Goal: Communication & Community: Answer question/provide support

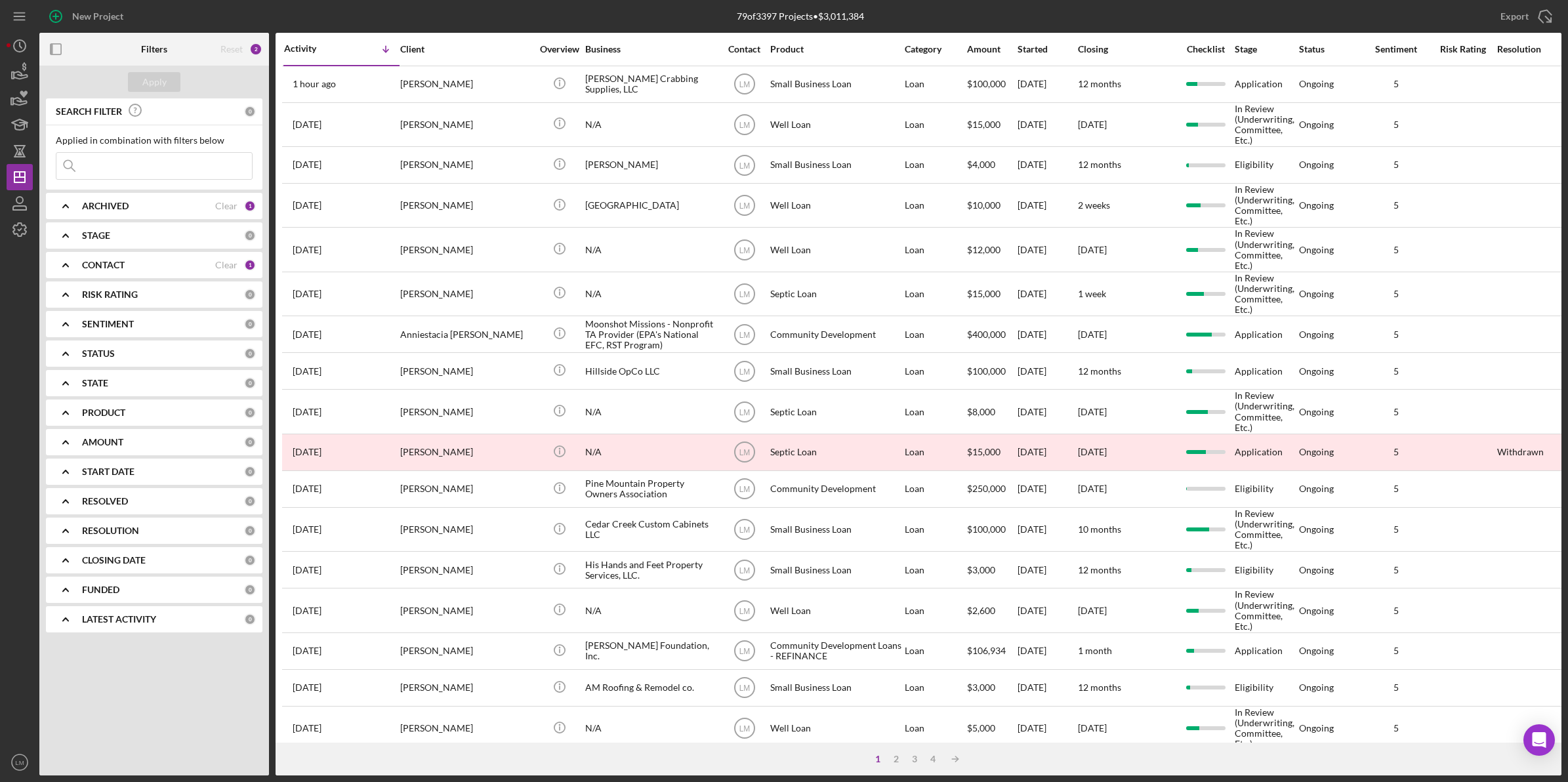
click at [214, 279] on div "SEARCH FILTER 0 Applied in combination with filters below Icon/Menu Close Icon/…" at bounding box center [155, 370] width 230 height 544
click at [225, 267] on div "Clear" at bounding box center [226, 265] width 22 height 11
click at [214, 161] on input at bounding box center [154, 166] width 195 height 26
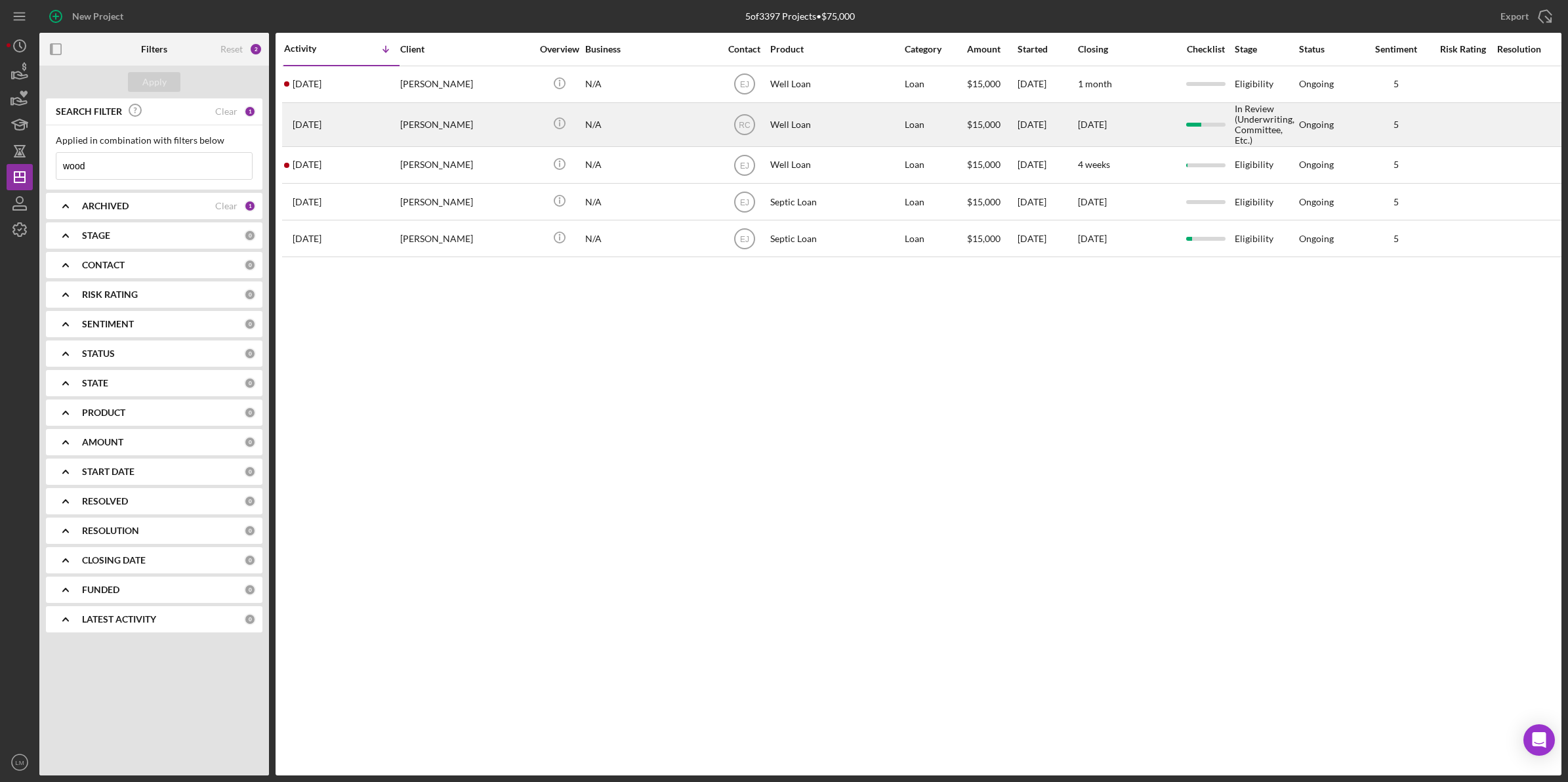
type input "wood"
click at [503, 131] on div "Ray Wood" at bounding box center [466, 124] width 131 height 42
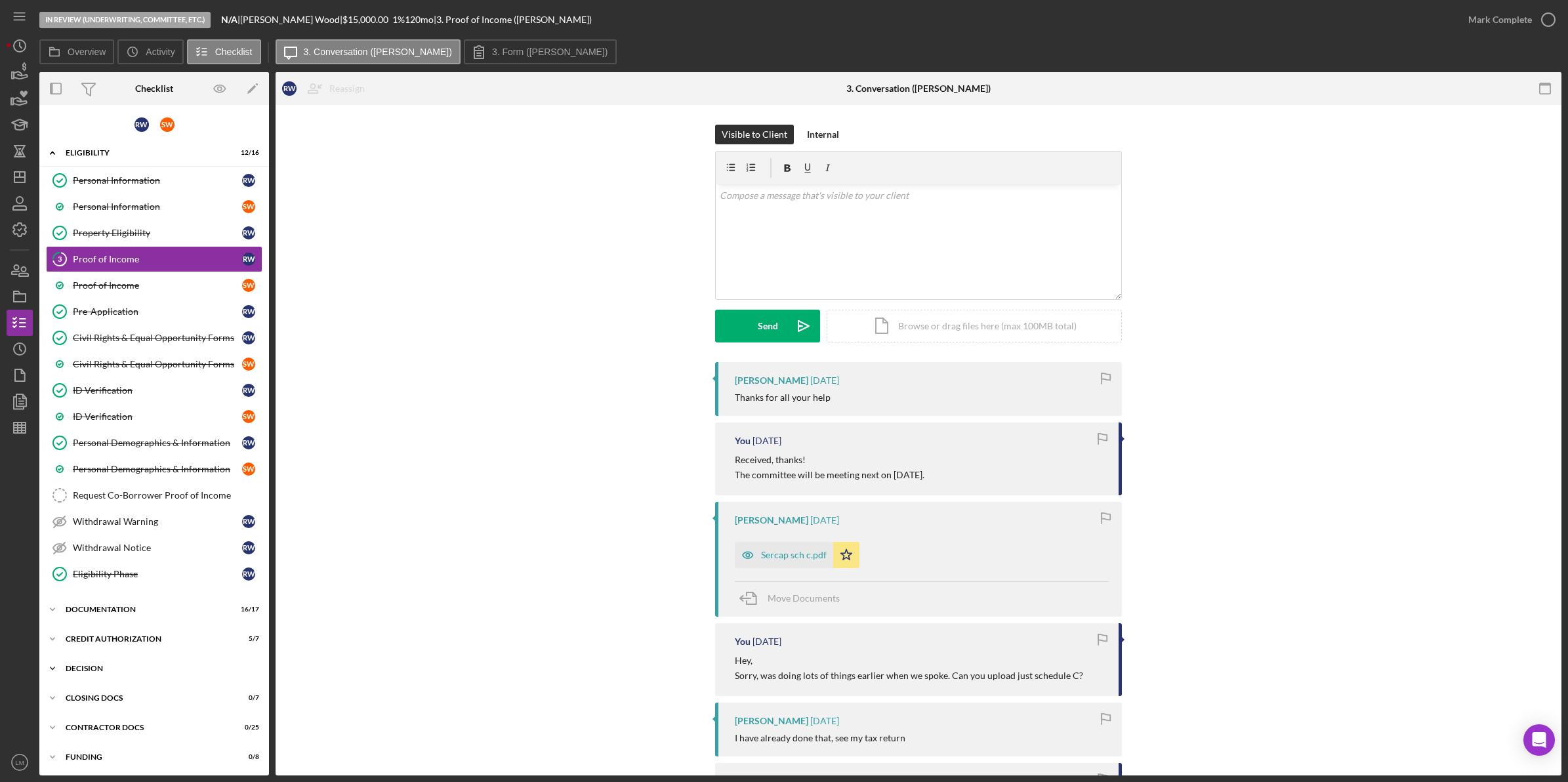
click at [133, 672] on div "Decision" at bounding box center [159, 668] width 187 height 8
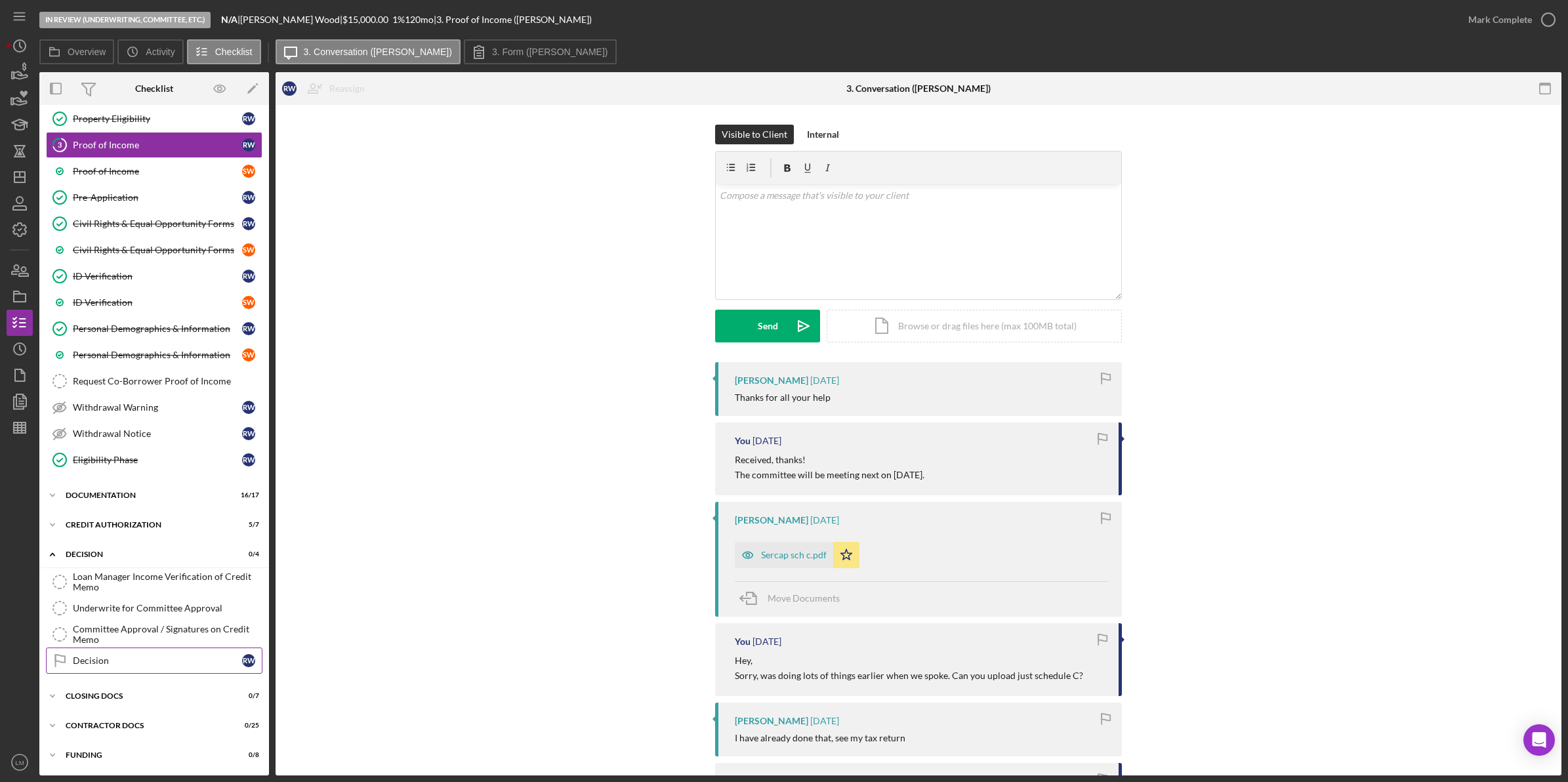
click at [153, 655] on div "Decision" at bounding box center [157, 660] width 169 height 11
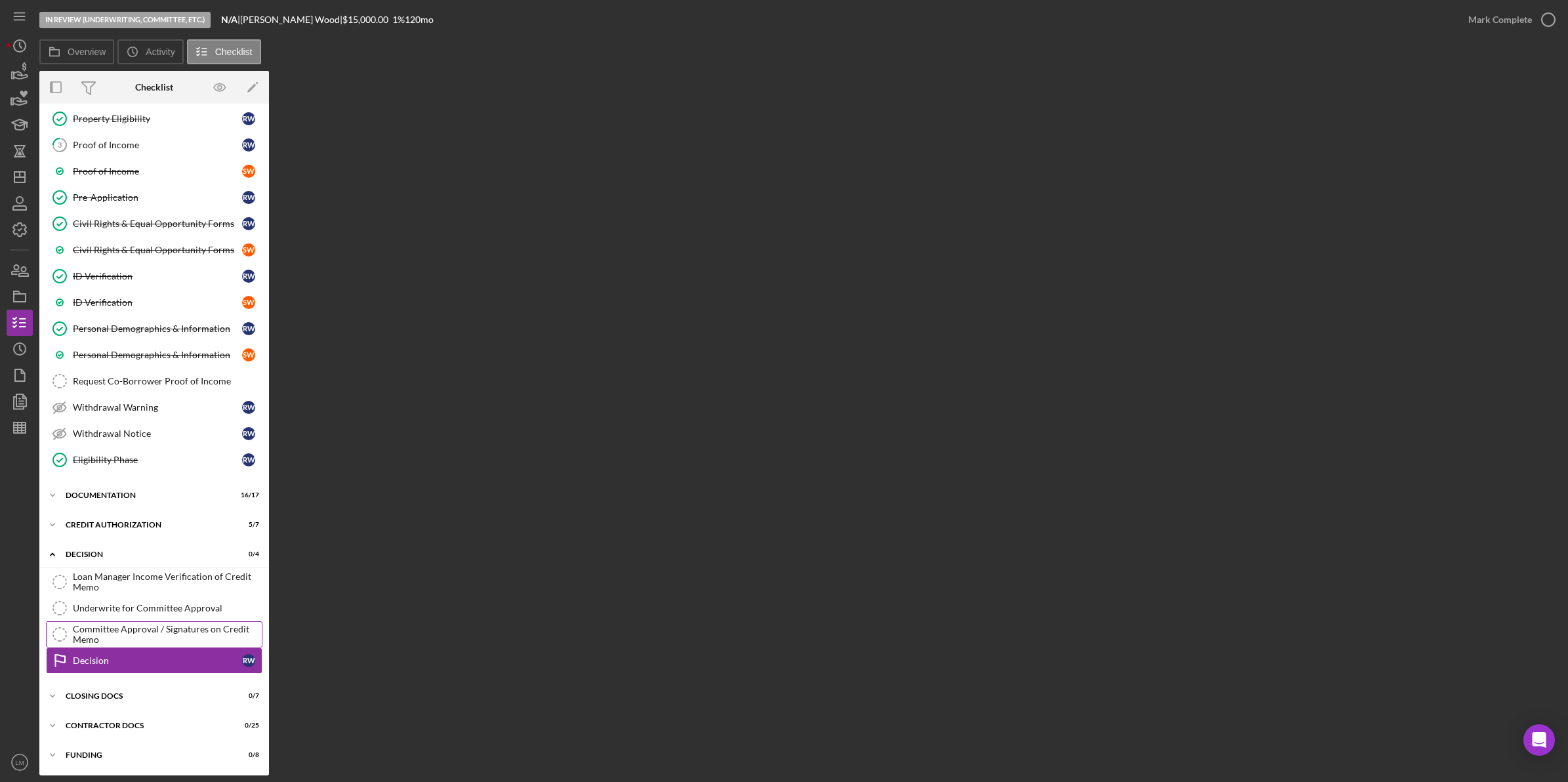
scroll to position [120, 0]
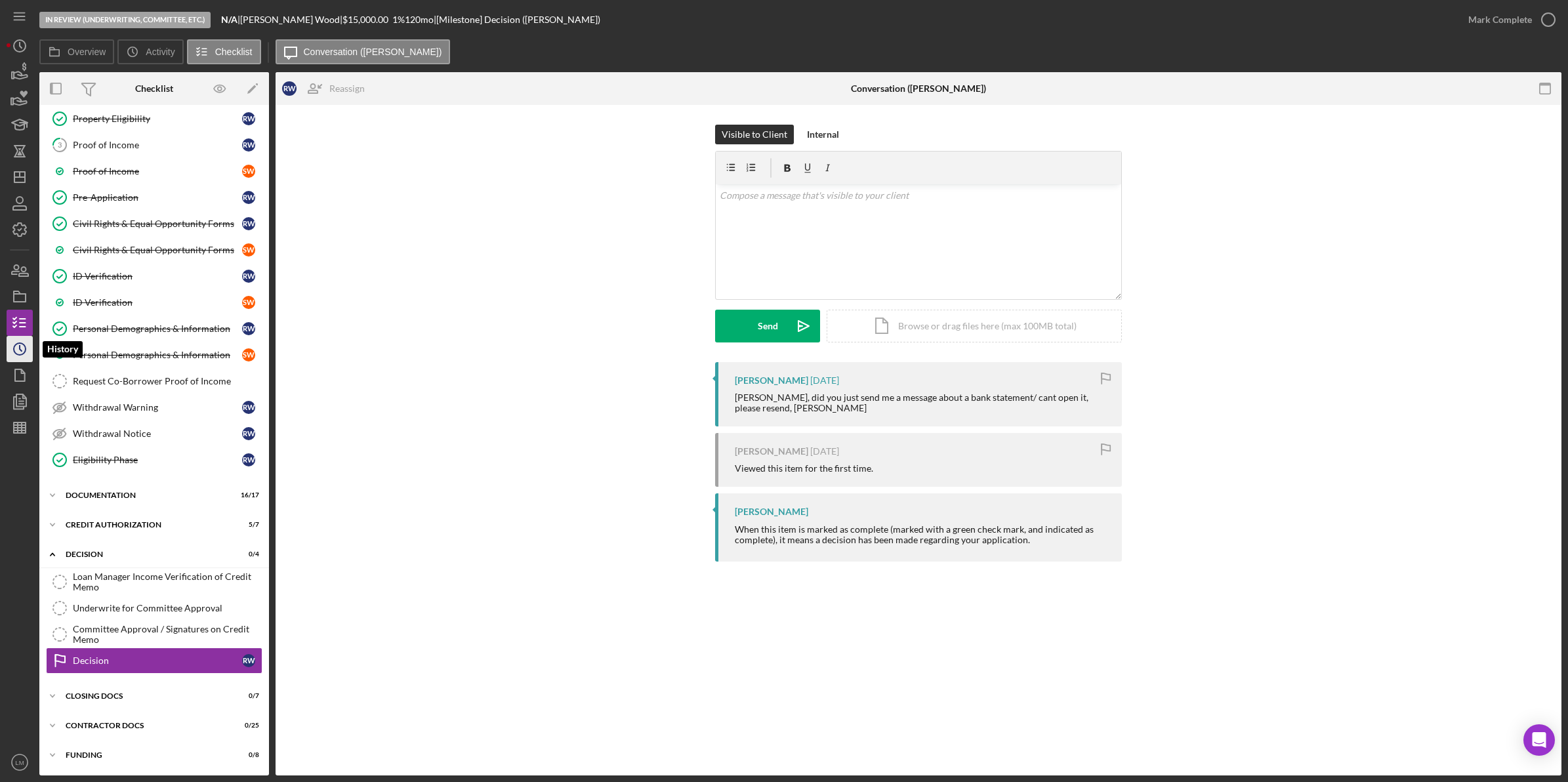
click at [30, 347] on icon "Icon/History" at bounding box center [19, 349] width 33 height 33
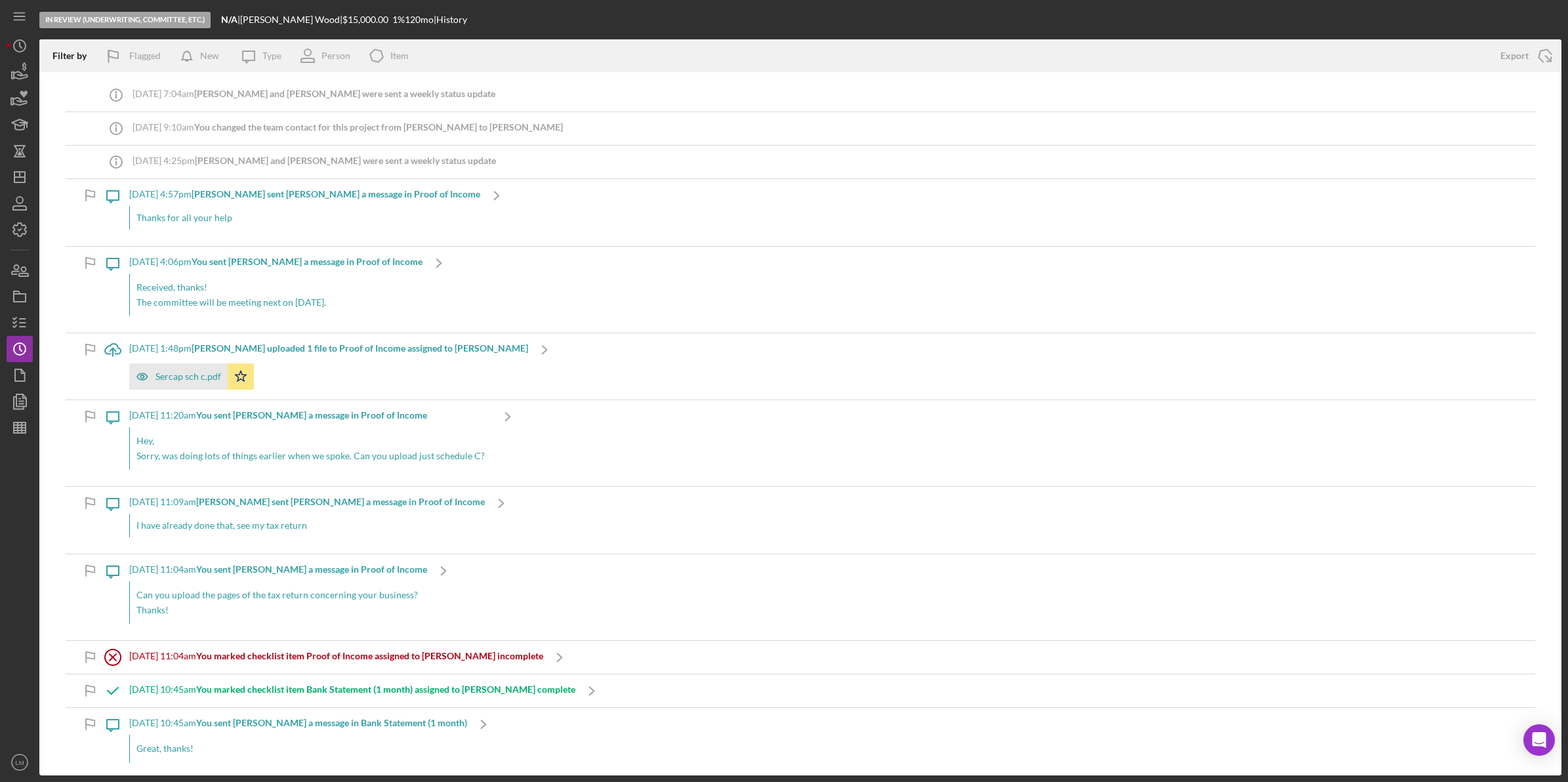
click at [244, 208] on div "Thanks for all your help" at bounding box center [304, 218] width 351 height 24
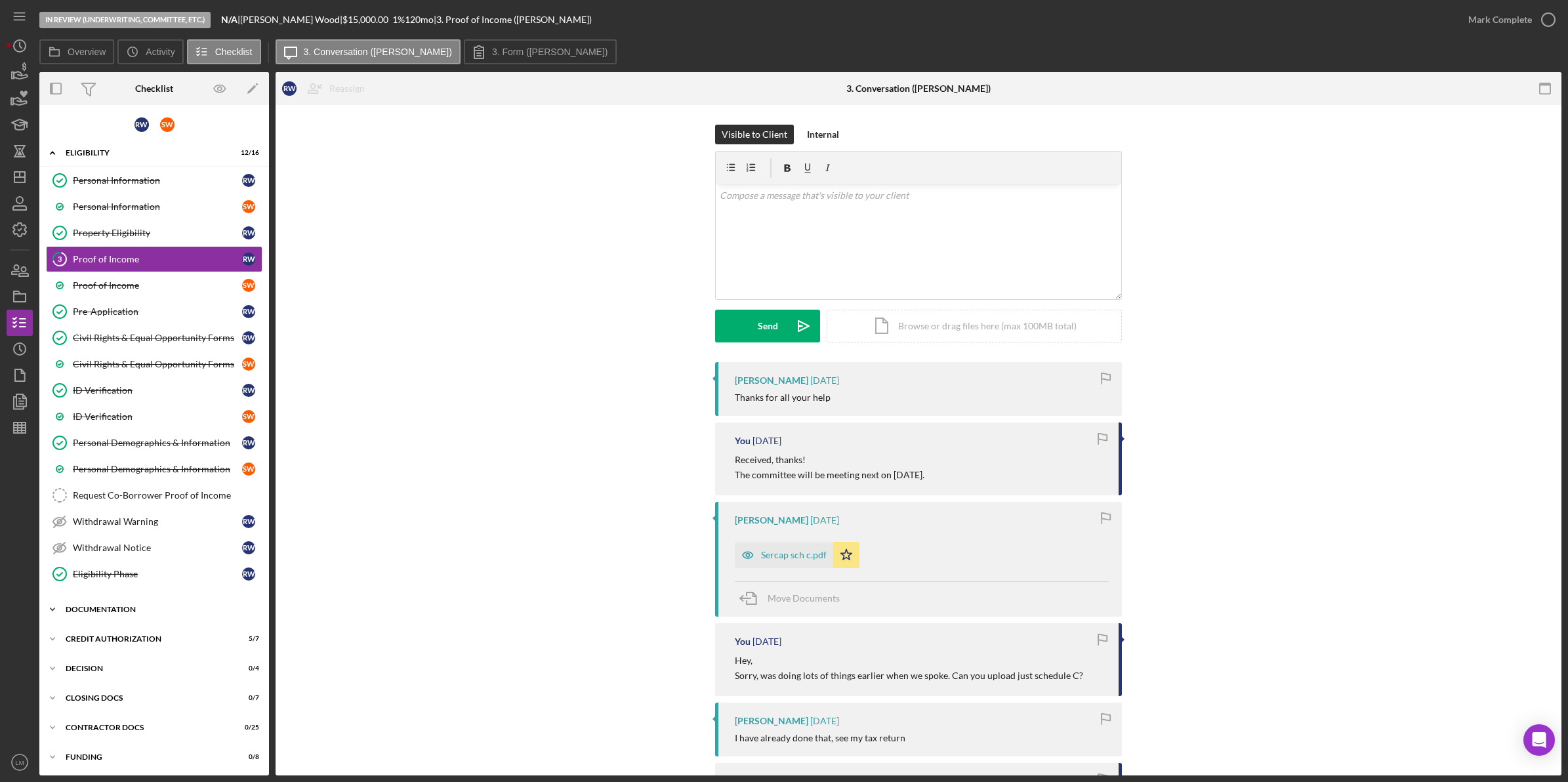
click at [131, 613] on div "Documentation" at bounding box center [159, 609] width 187 height 8
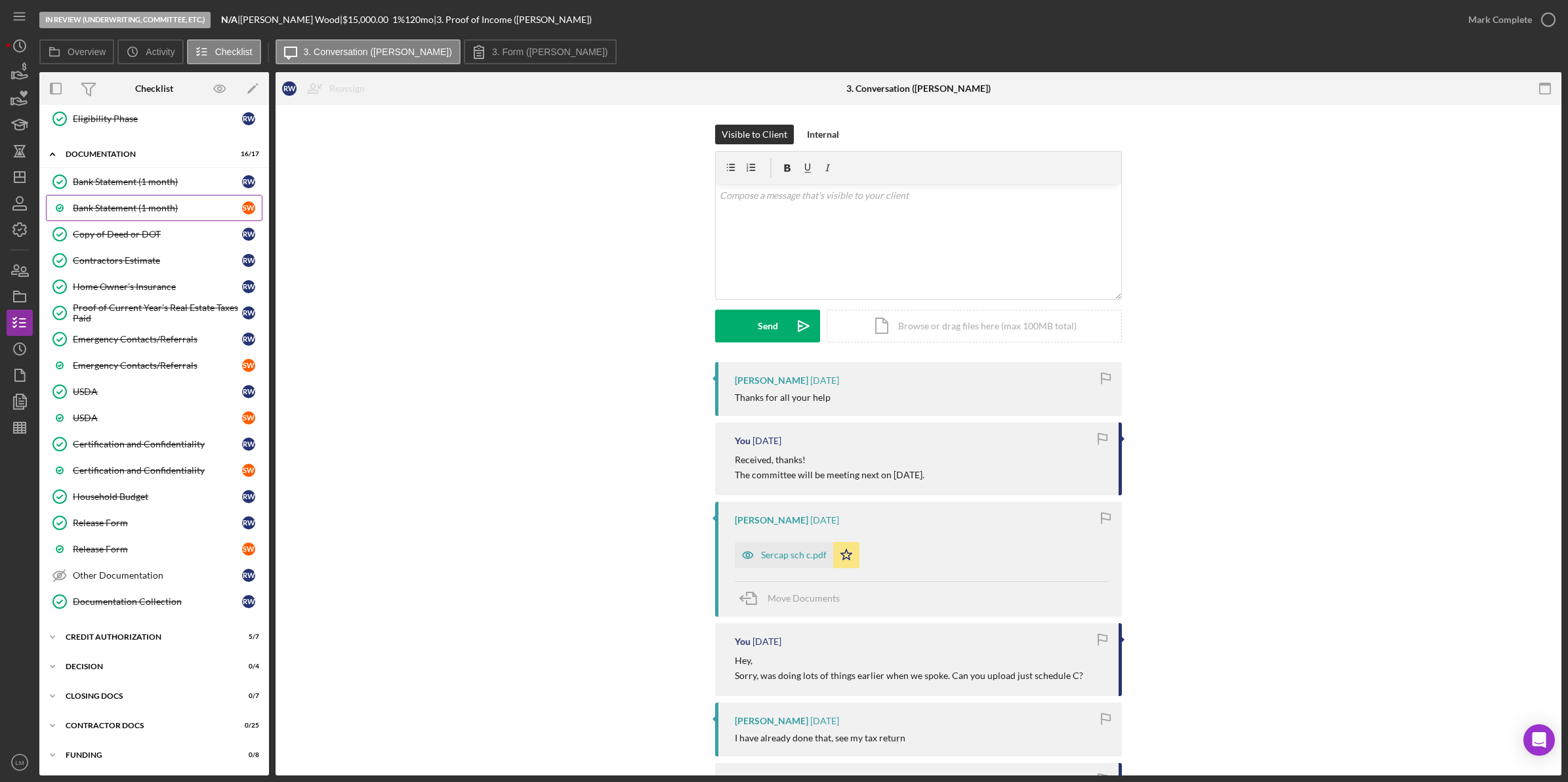
scroll to position [464, 0]
click at [145, 634] on div "CREDIT AUTHORIZATION" at bounding box center [159, 637] width 187 height 8
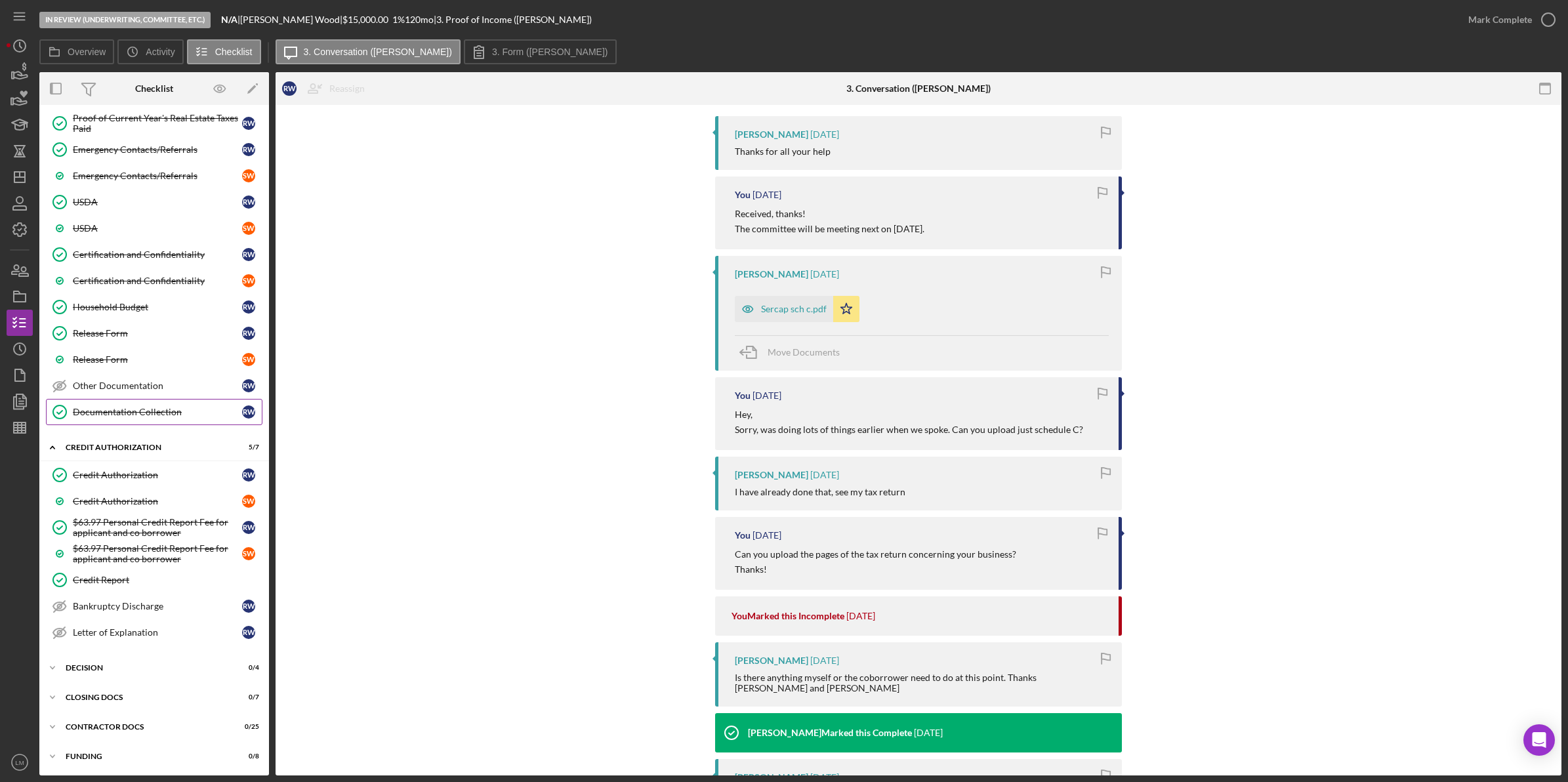
scroll to position [658, 0]
click at [161, 661] on div "Icon/Expander Decision 0 / 4" at bounding box center [155, 666] width 230 height 26
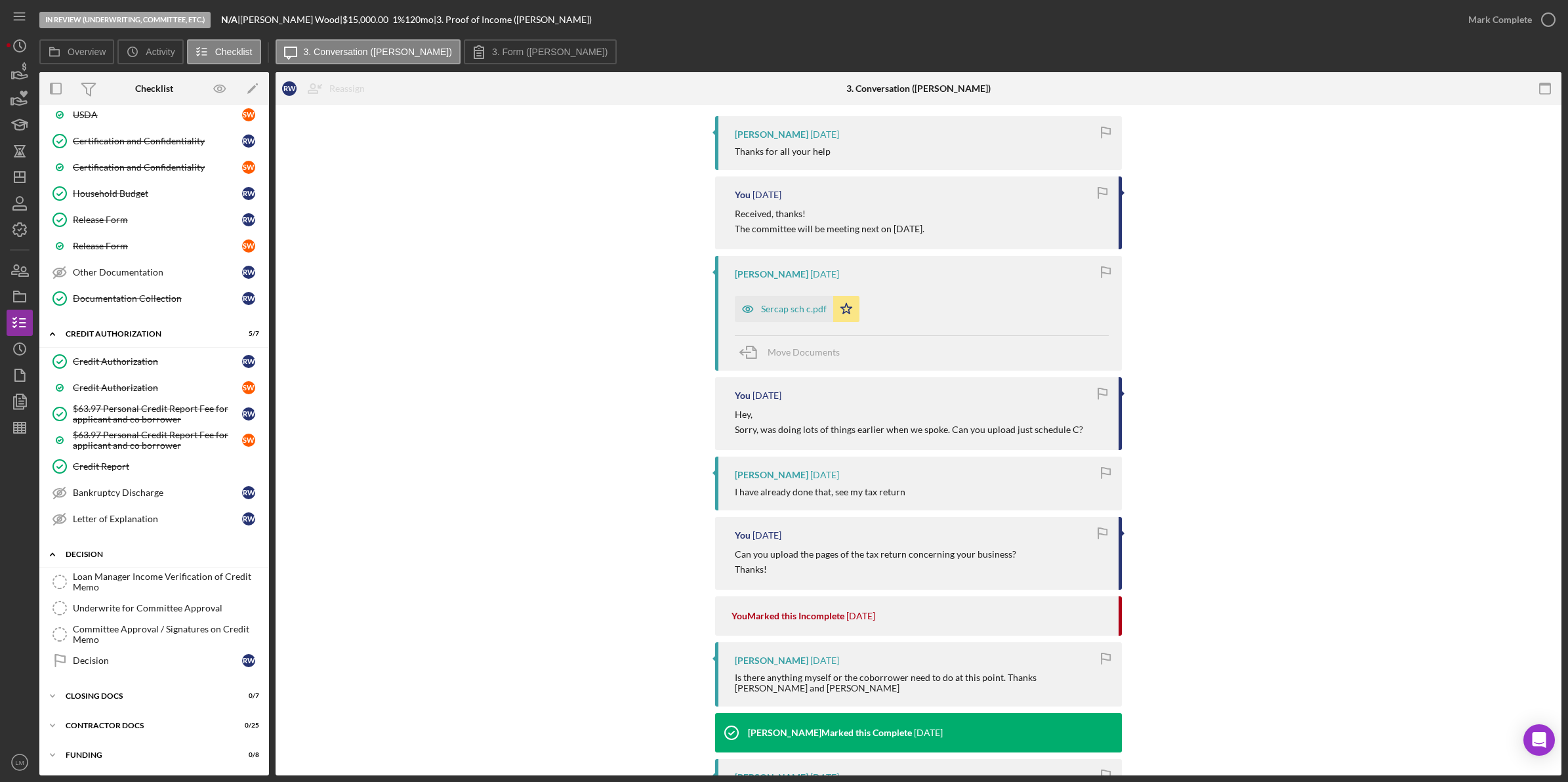
scroll to position [772, 0]
click at [257, 93] on icon "Icon/Edit" at bounding box center [253, 89] width 30 height 30
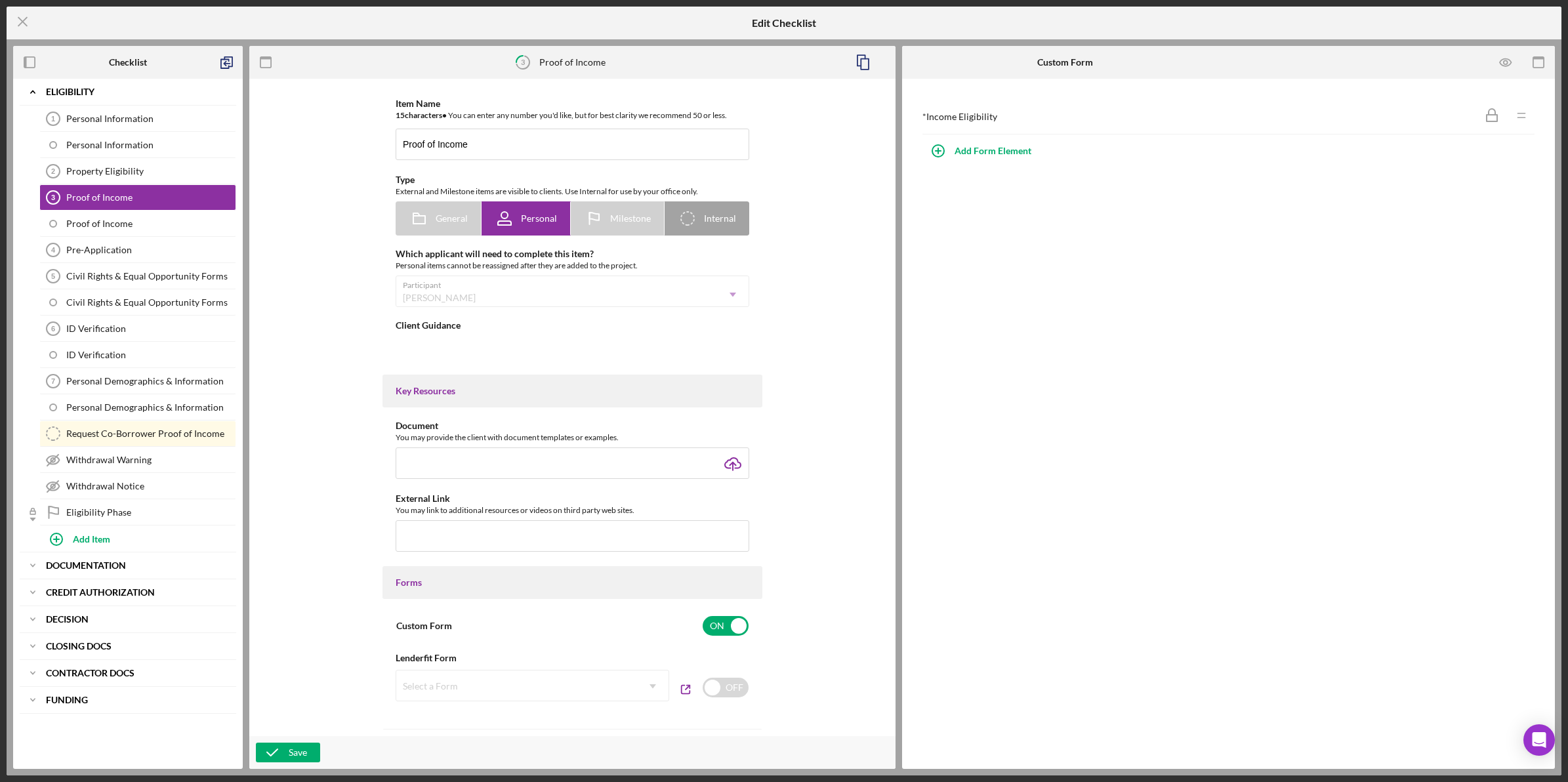
type textarea "<div> <div>When accessing this application on your phone, you'll have the optio…"
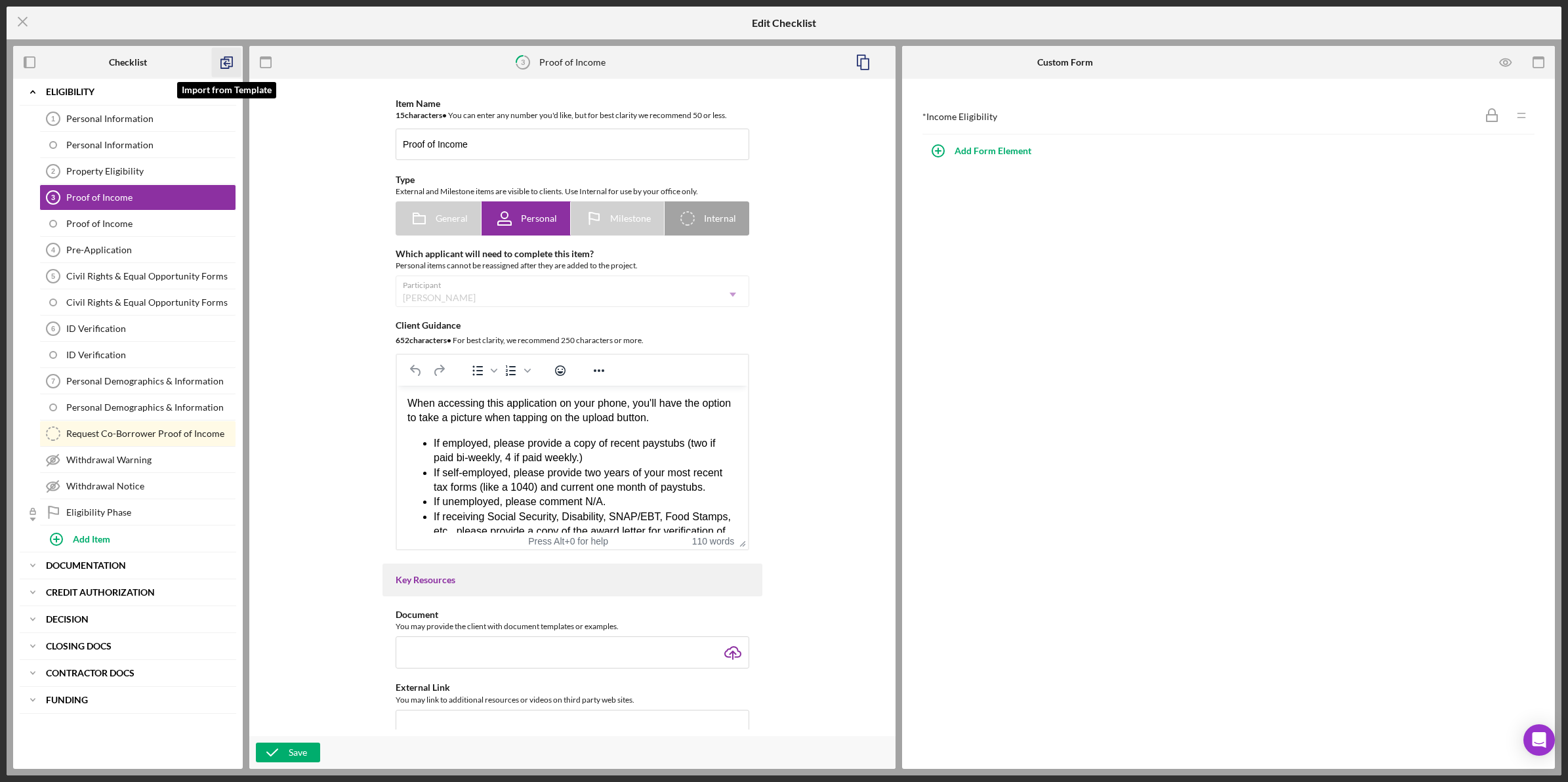
click at [213, 51] on icon "button" at bounding box center [226, 62] width 30 height 30
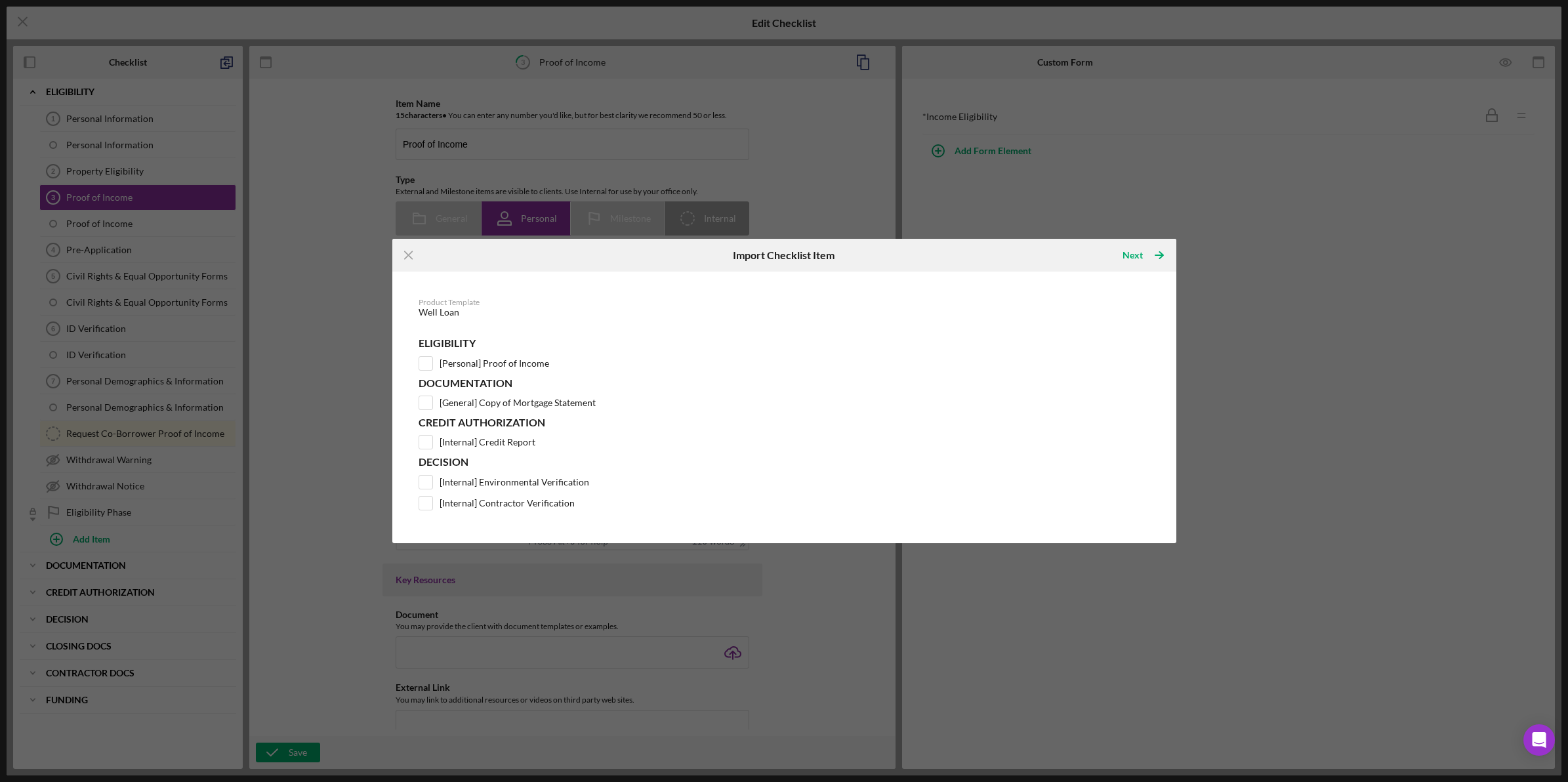
click at [535, 471] on div "Decision [Internal] Environmental Verification [Internal] Contractor Verificati…" at bounding box center [784, 483] width 732 height 54
click at [526, 486] on label "[Internal] Environmental Verification" at bounding box center [514, 482] width 150 height 13
click at [432, 486] on input "[Internal] Environmental Verification" at bounding box center [426, 482] width 13 height 13
checkbox input "true"
click at [523, 492] on div "Decision [Internal] Environmental Verification [Internal] Contractor Verificati…" at bounding box center [784, 483] width 732 height 54
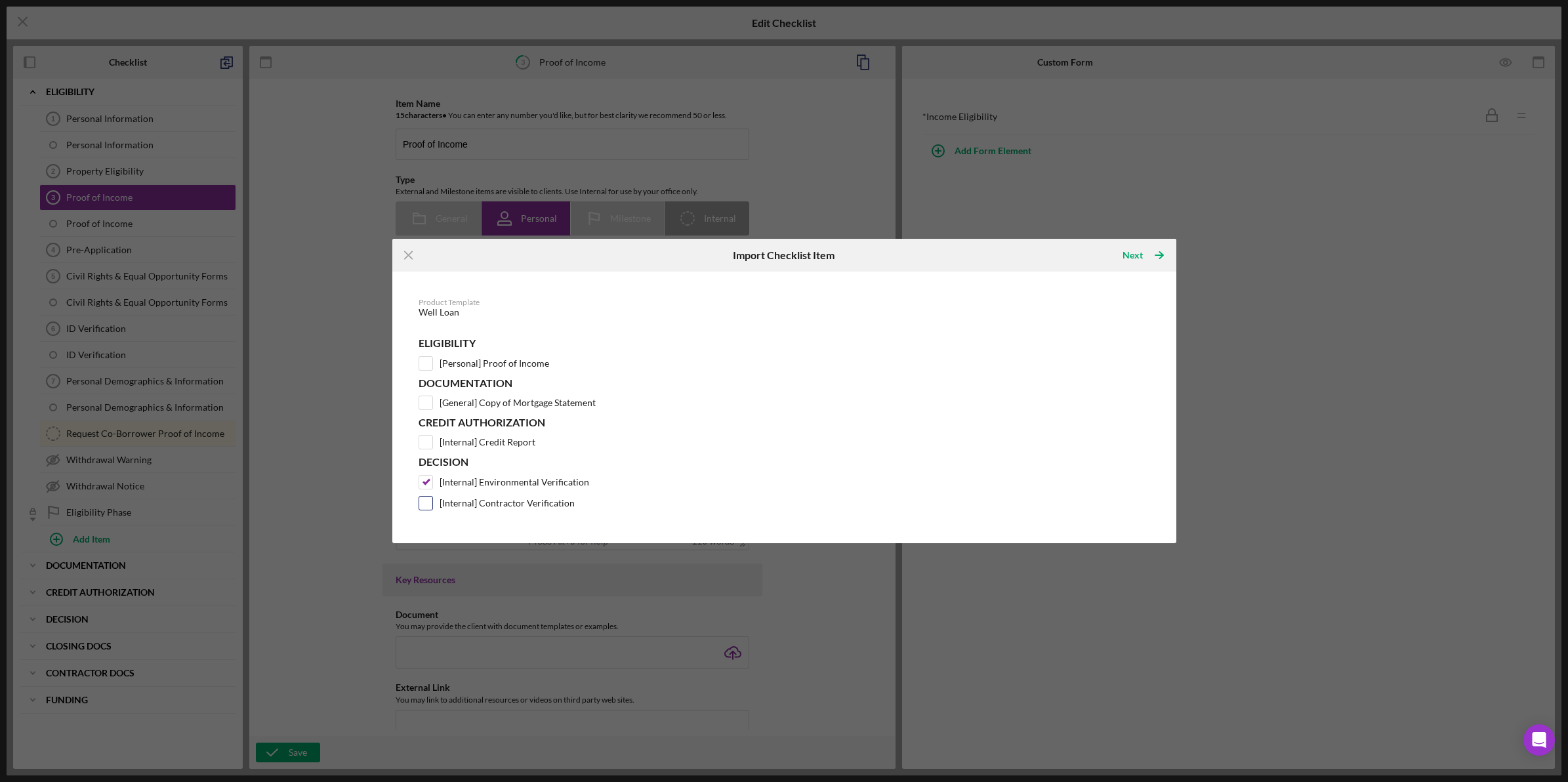
click at [515, 504] on label "[Internal] Contractor Verification" at bounding box center [507, 503] width 135 height 13
click at [432, 504] on input "[Internal] Contractor Verification" at bounding box center [426, 503] width 13 height 13
checkbox input "true"
click at [1127, 267] on div "Next" at bounding box center [1133, 255] width 20 height 26
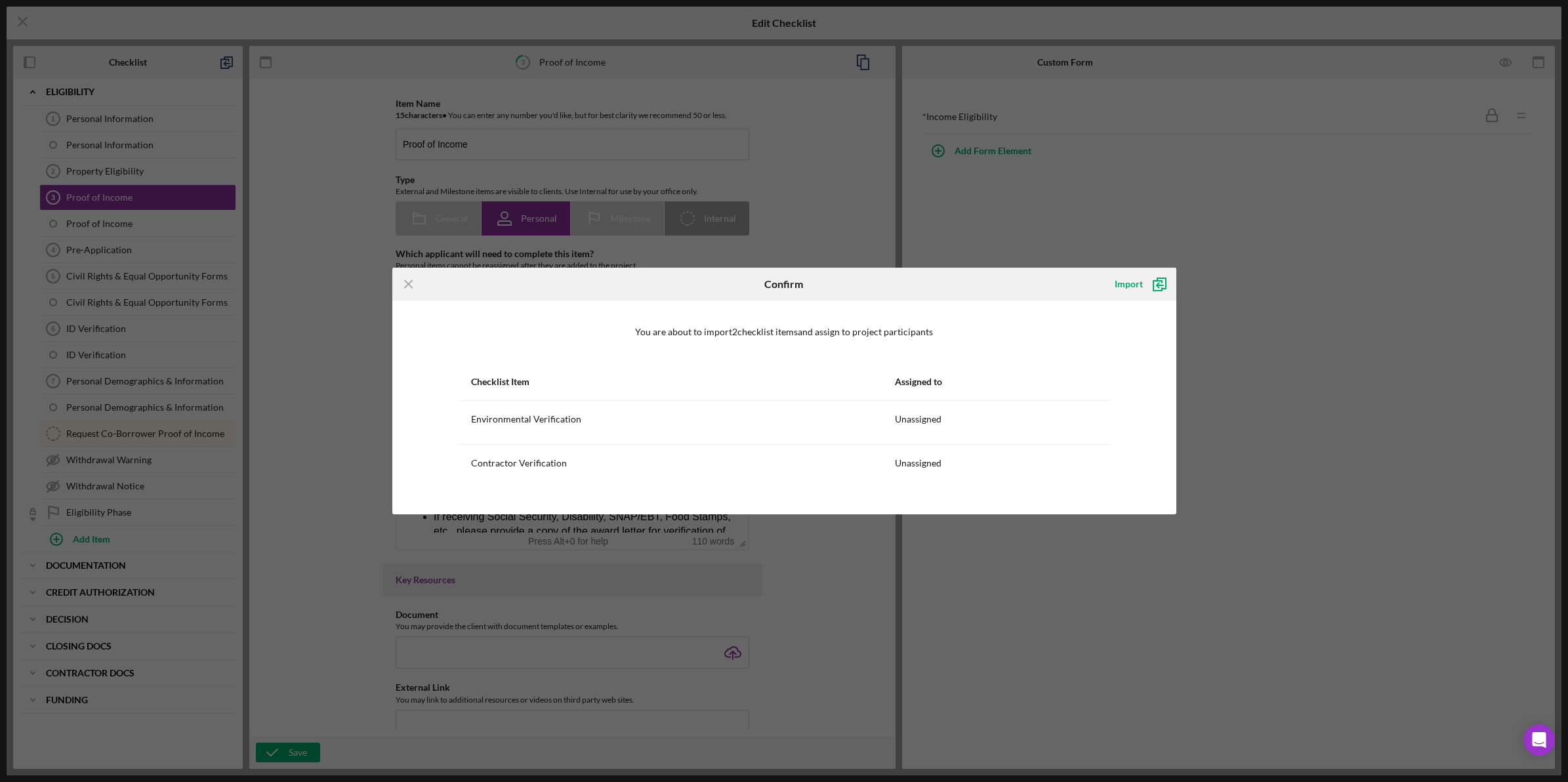
click at [1178, 275] on div "Icon/Menu Close Confirm Import You are about to import 2 checklist item s and a…" at bounding box center [784, 391] width 1568 height 782
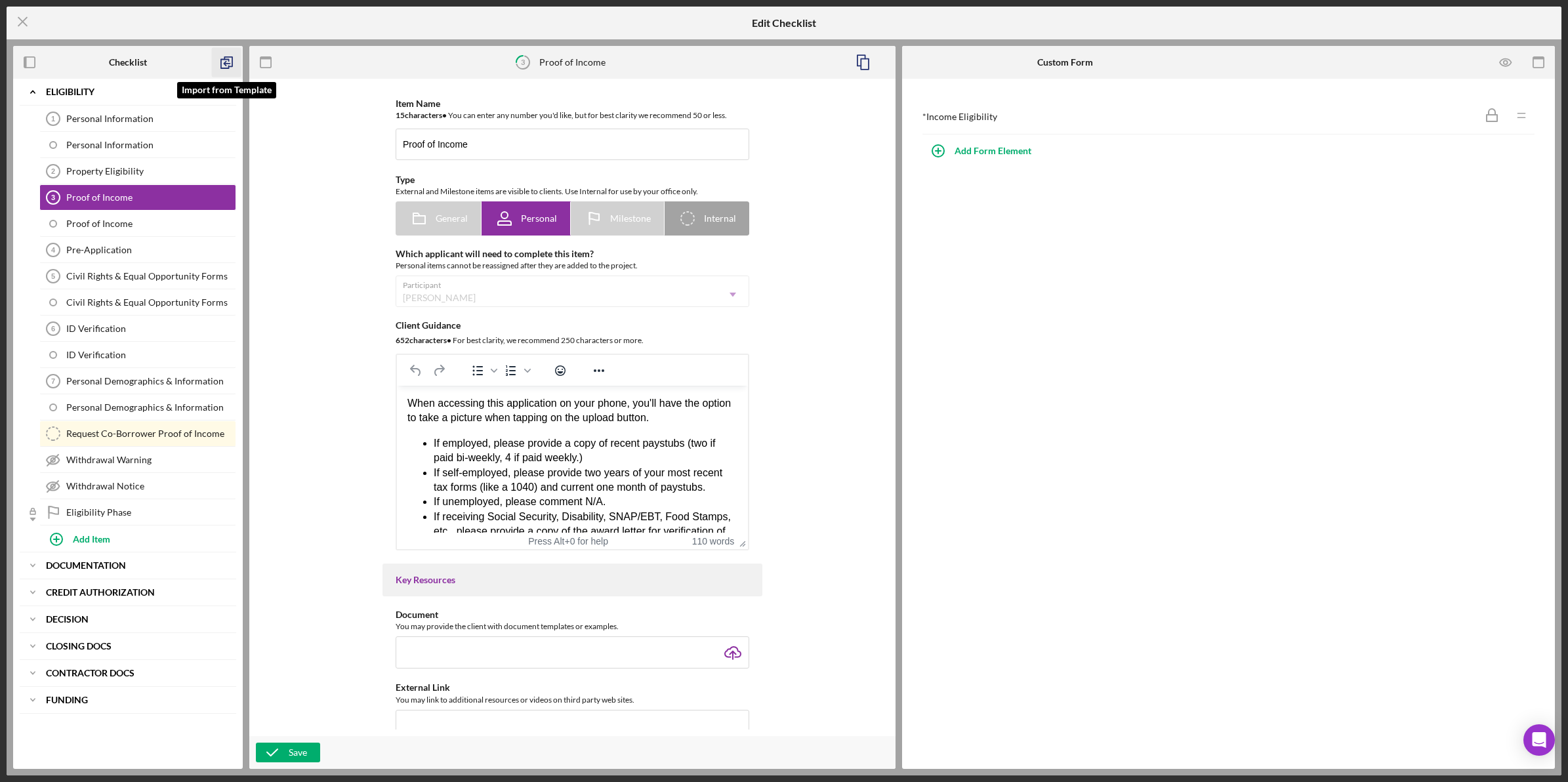
click at [236, 64] on icon "button" at bounding box center [226, 62] width 30 height 30
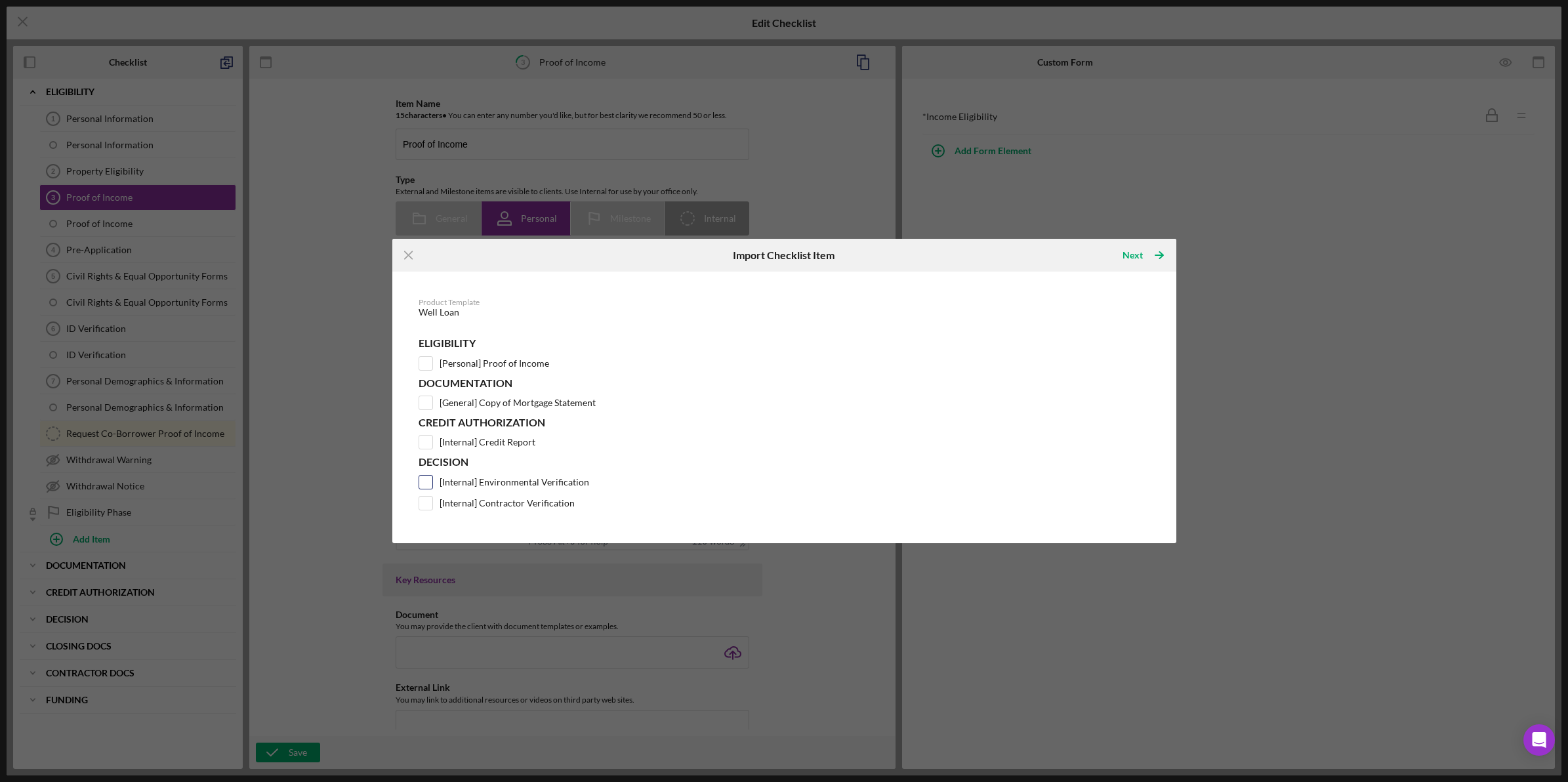
click at [521, 483] on label "[Internal] Environmental Verification" at bounding box center [514, 482] width 150 height 13
click at [432, 483] on input "[Internal] Environmental Verification" at bounding box center [426, 482] width 13 height 13
checkbox input "true"
click at [518, 502] on label "[Internal] Contractor Verification" at bounding box center [507, 503] width 135 height 13
click at [432, 502] on input "[Internal] Contractor Verification" at bounding box center [426, 503] width 13 height 13
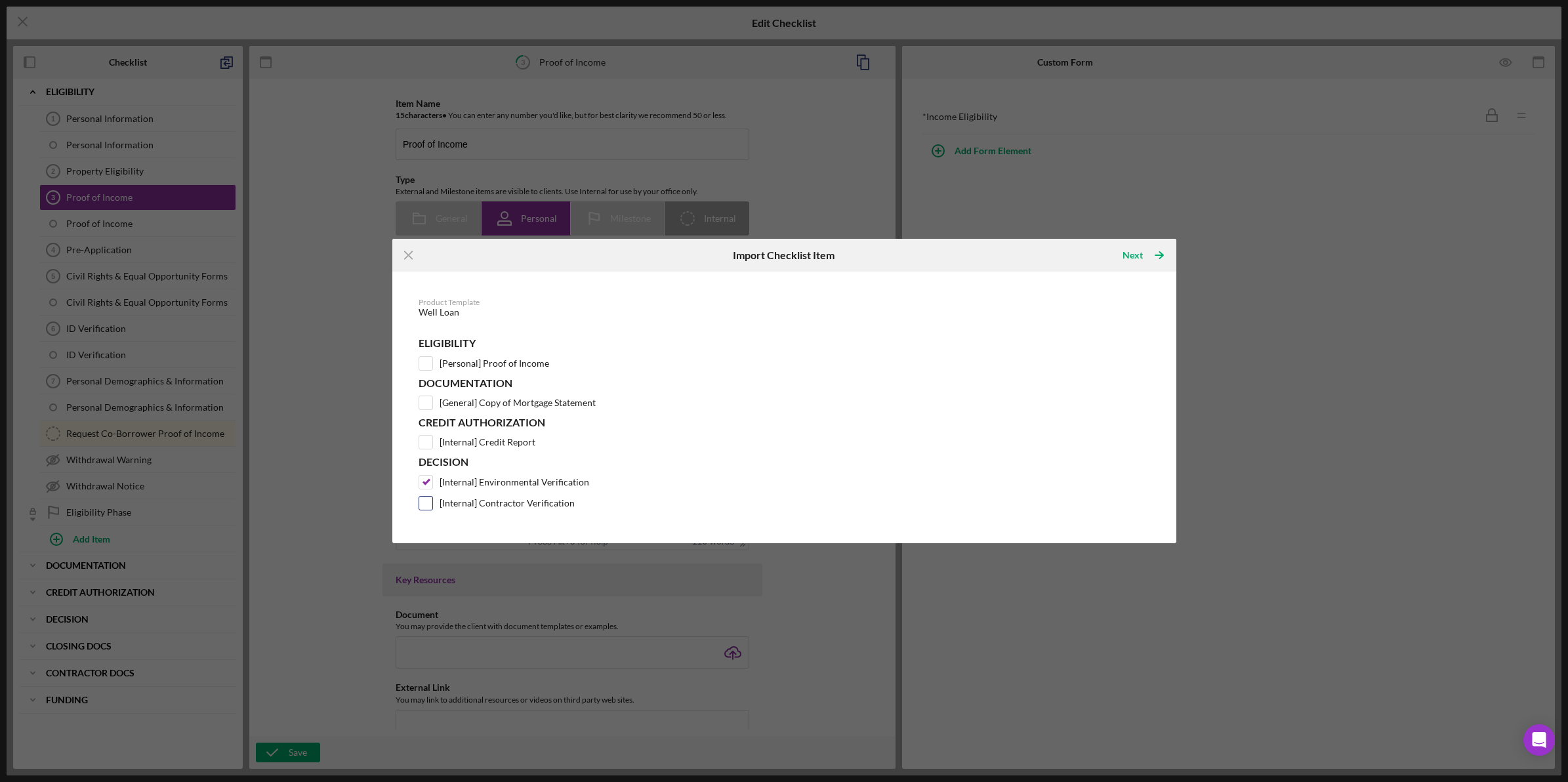
checkbox input "true"
click at [1150, 246] on icon "Icon/Table Pagination Arrow" at bounding box center [1159, 255] width 33 height 33
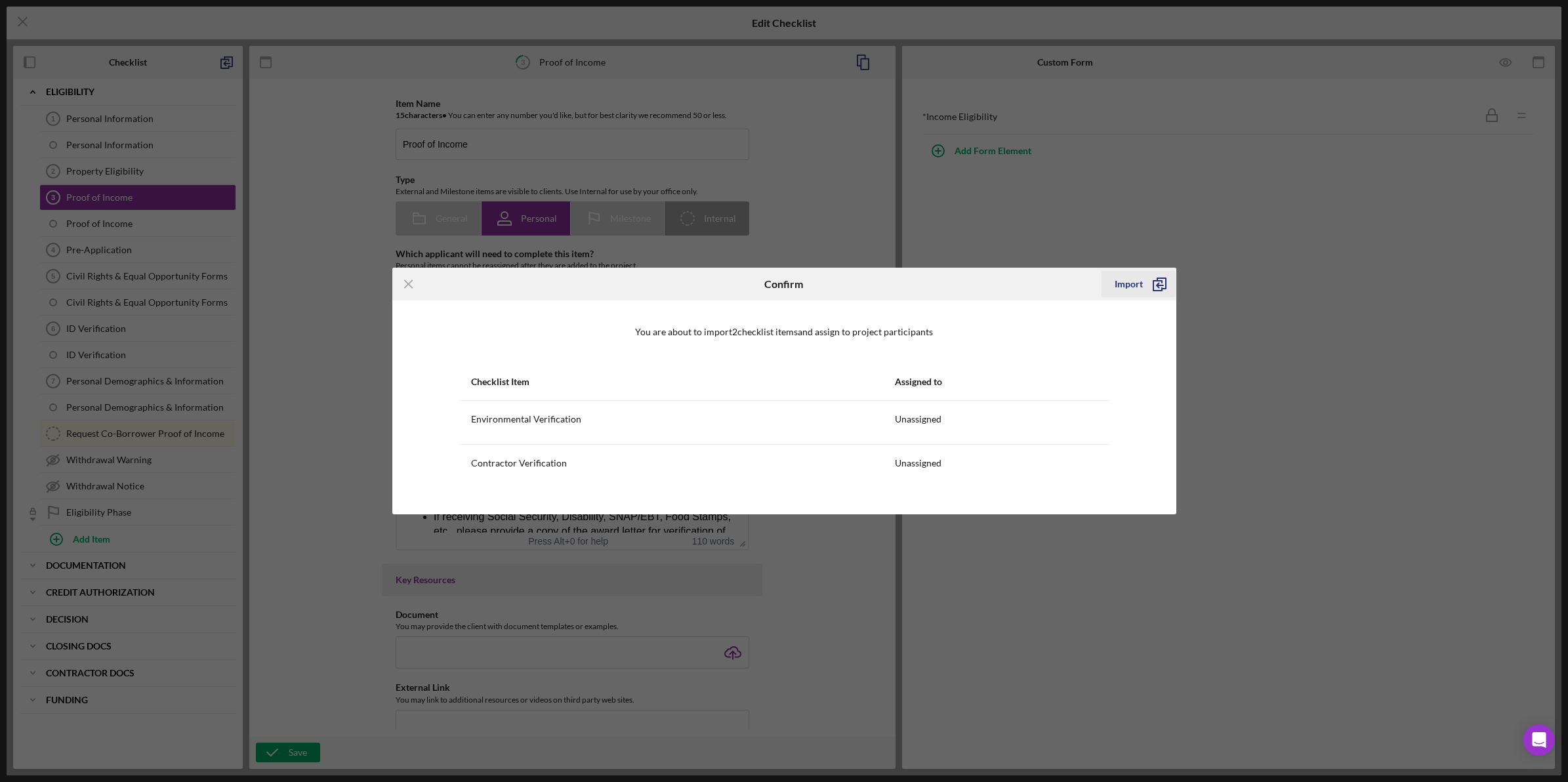
click at [1131, 276] on div "Import" at bounding box center [1129, 284] width 28 height 26
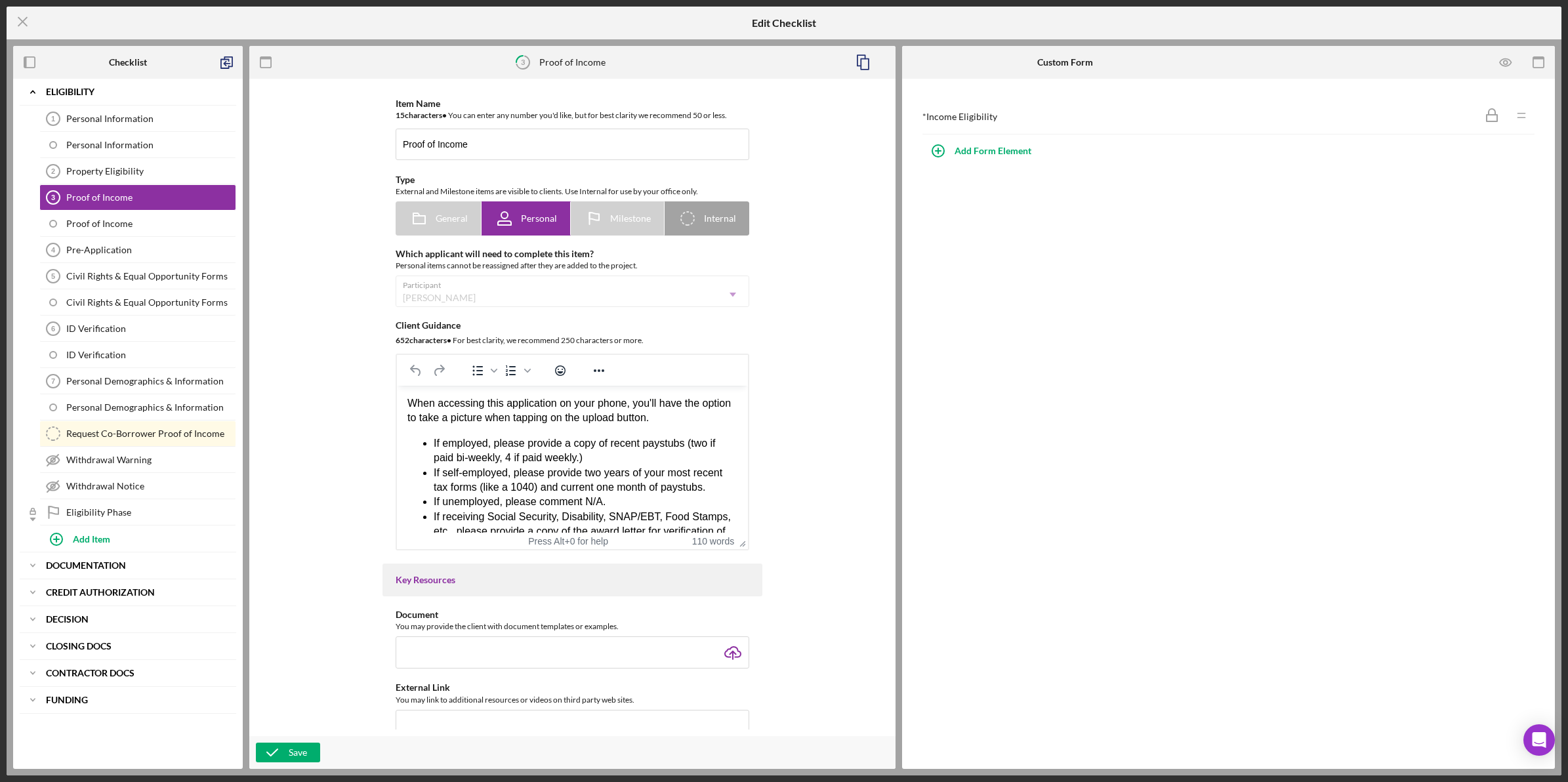
click at [581, 81] on div "Item Name 15 character s • You can enter any number you'd like, but for best cl…" at bounding box center [572, 423] width 646 height 690
click at [90, 623] on div "Decision" at bounding box center [128, 619] width 164 height 8
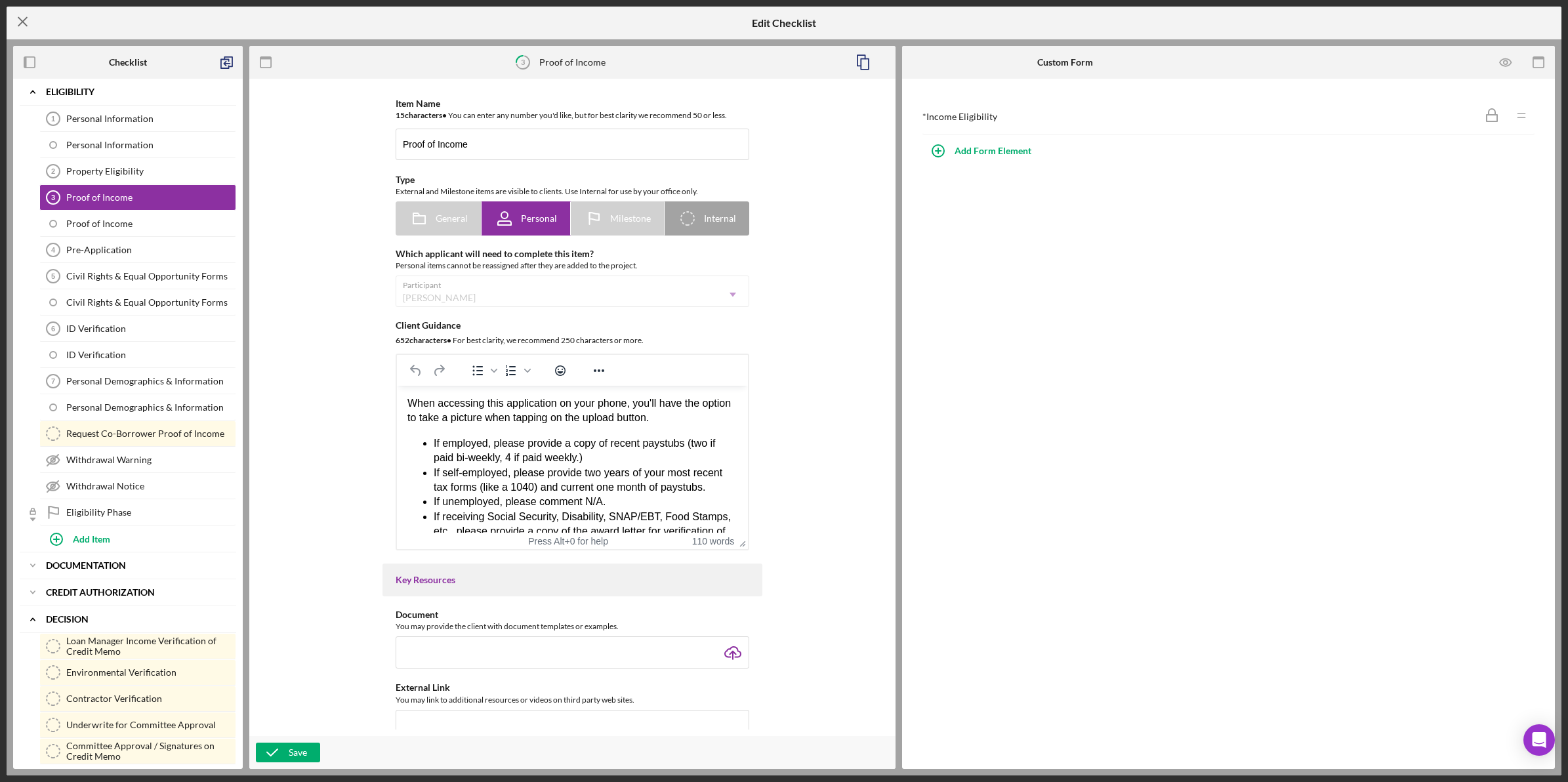
click at [16, 20] on icon "Icon/Menu Close" at bounding box center [23, 21] width 33 height 33
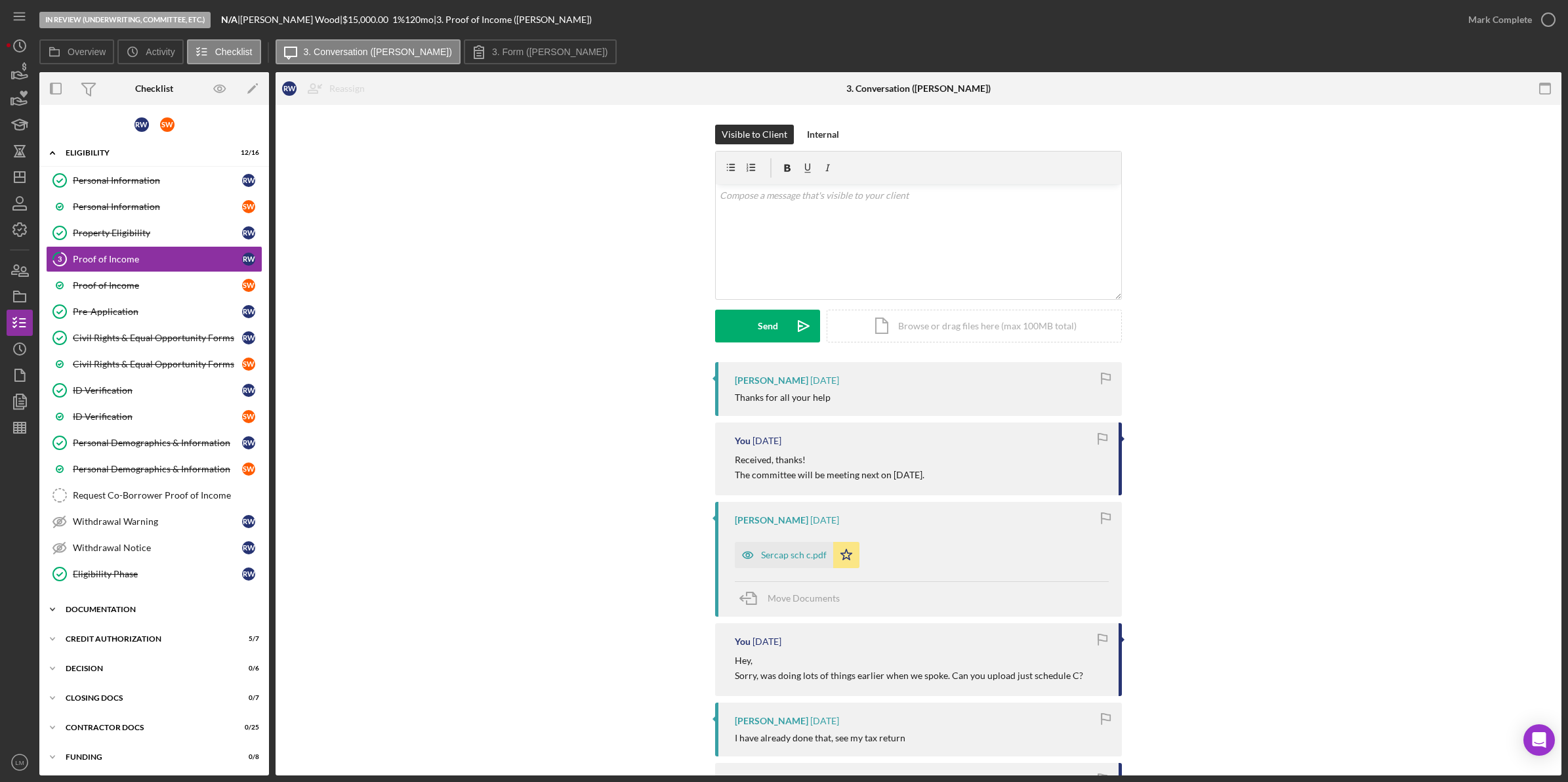
click at [153, 613] on div "Documentation" at bounding box center [159, 609] width 187 height 8
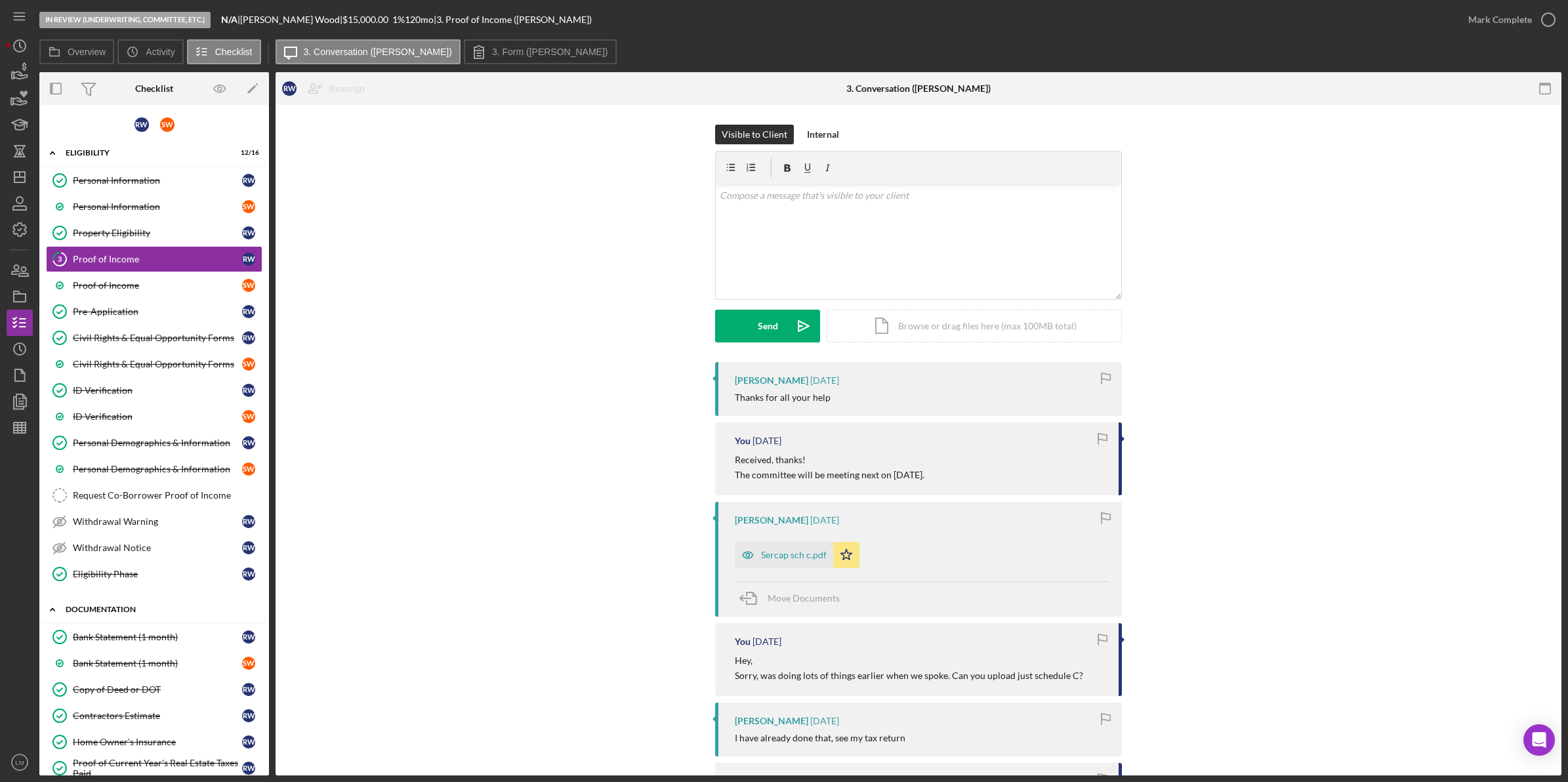
click at [163, 601] on div "Icon/Expander Documentation 16 / 17" at bounding box center [155, 610] width 230 height 27
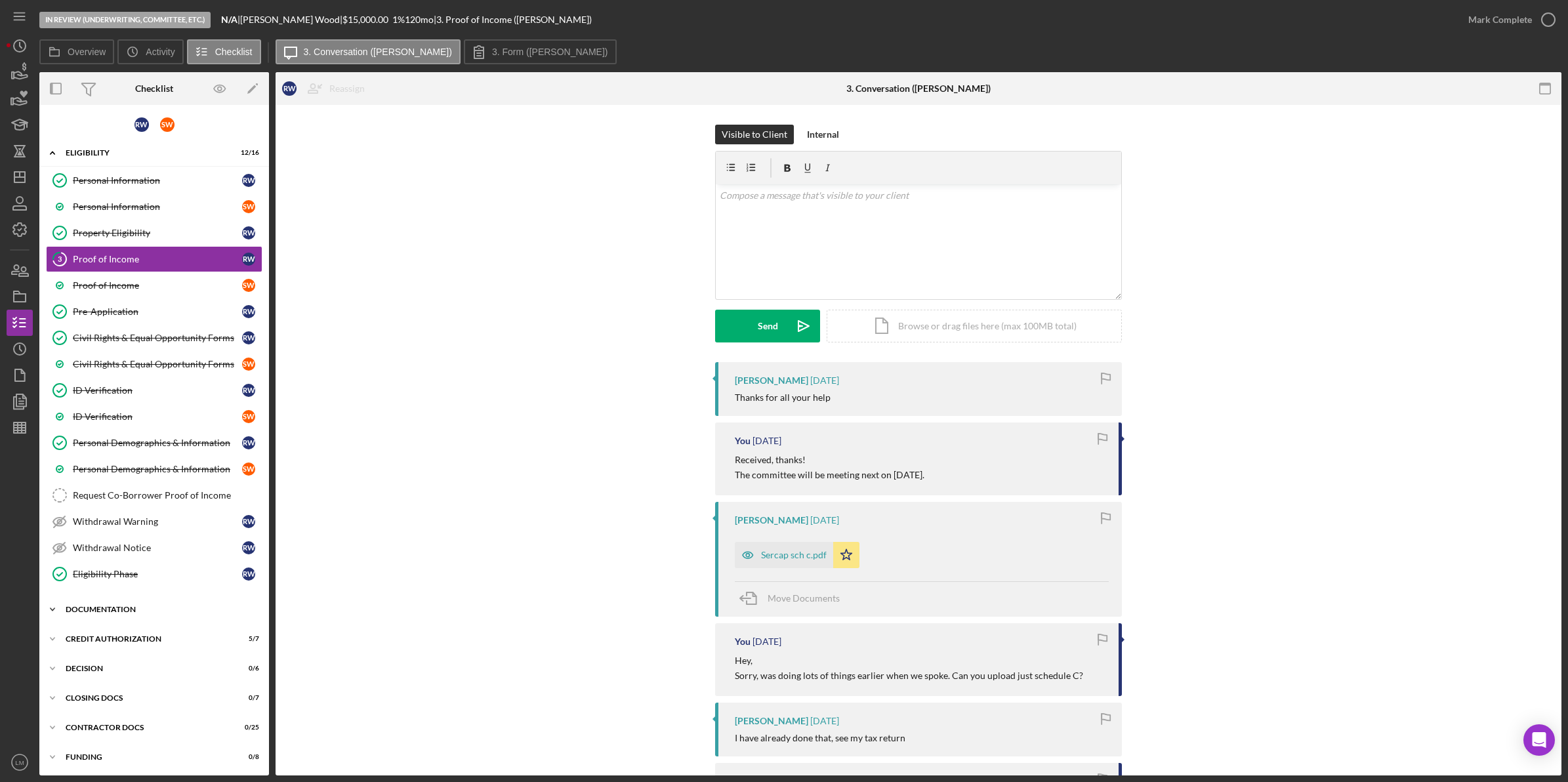
click at [163, 601] on div "Icon/Expander Documentation 16 / 17" at bounding box center [155, 609] width 230 height 26
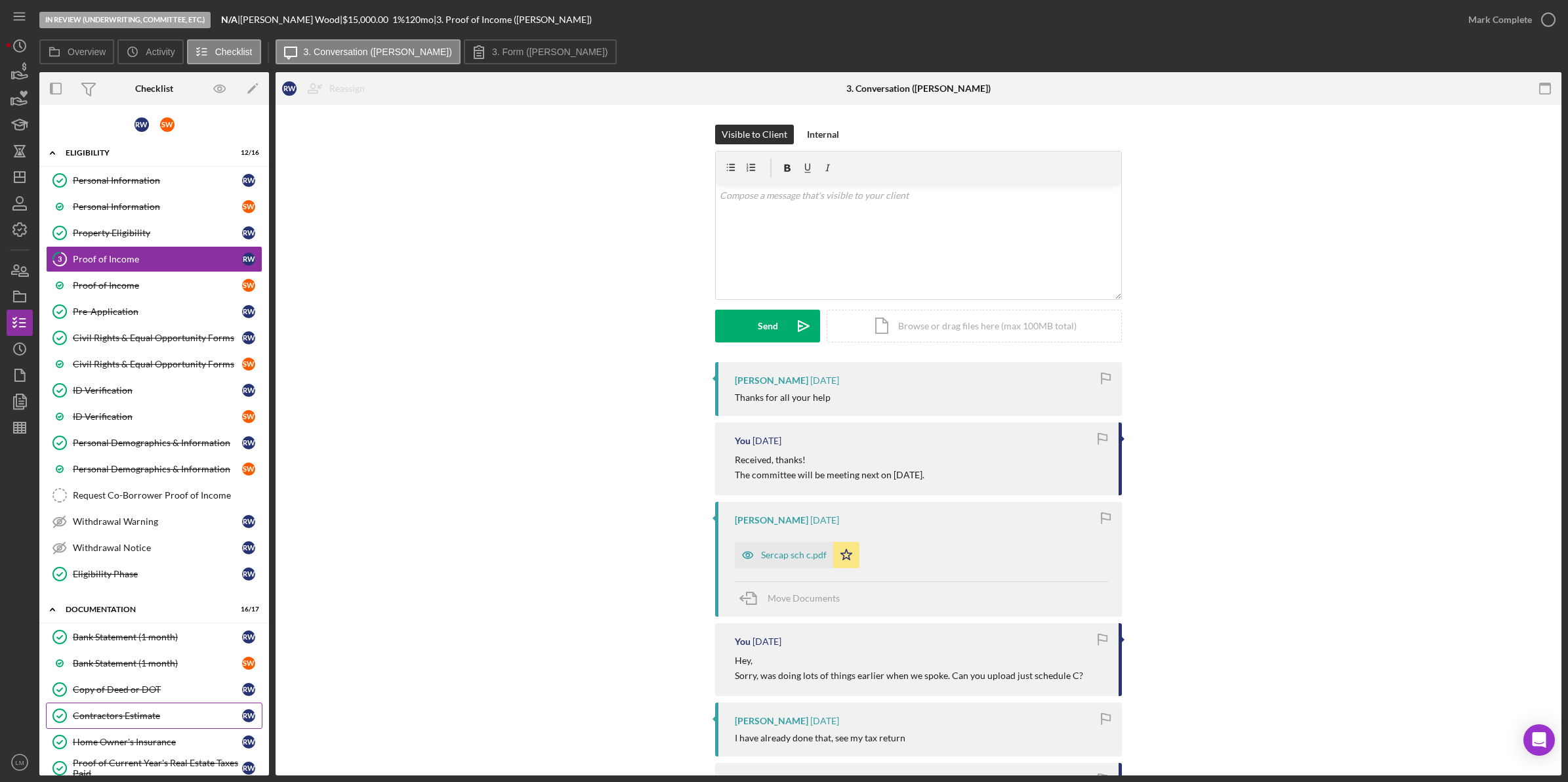
click at [144, 719] on div "Contractors Estimate" at bounding box center [157, 715] width 169 height 11
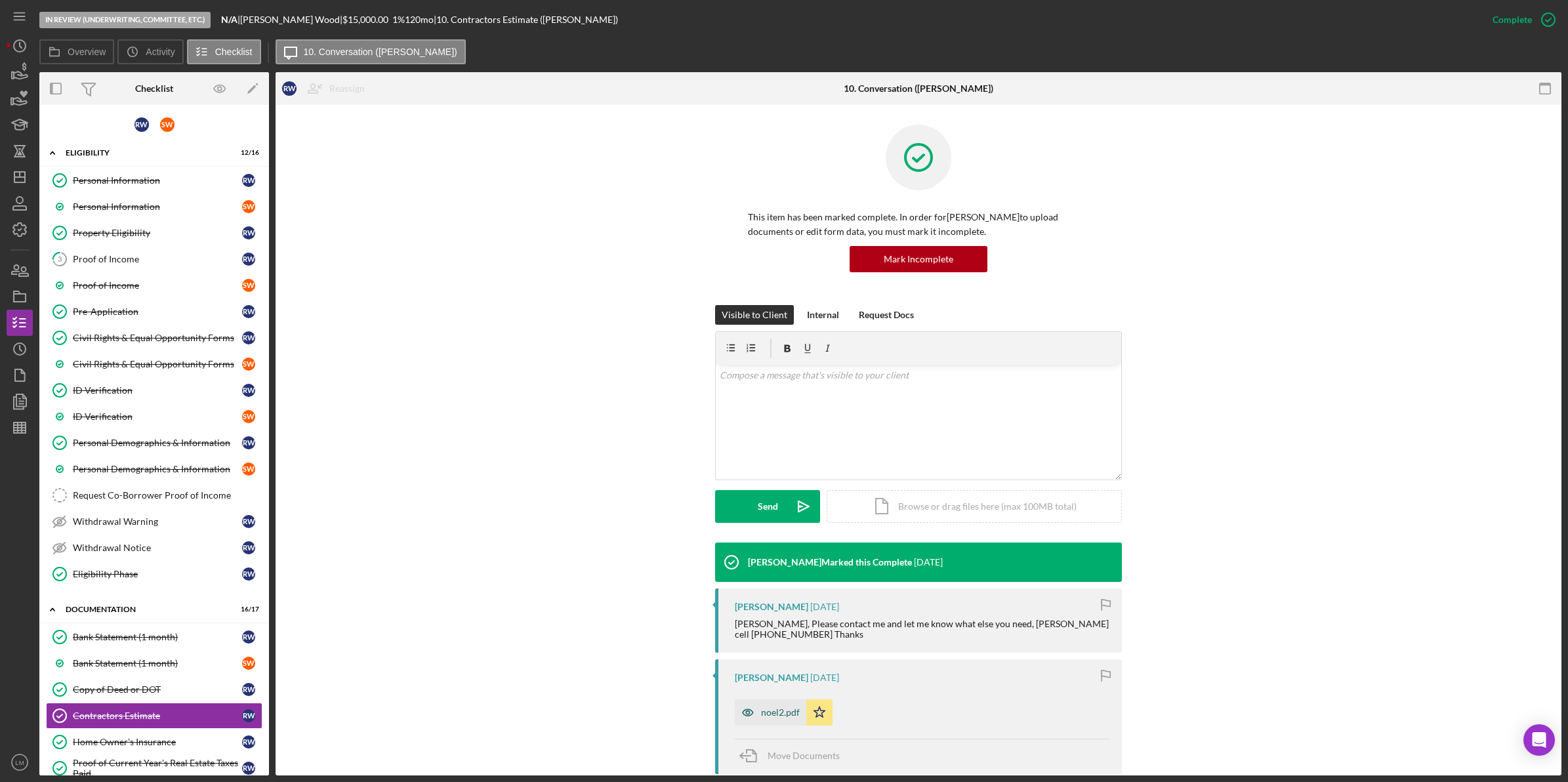
click at [775, 710] on div "noel2.pdf" at bounding box center [781, 713] width 39 height 11
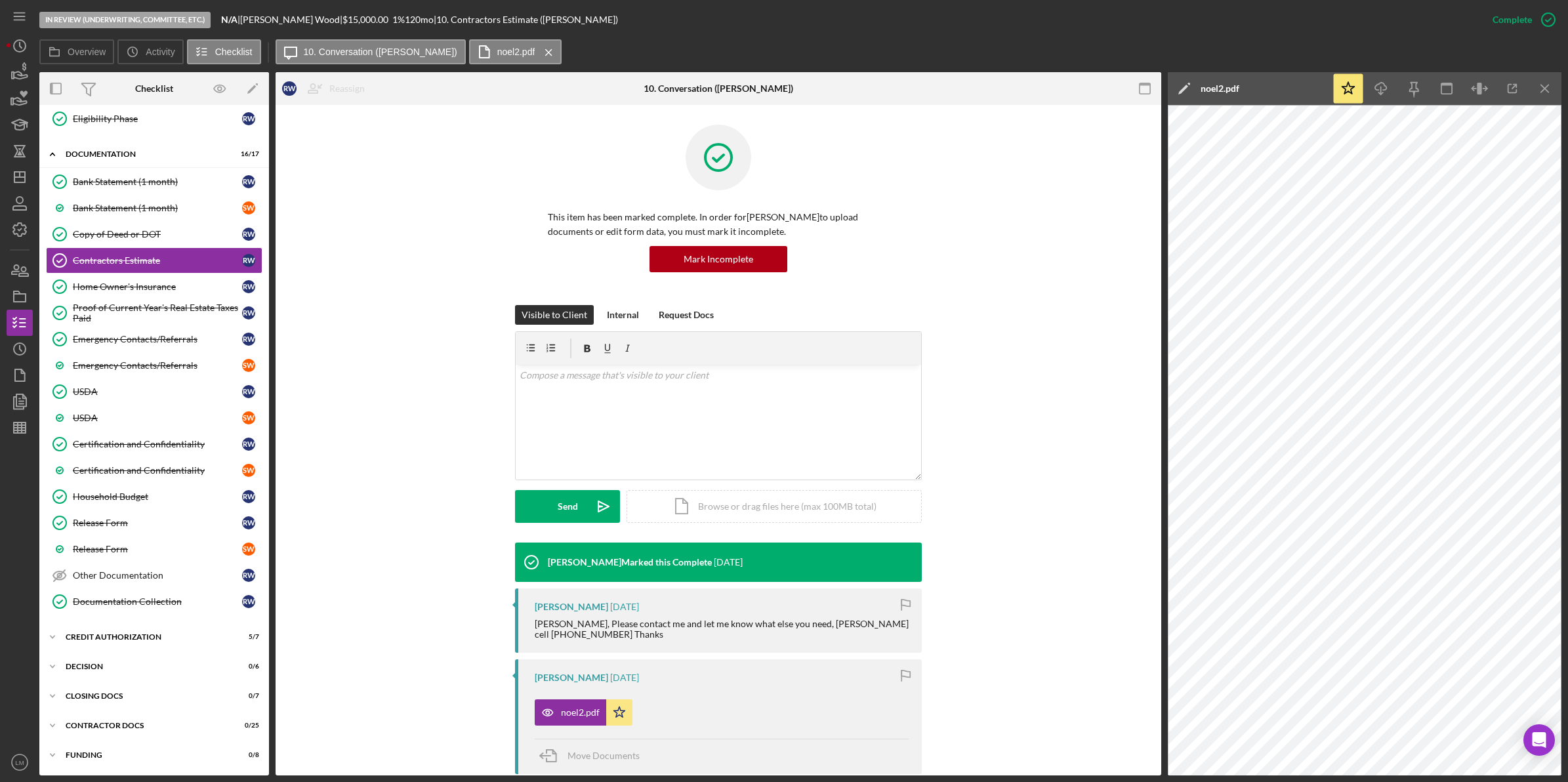
scroll to position [464, 0]
click at [136, 629] on div "Icon/Expander CREDIT AUTHORIZATION 5 / 7" at bounding box center [155, 637] width 230 height 26
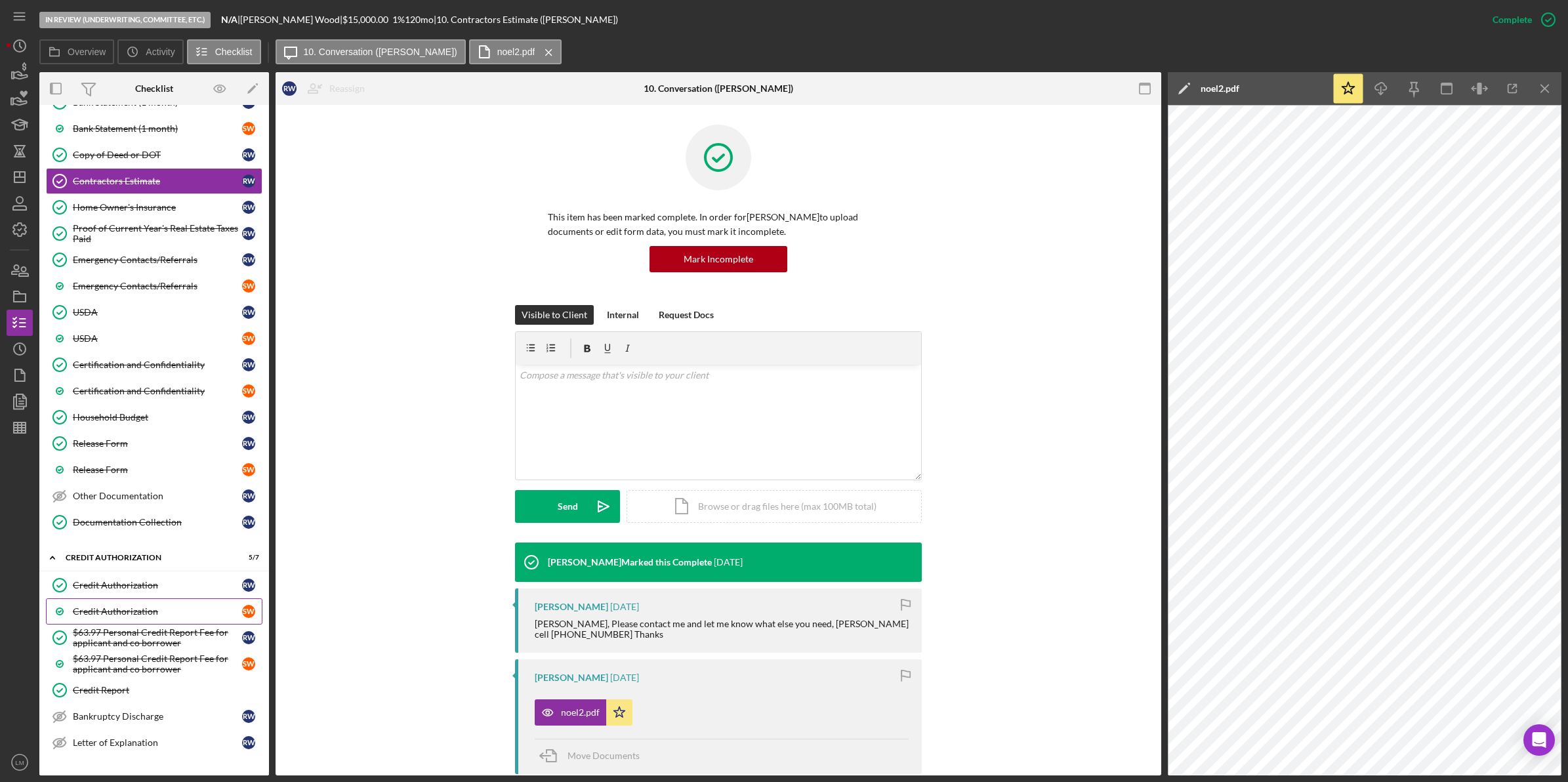
scroll to position [658, 0]
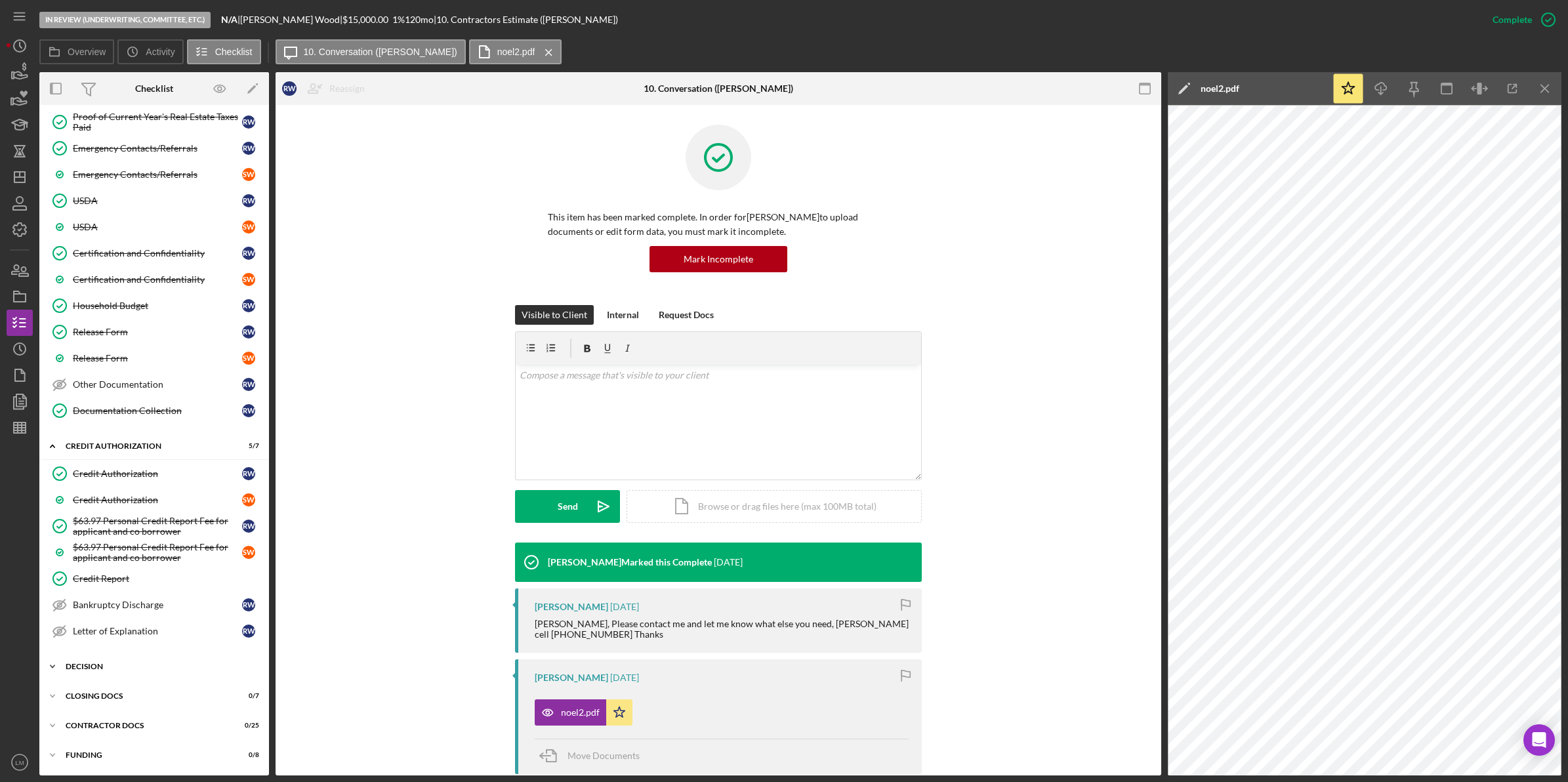
click at [128, 666] on div "Decision" at bounding box center [159, 666] width 187 height 8
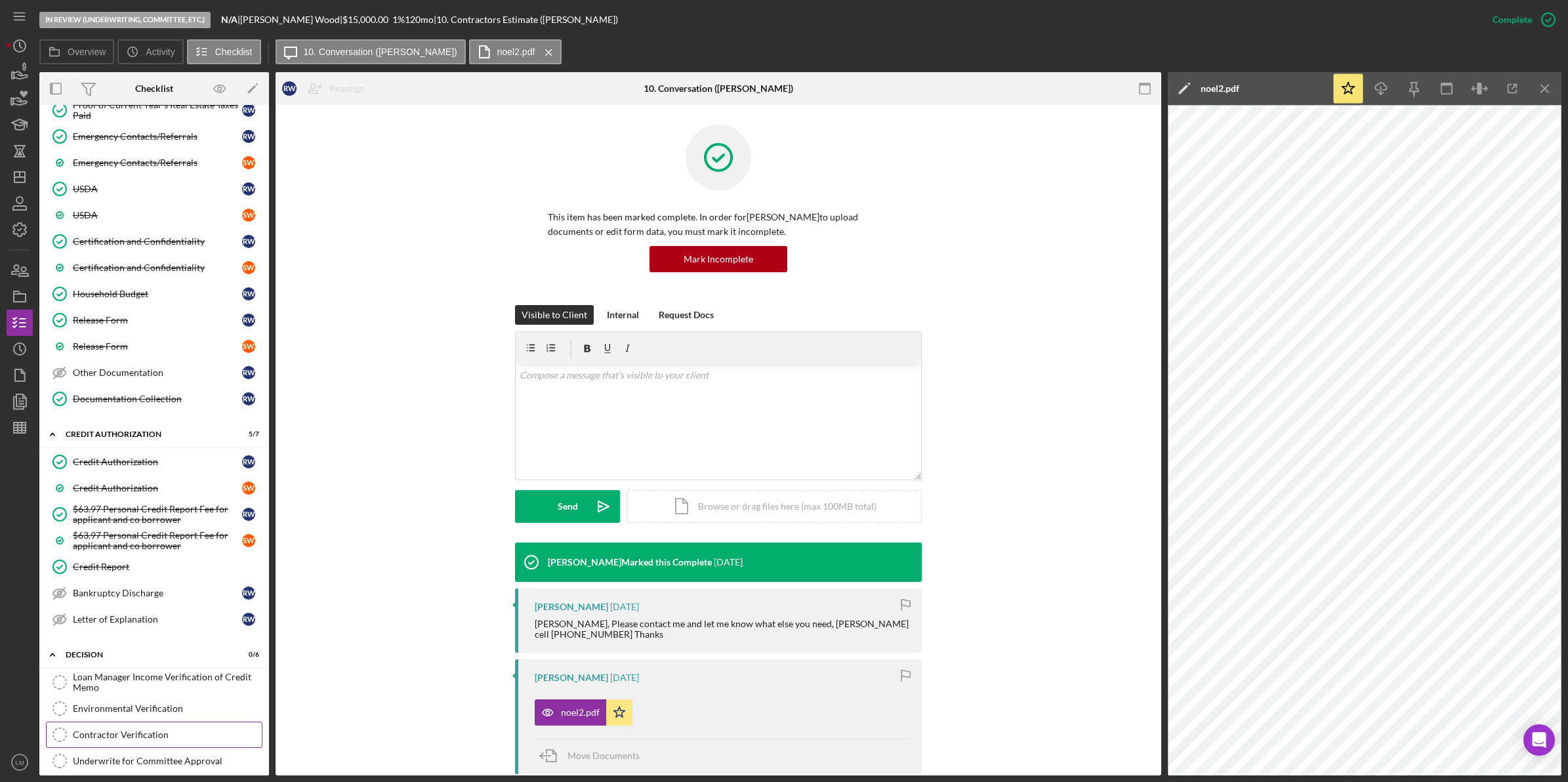
click at [149, 740] on div "Contractor Verification" at bounding box center [167, 735] width 189 height 11
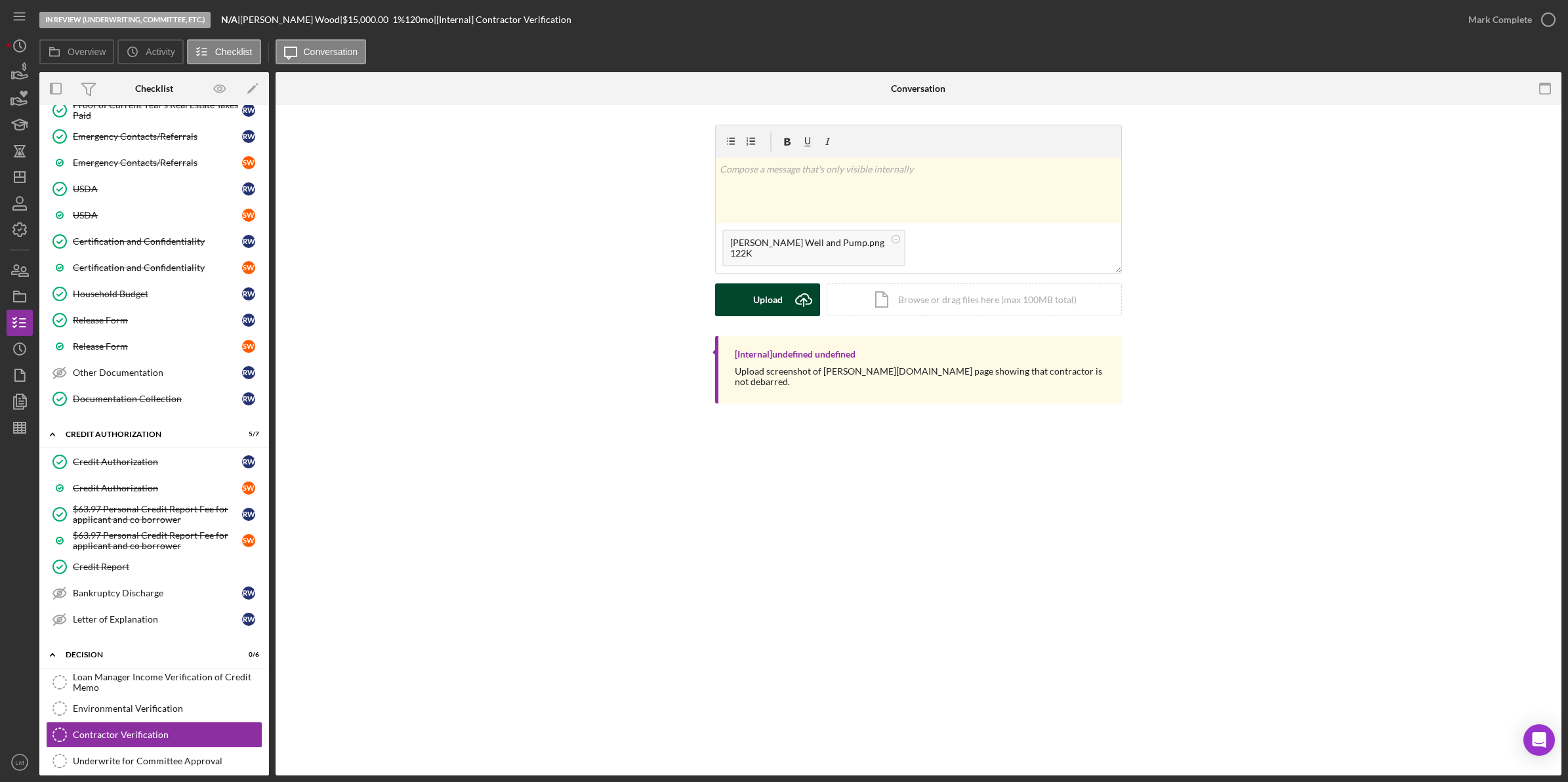
click at [811, 307] on icon "Icon/Upload" at bounding box center [803, 300] width 33 height 33
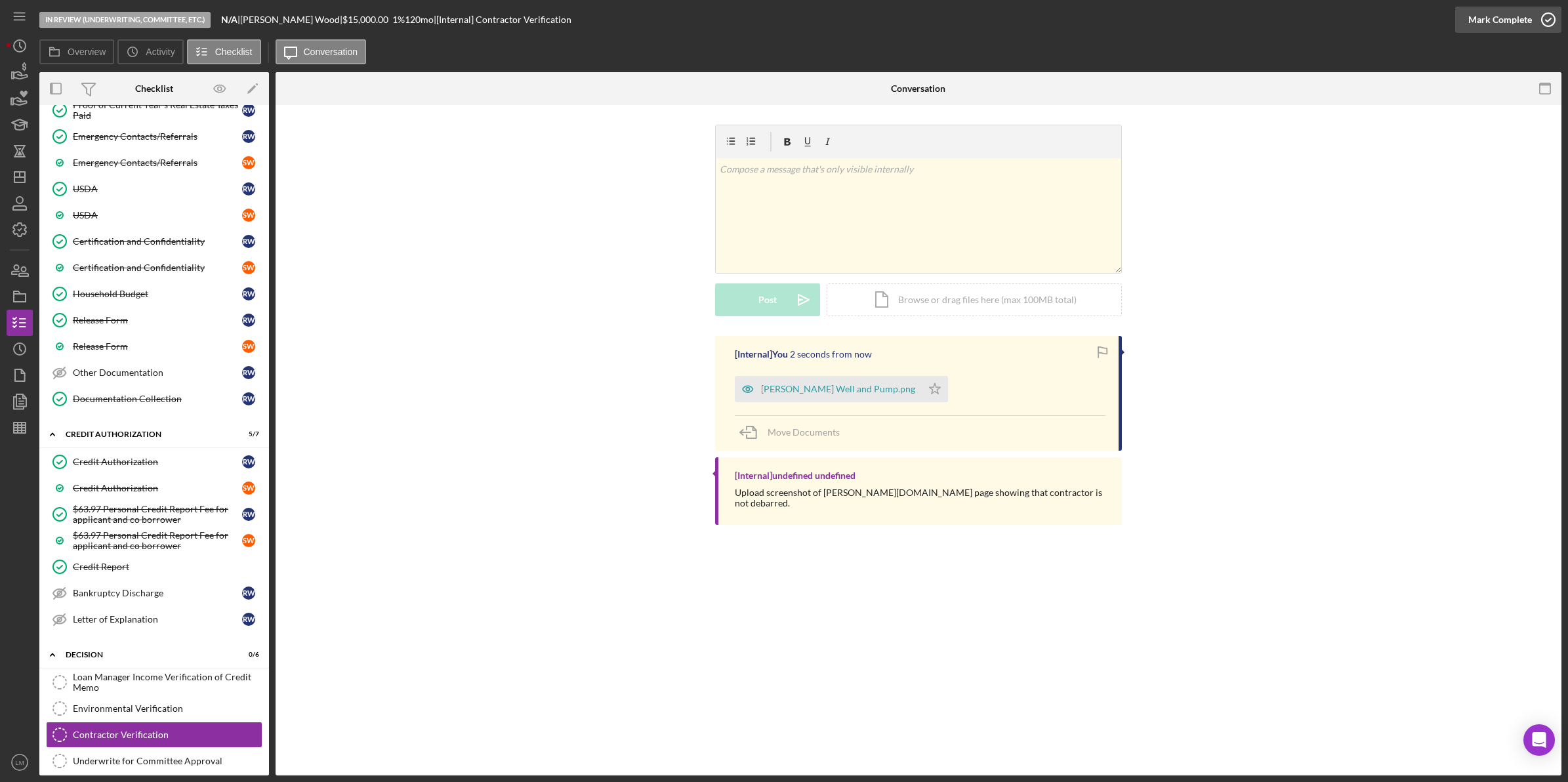
click at [1501, 17] on div "Mark Complete" at bounding box center [1499, 19] width 64 height 26
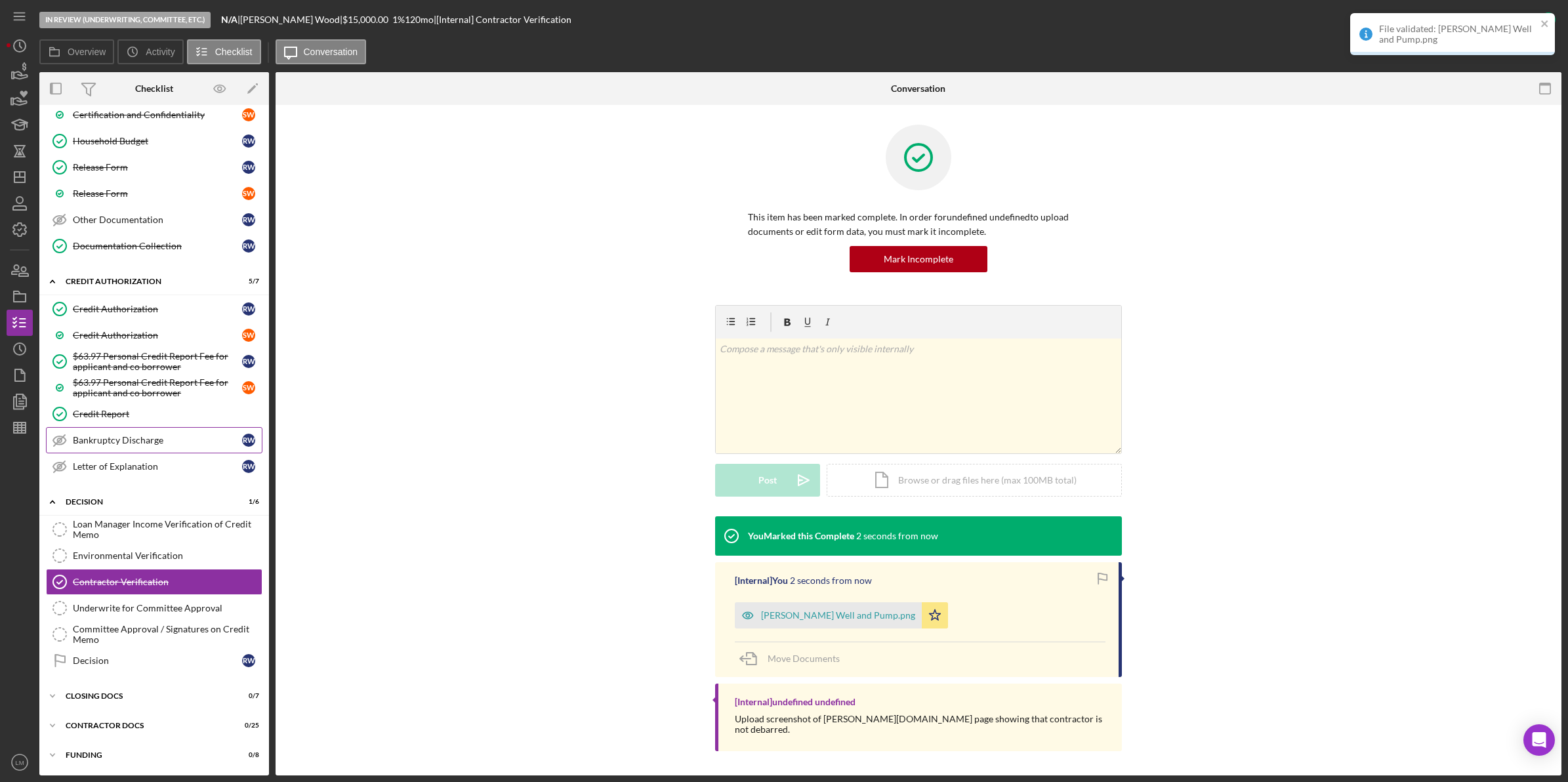
scroll to position [822, 0]
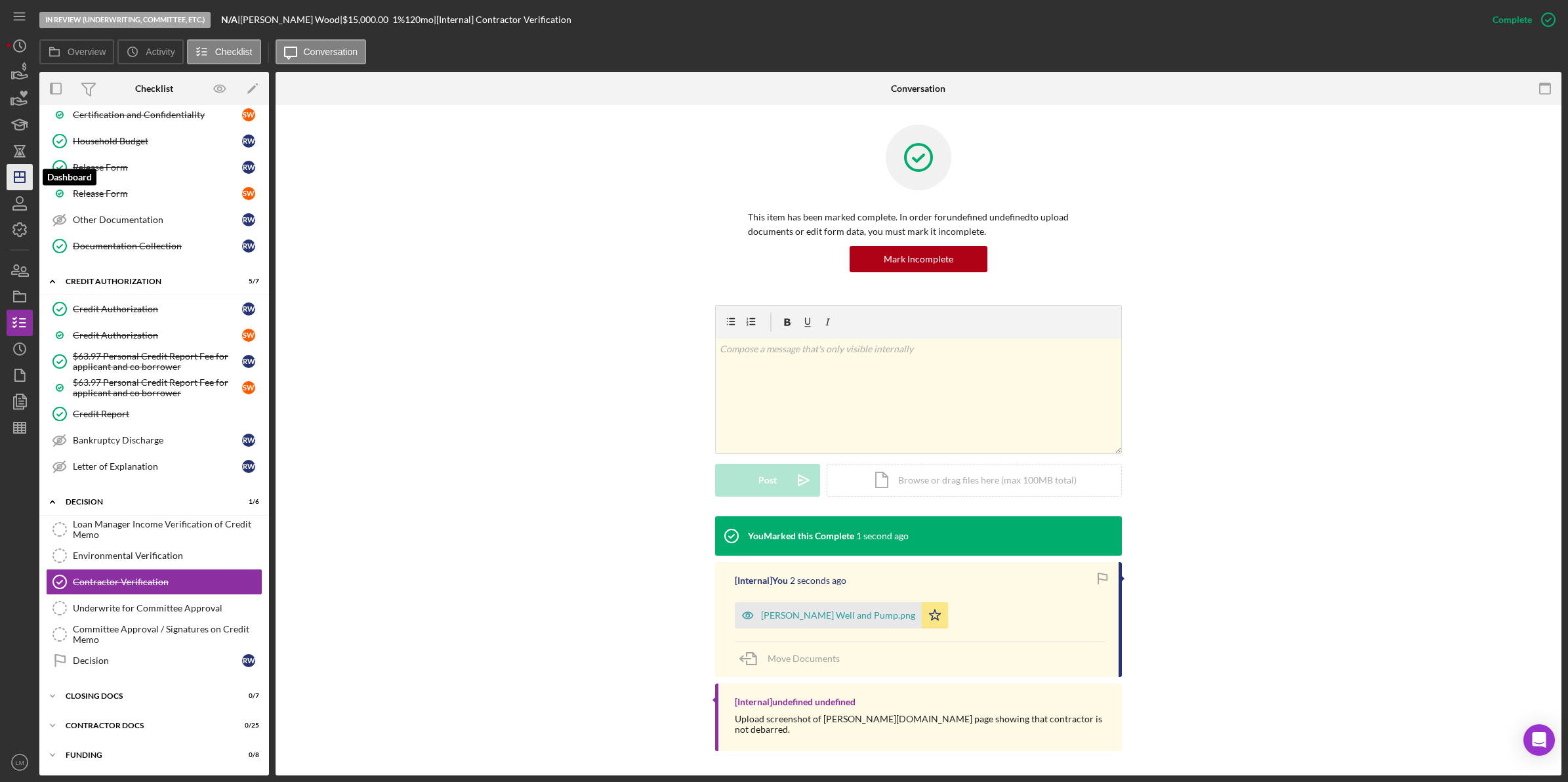
click at [17, 166] on icon "Icon/Dashboard" at bounding box center [19, 177] width 33 height 33
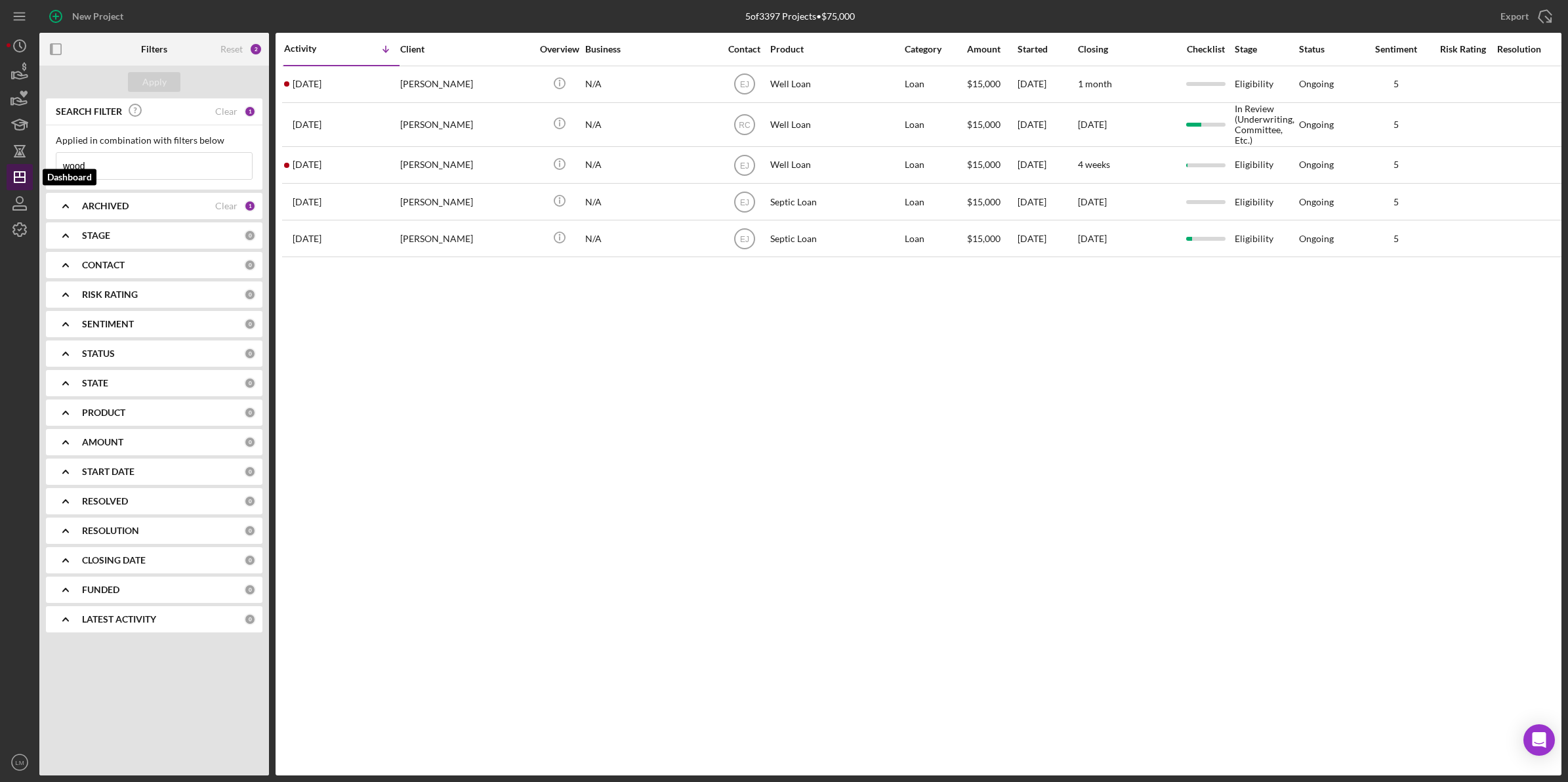
click at [14, 164] on icon "Icon/Dashboard" at bounding box center [19, 177] width 33 height 33
click at [234, 46] on div "Reset" at bounding box center [231, 49] width 22 height 11
drag, startPoint x: 234, startPoint y: 46, endPoint x: 151, endPoint y: 80, distance: 89.7
click at [151, 80] on div "Apply" at bounding box center [155, 81] width 24 height 19
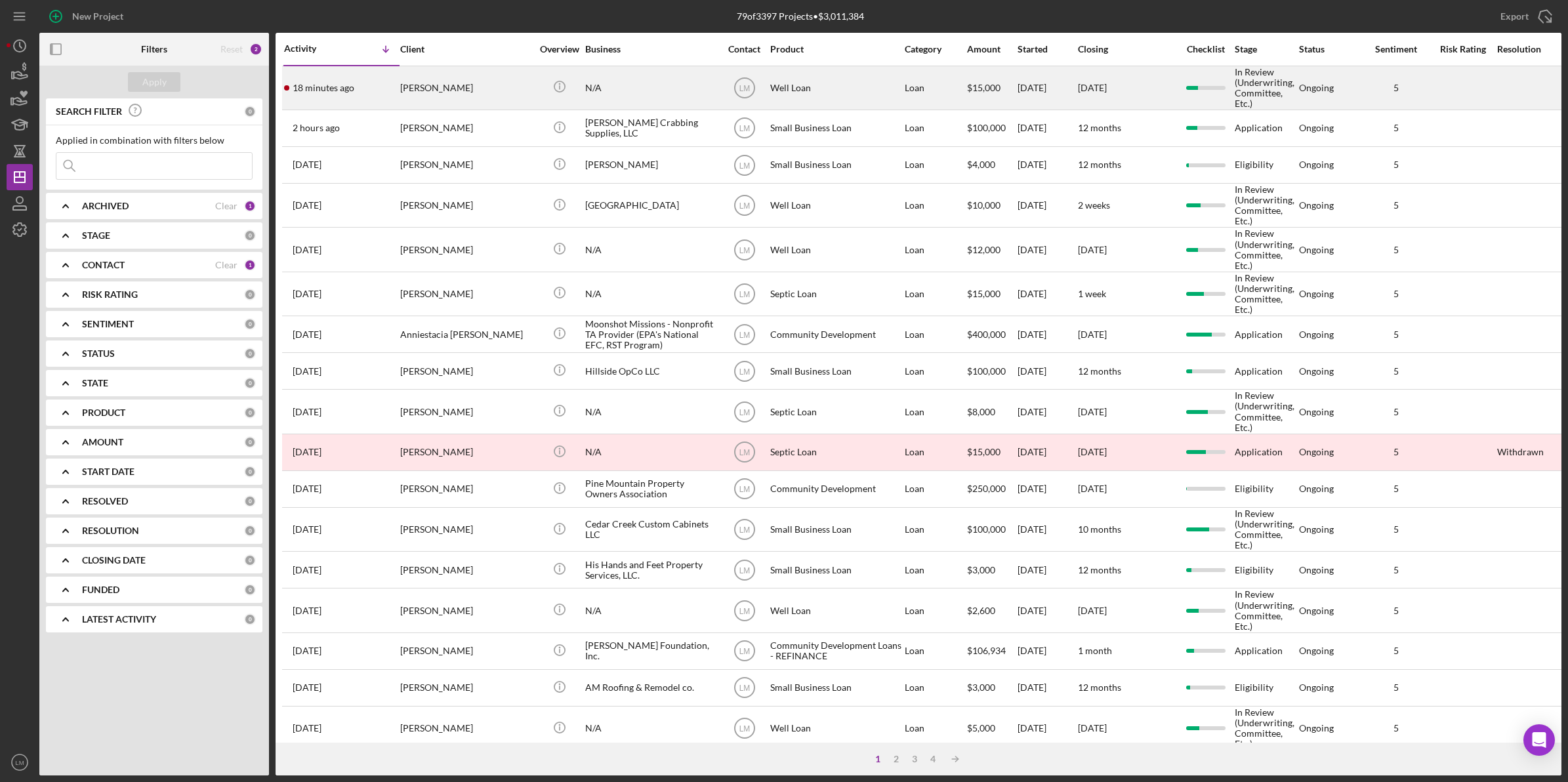
click at [652, 91] on div "N/A" at bounding box center [650, 88] width 131 height 42
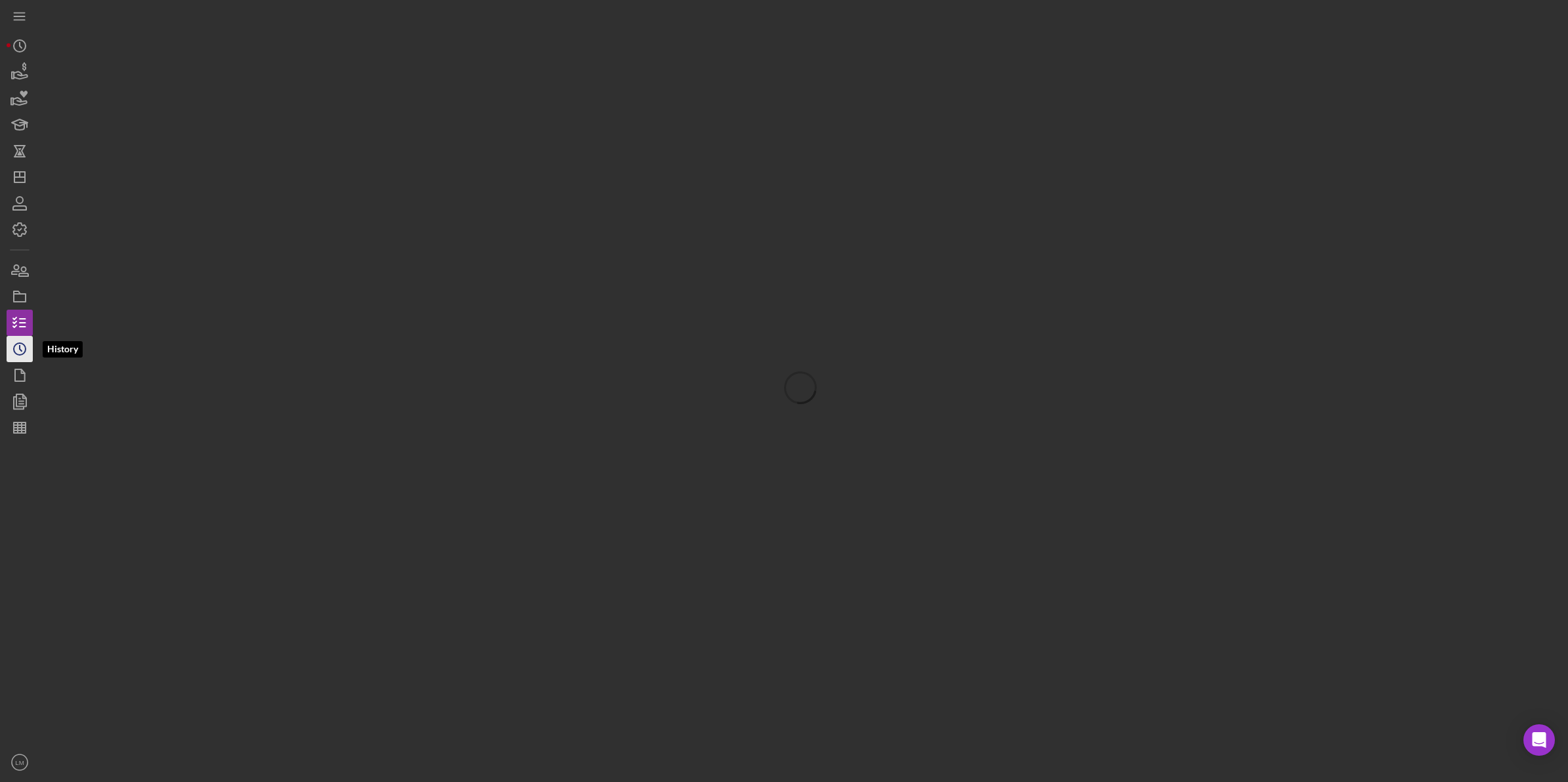
click at [18, 349] on icon "Icon/History" at bounding box center [19, 349] width 33 height 33
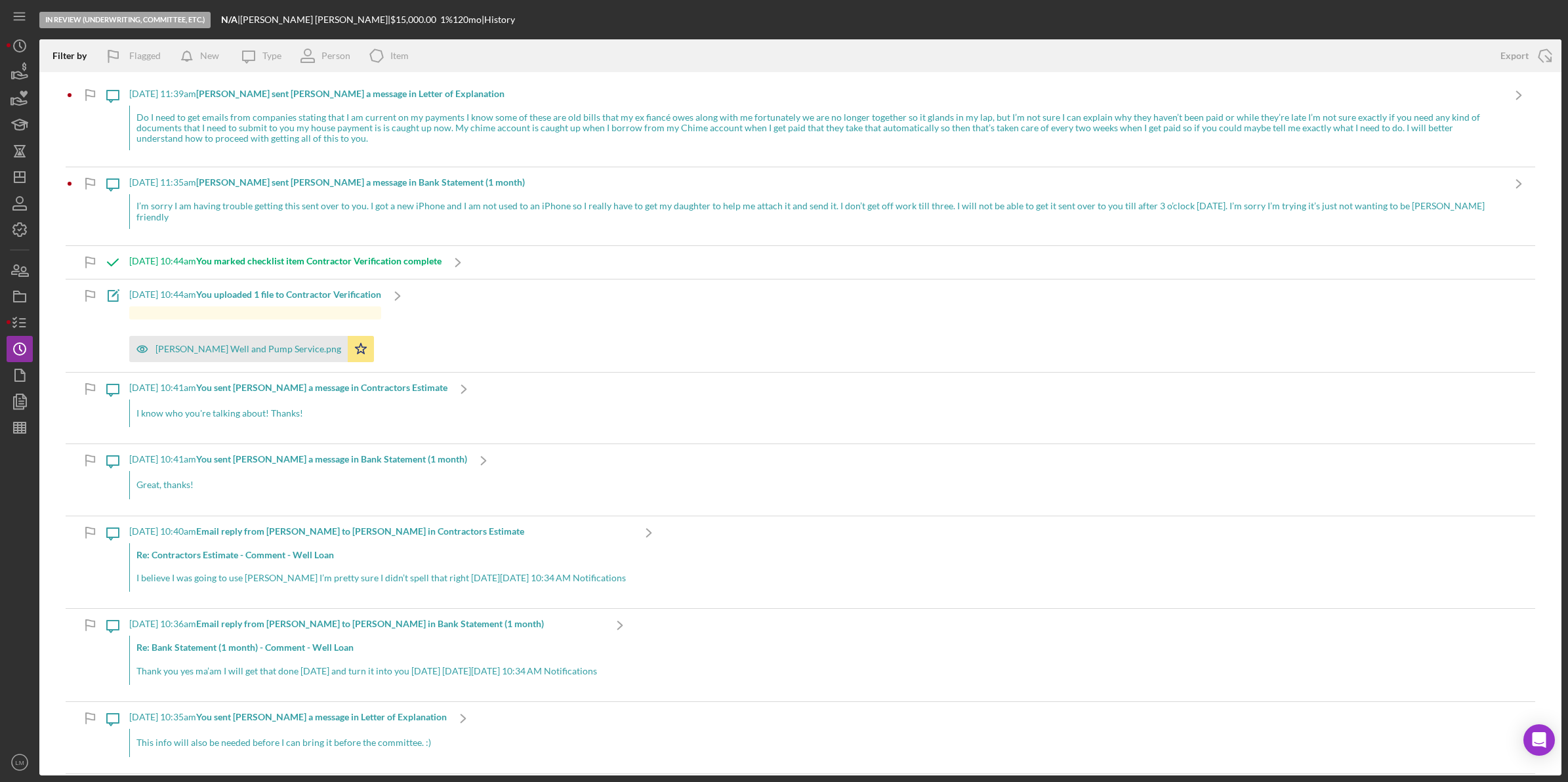
click at [812, 126] on div "Do I need to get emails from companies stating that I am current on my payments…" at bounding box center [816, 128] width 1373 height 44
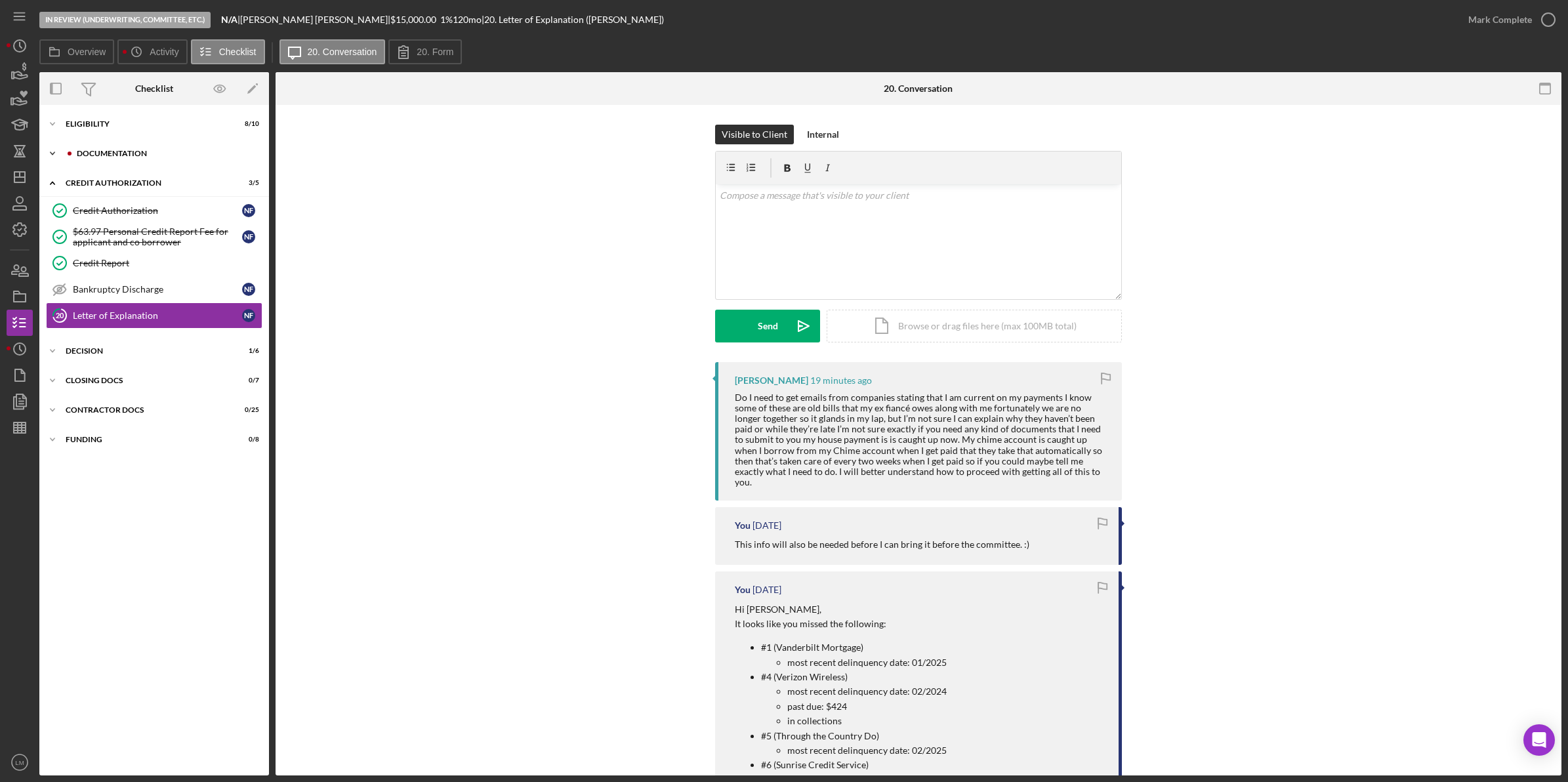
click at [142, 146] on div "Icon/Expander Documentation 10 / 12" at bounding box center [155, 153] width 230 height 26
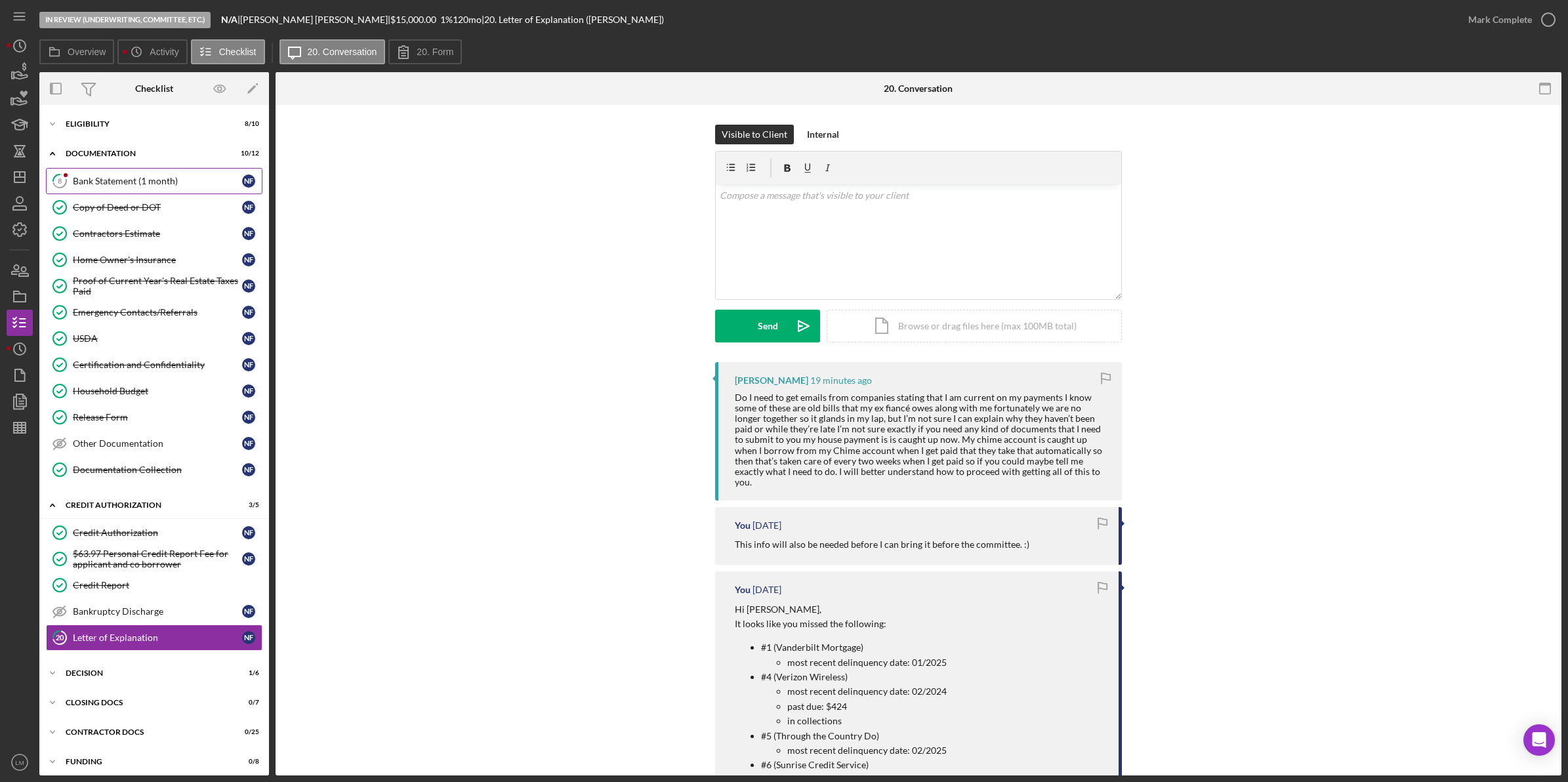
click at [138, 184] on div "Bank Statement (1 month)" at bounding box center [157, 181] width 169 height 11
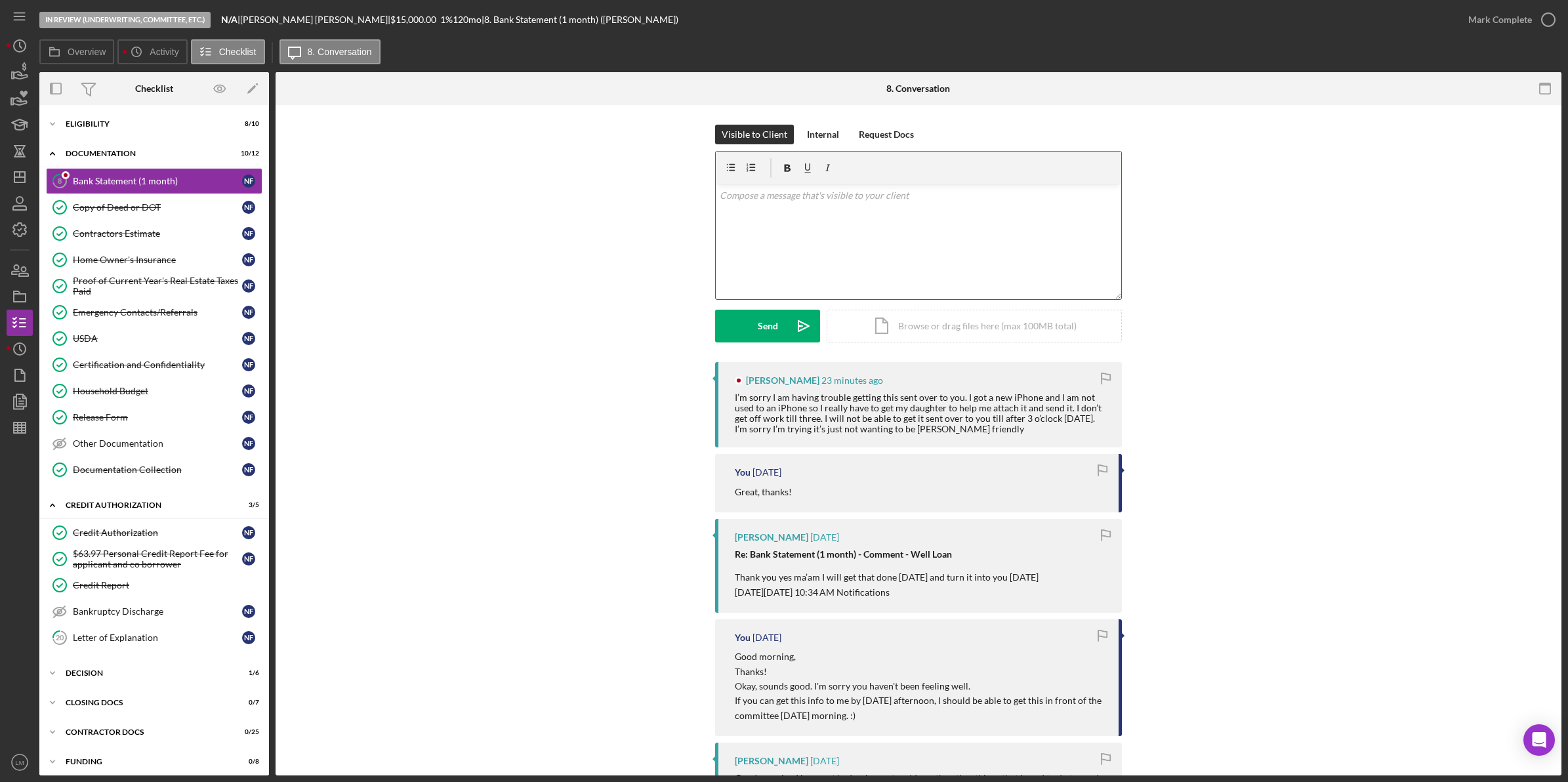
click at [887, 264] on div "v Color teal Color pink Remove color Add row above Add row below Add column bef…" at bounding box center [918, 241] width 405 height 115
click at [808, 320] on icon "Icon/icon-invite-send" at bounding box center [803, 326] width 33 height 33
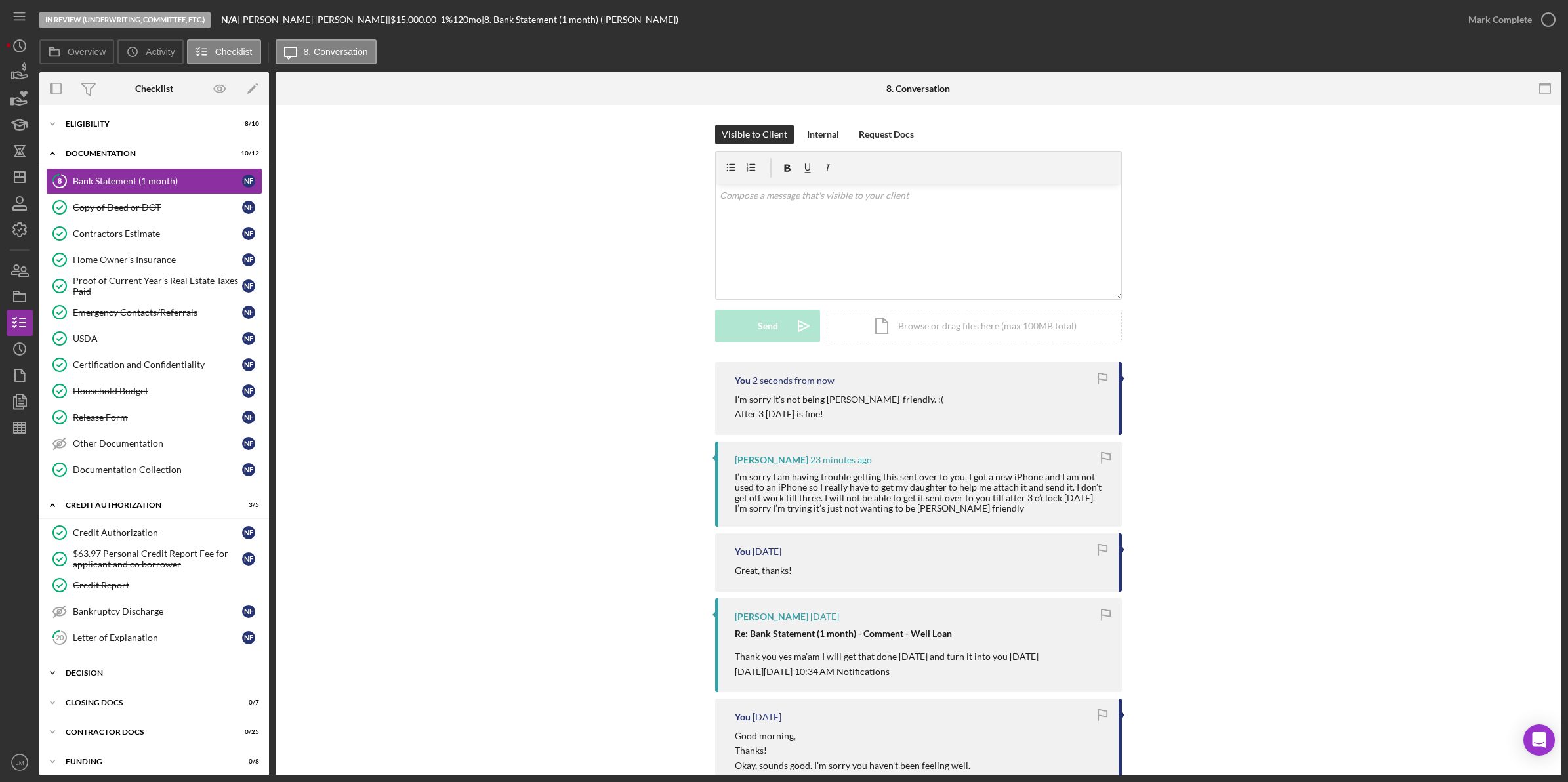
click at [123, 683] on div "Icon/Expander Decision 1 / 6" at bounding box center [155, 672] width 230 height 26
click at [136, 643] on div "Letter of Explanation" at bounding box center [157, 638] width 169 height 11
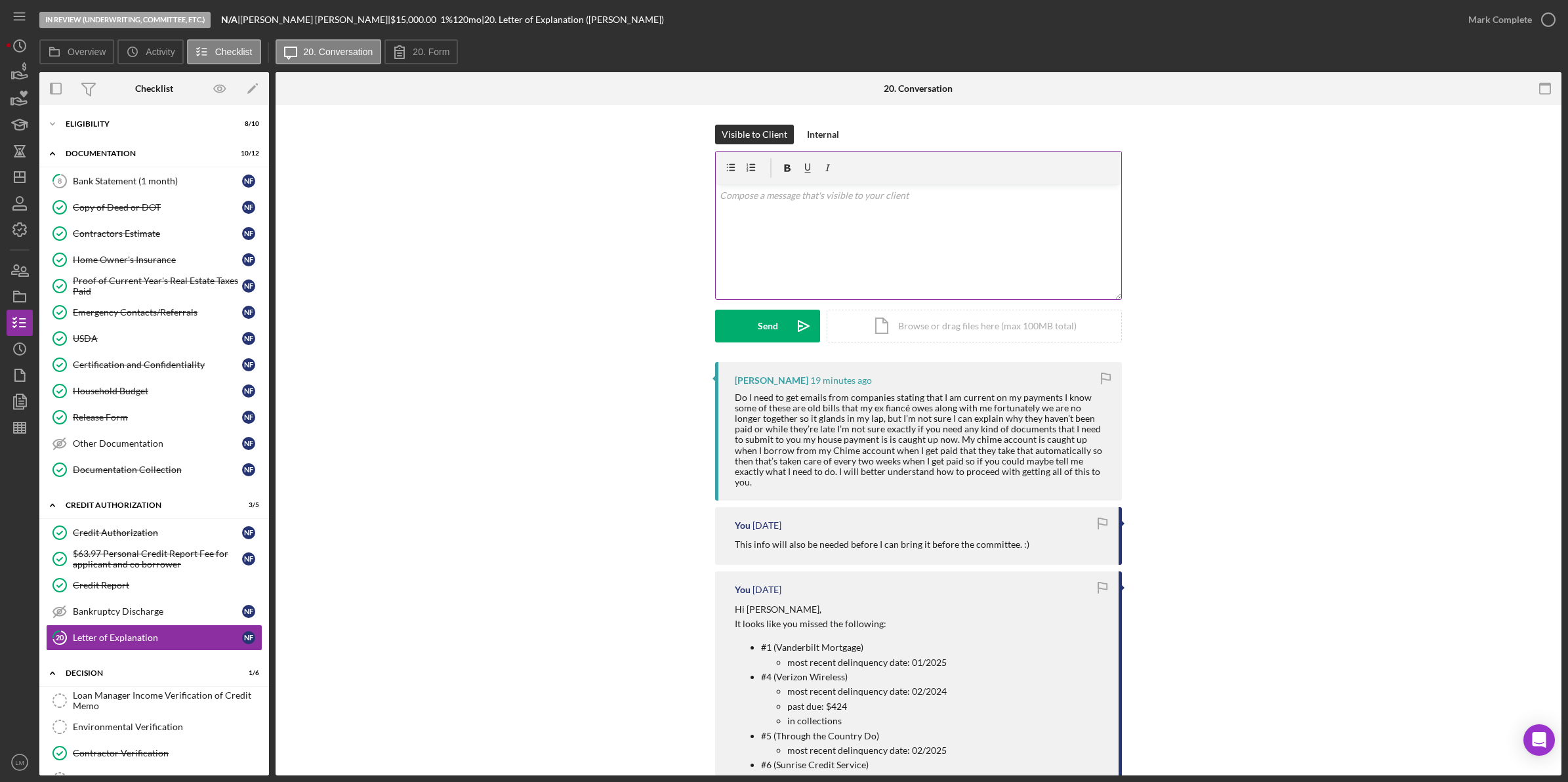
click at [935, 250] on div "v Color teal Color pink Remove color Add row above Add row below Add column bef…" at bounding box center [918, 241] width 405 height 115
click at [908, 218] on p "Can you tell me which ones your ex-fiance is on? And maybe just say what steps …" at bounding box center [918, 222] width 398 height 30
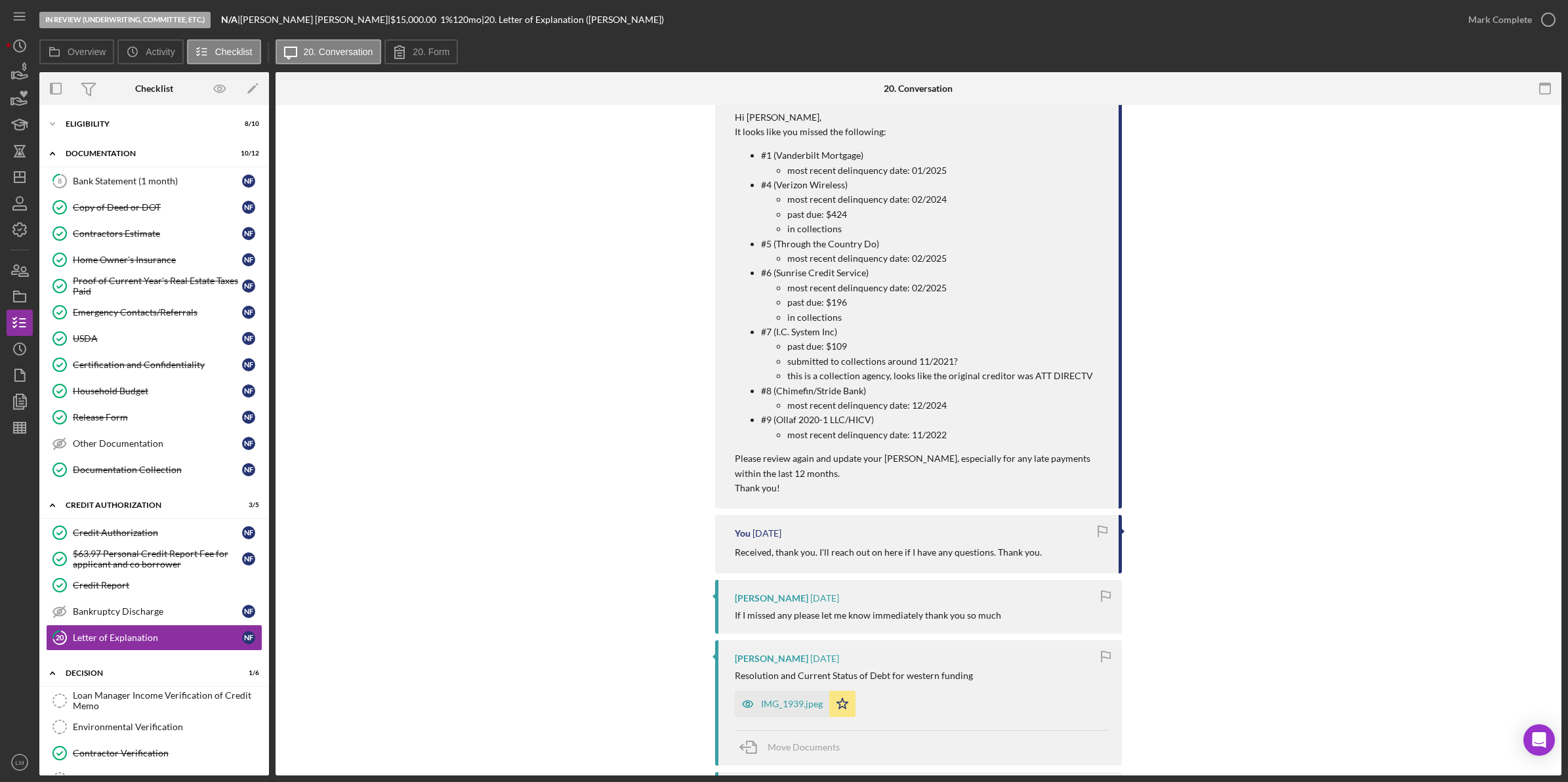
scroll to position [738, 0]
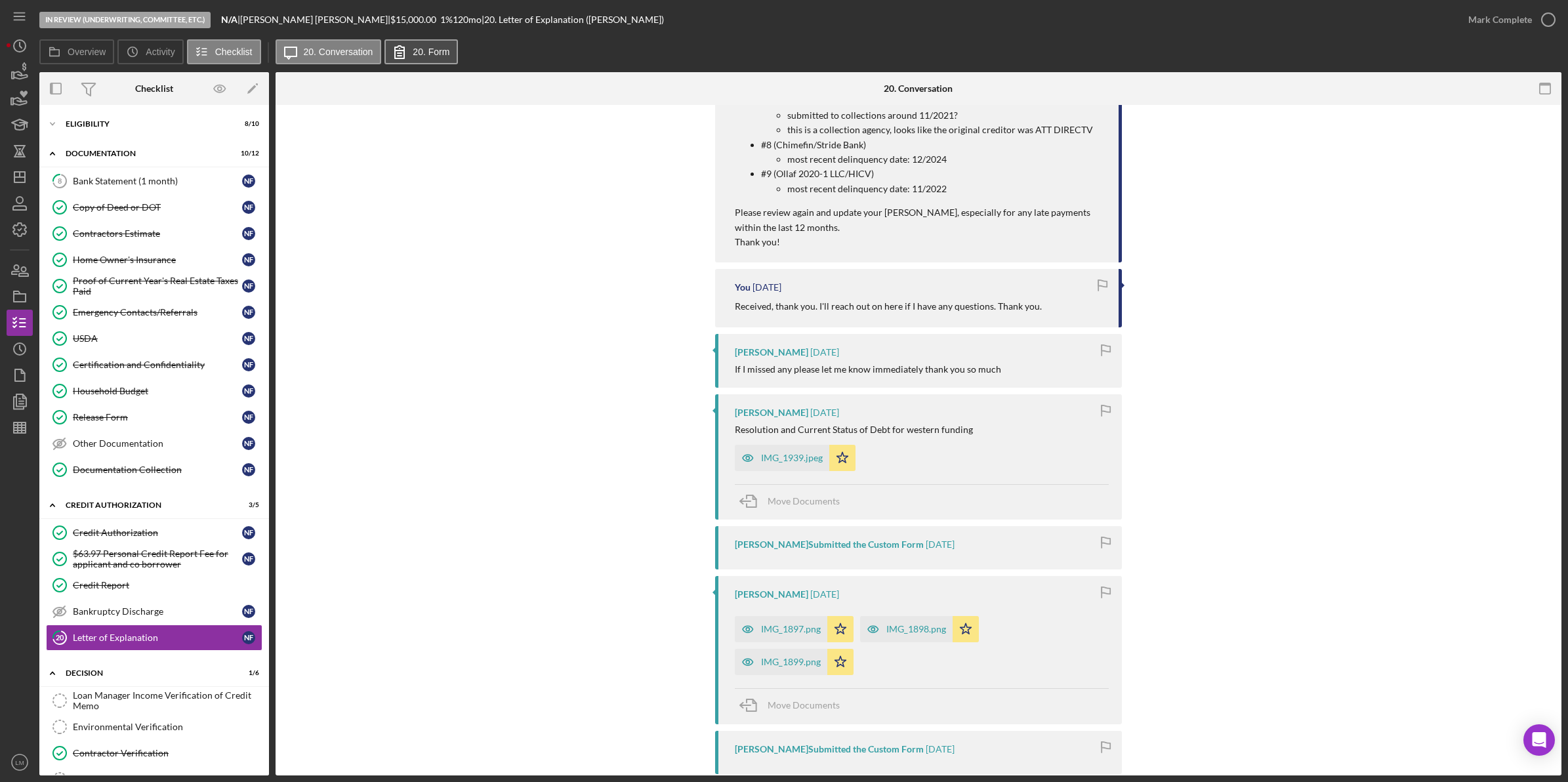
click at [387, 42] on icon at bounding box center [399, 52] width 33 height 33
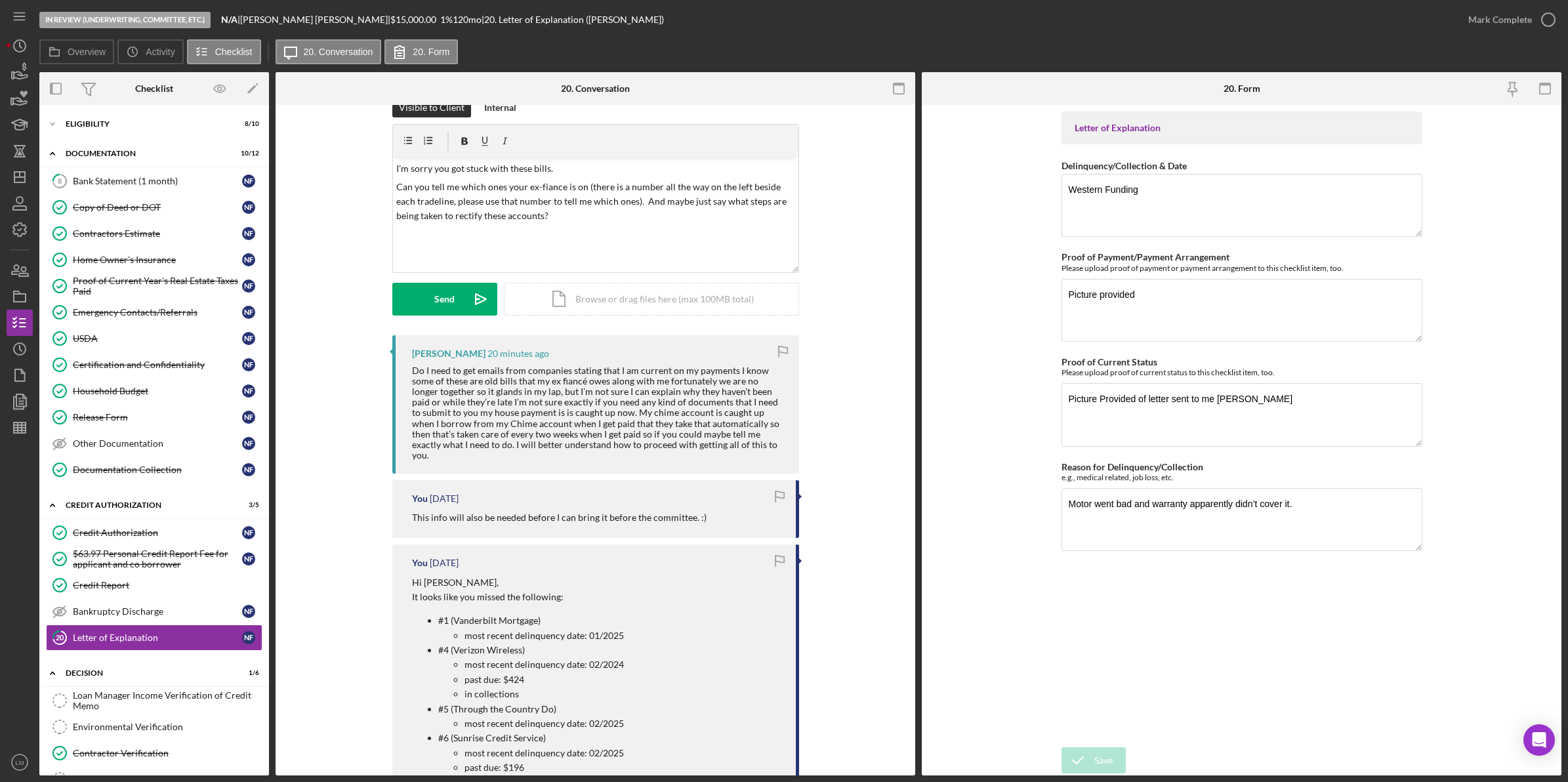
scroll to position [0, 0]
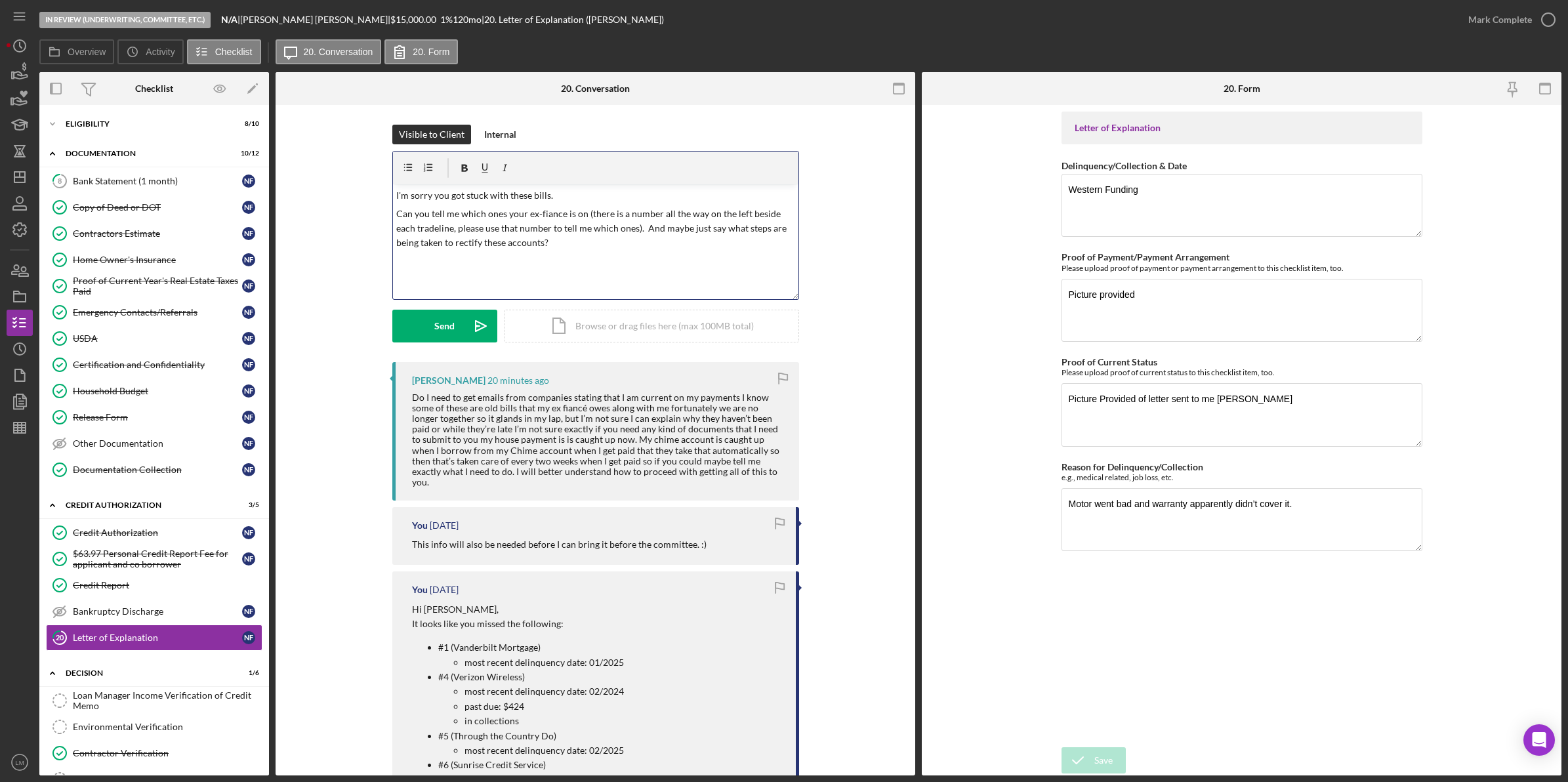
click at [701, 253] on div "v Color teal Color pink Remove color Add row above Add row below Add column bef…" at bounding box center [595, 241] width 405 height 115
click at [604, 274] on p at bounding box center [595, 279] width 398 height 14
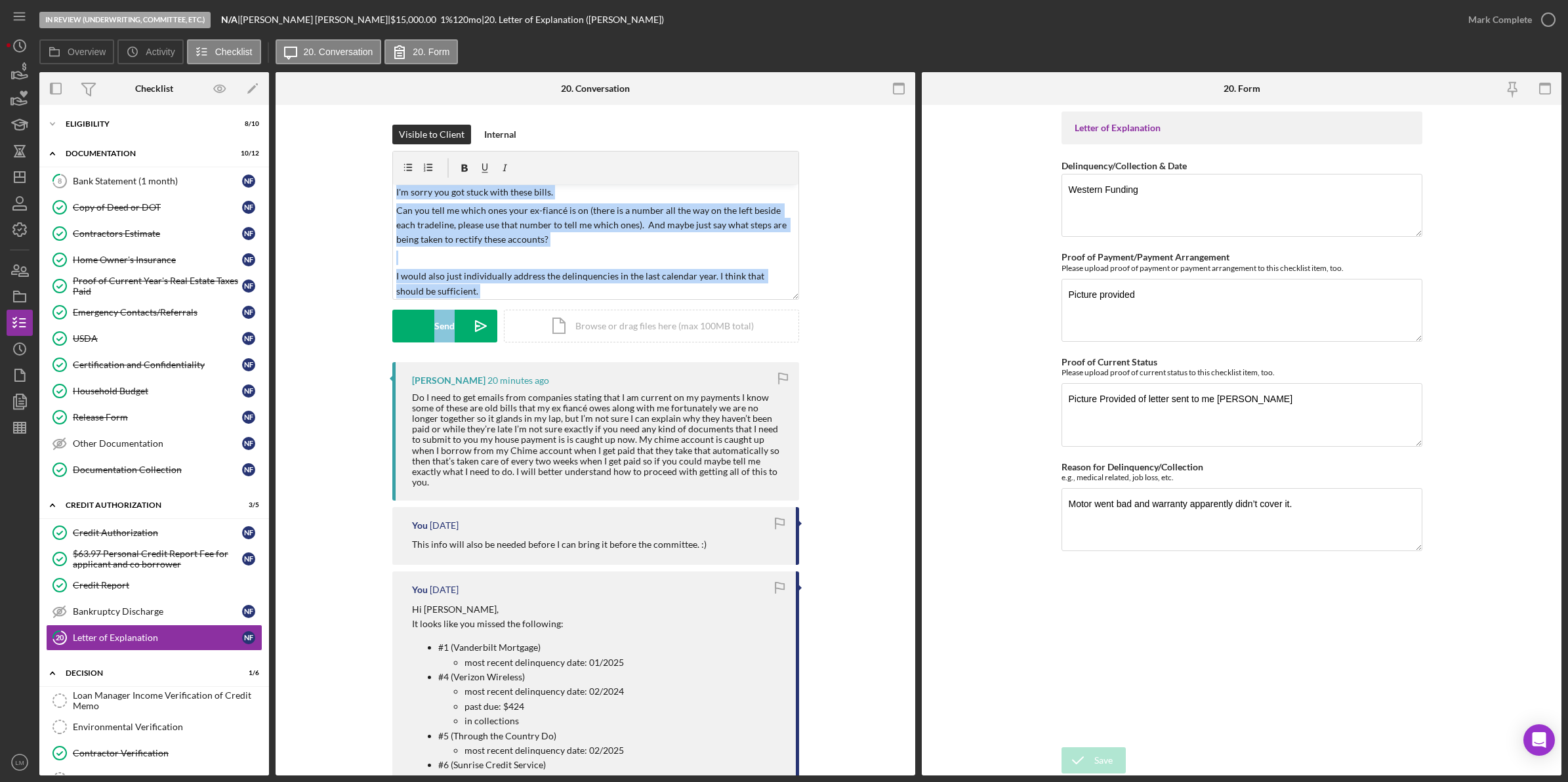
drag, startPoint x: 470, startPoint y: 299, endPoint x: 474, endPoint y: 308, distance: 9.8
click at [474, 308] on form "v Color teal Color pink Remove color Add row above Add row below Add column bef…" at bounding box center [595, 247] width 406 height 191
drag, startPoint x: 474, startPoint y: 308, endPoint x: 470, endPoint y: 324, distance: 16.5
click at [470, 324] on icon "Icon/icon-invite-send" at bounding box center [480, 326] width 33 height 33
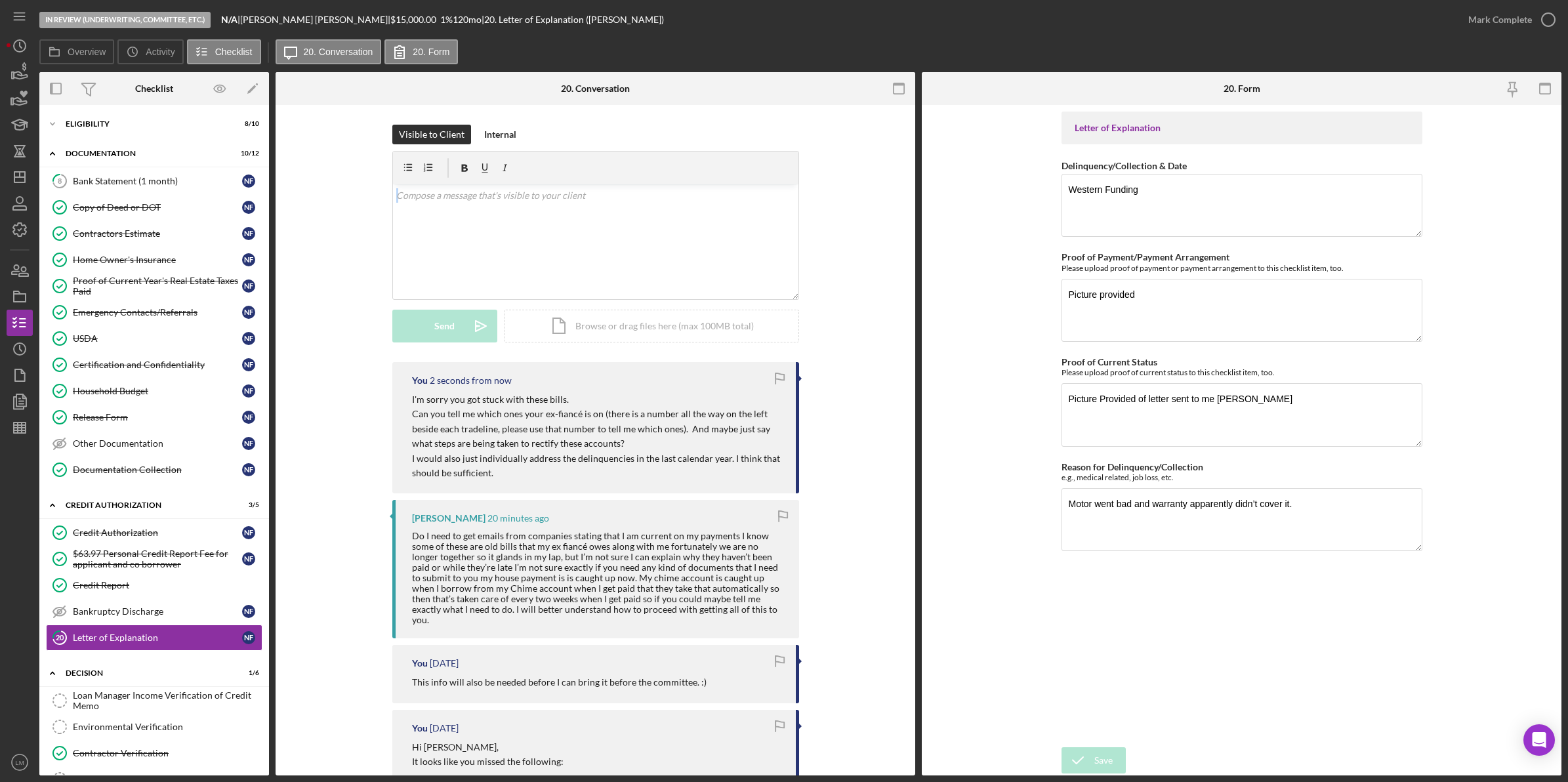
scroll to position [0, 0]
click at [358, 329] on div "Visible to Client Internal v Color teal Color pink Remove color Add row above A…" at bounding box center [595, 243] width 600 height 237
click at [12, 177] on icon "Icon/Dashboard" at bounding box center [19, 177] width 33 height 33
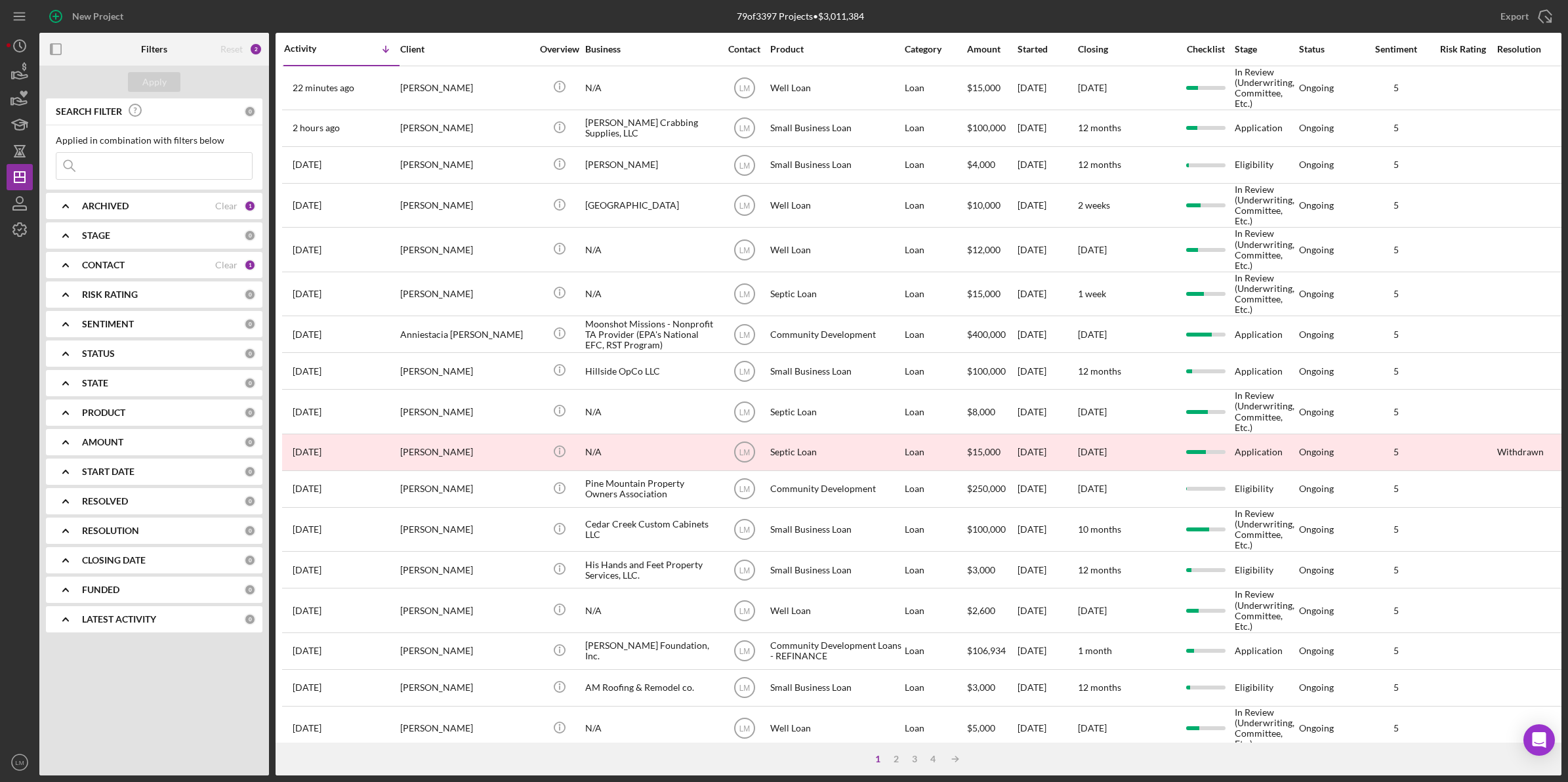
click at [1237, 756] on div "1 2 3 4 Icon/Table Sort Arrow" at bounding box center [918, 758] width 1286 height 33
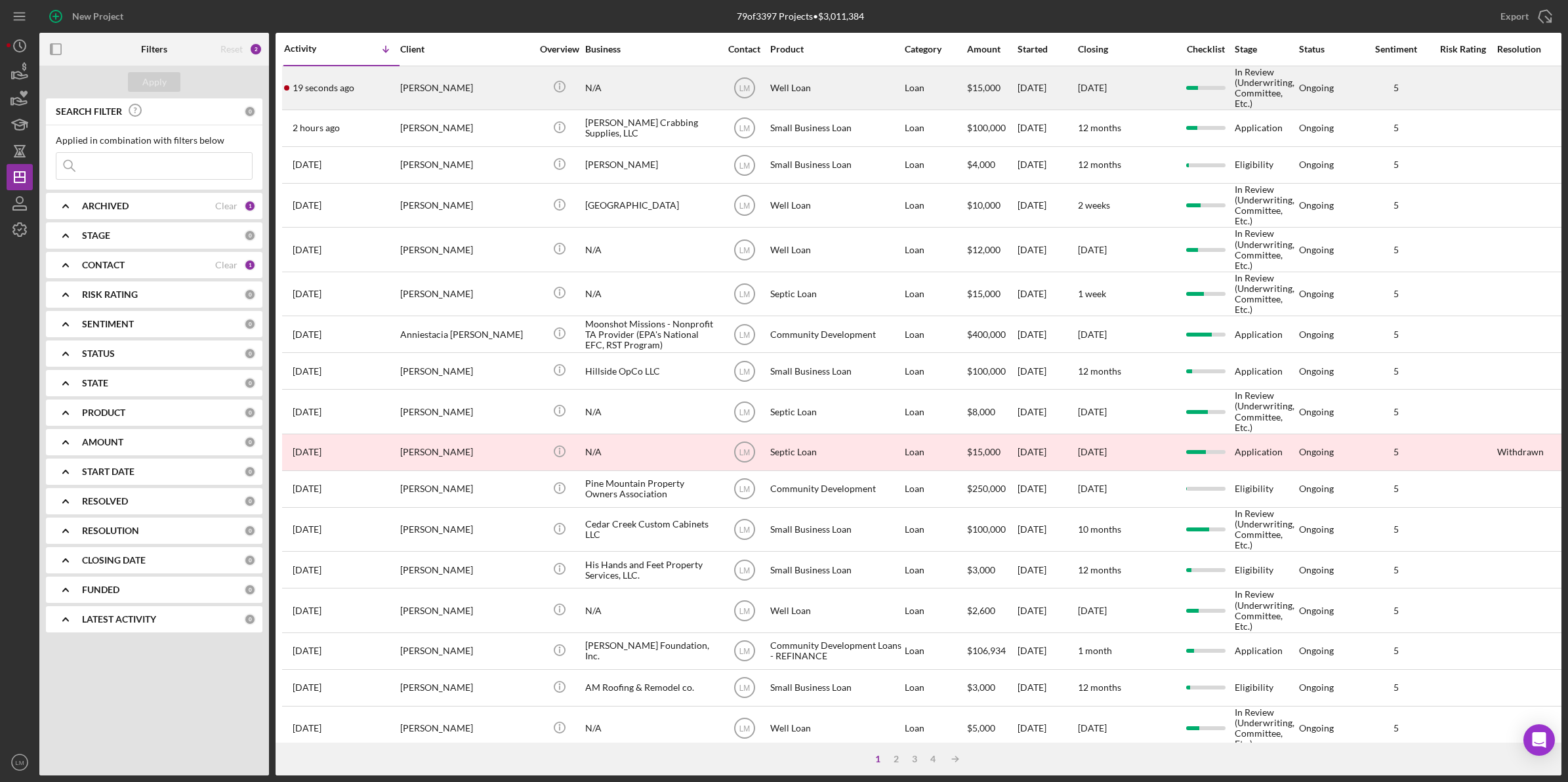
click at [691, 101] on div "N/A" at bounding box center [650, 88] width 131 height 42
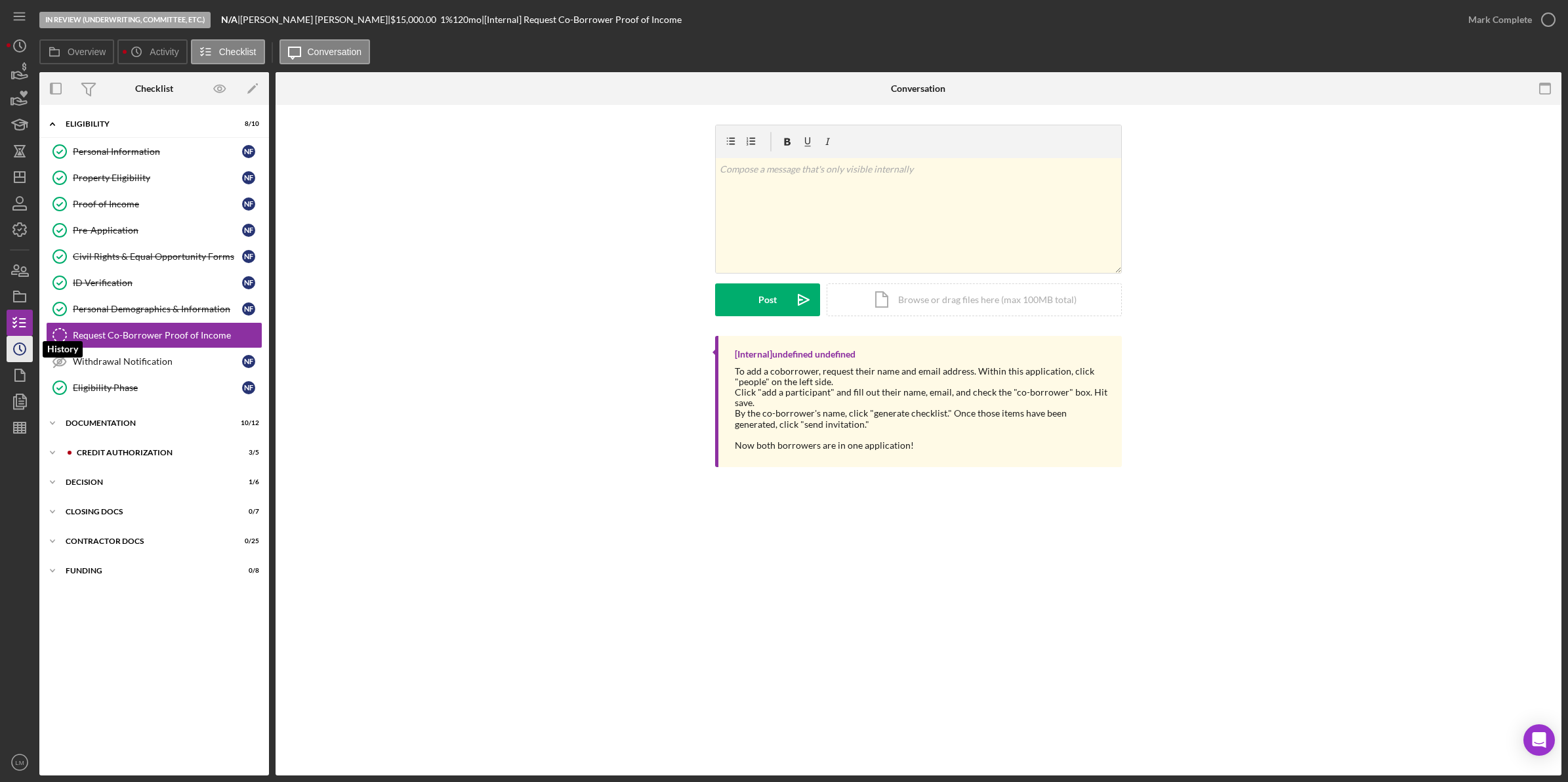
click at [17, 345] on icon "Icon/History" at bounding box center [19, 349] width 33 height 33
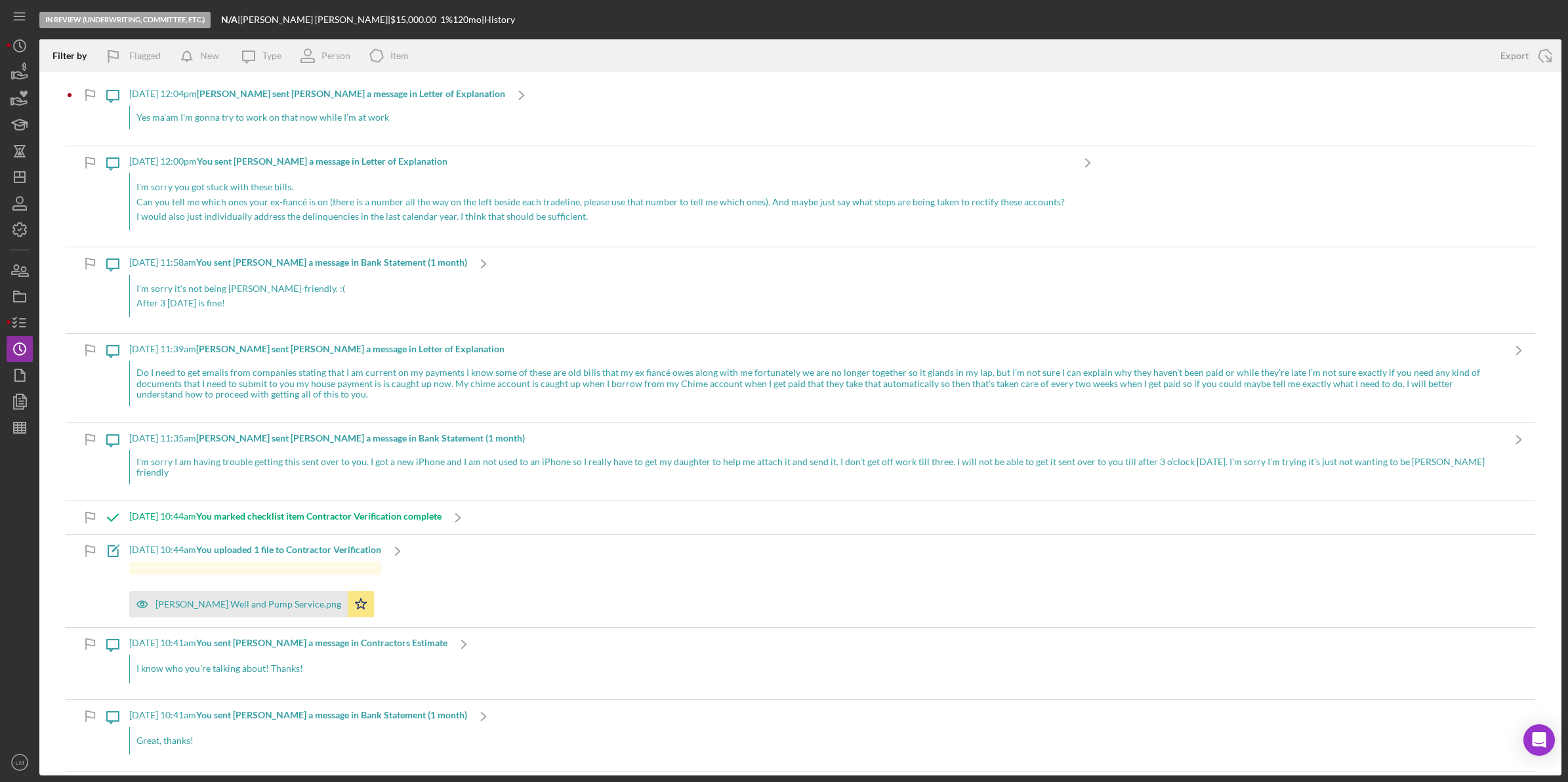
click at [355, 119] on div "Yes ma’am I’m gonna try to work on that now while I’m at work" at bounding box center [316, 117] width 376 height 24
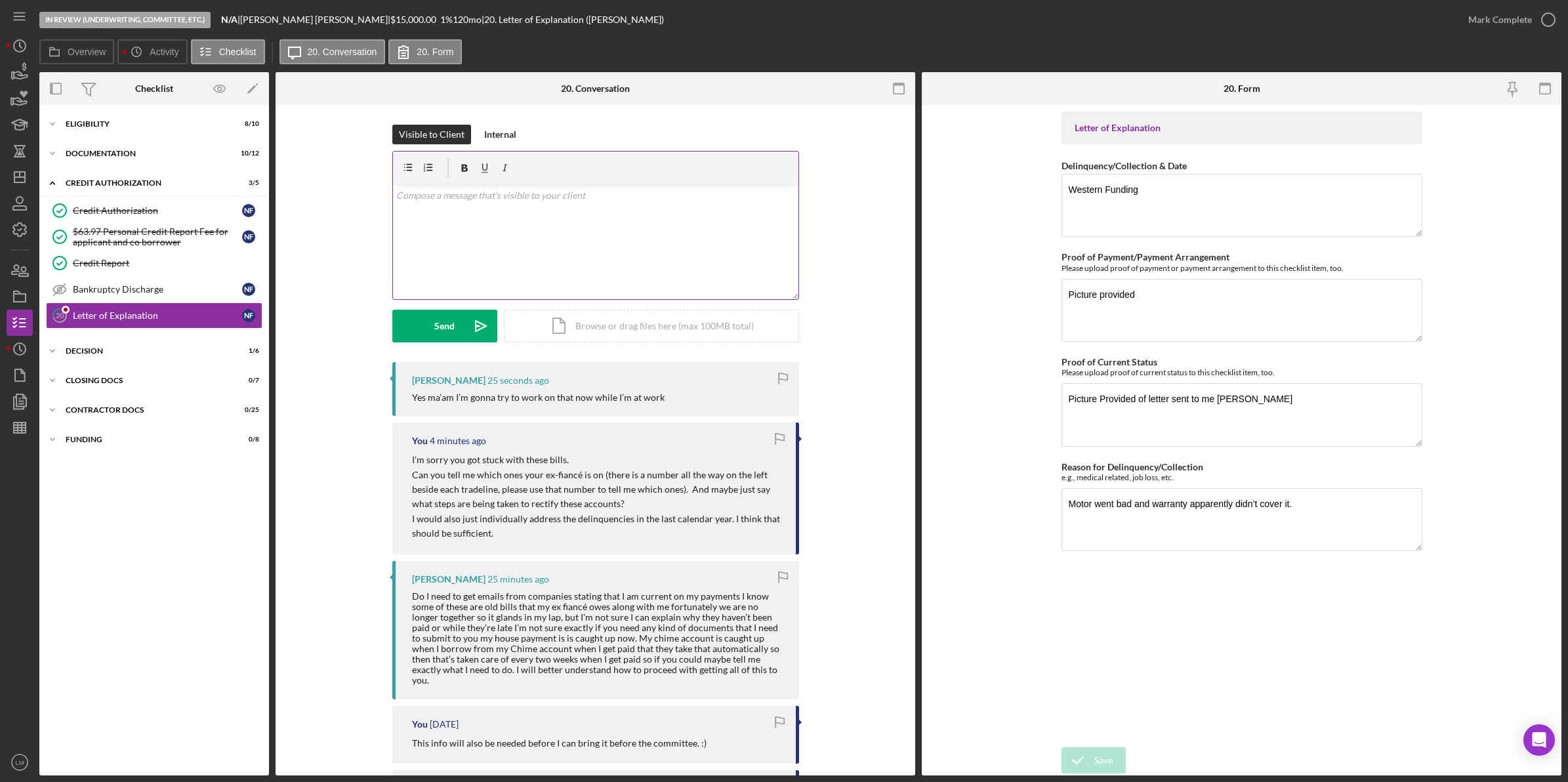
click at [722, 267] on div "v Color teal Color pink Remove color Add row above Add row below Add column bef…" at bounding box center [595, 241] width 405 height 115
click at [419, 320] on button "Send Icon/icon-invite-send" at bounding box center [445, 326] width 105 height 33
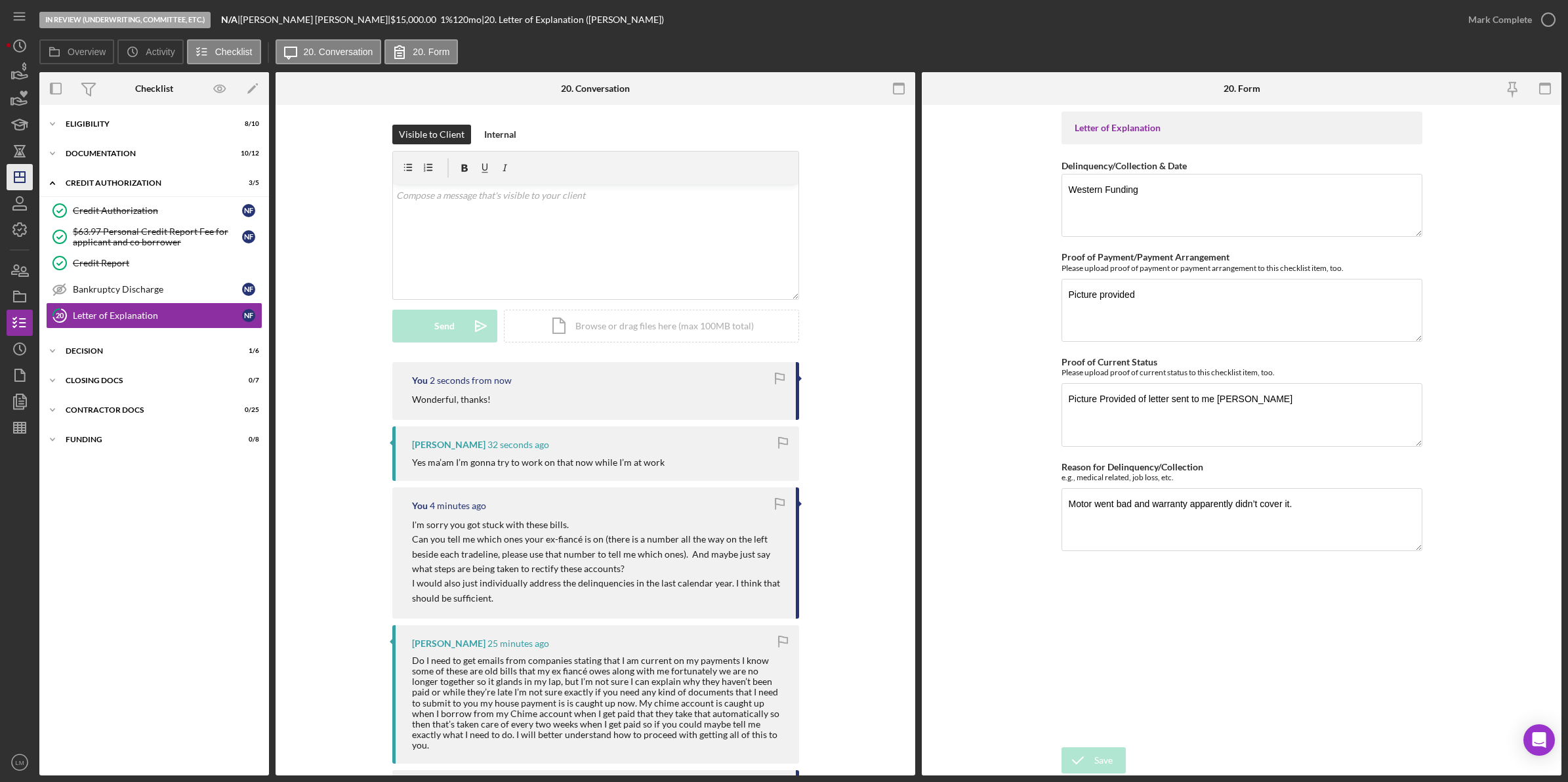
click at [31, 176] on icon "Icon/Dashboard" at bounding box center [19, 177] width 33 height 33
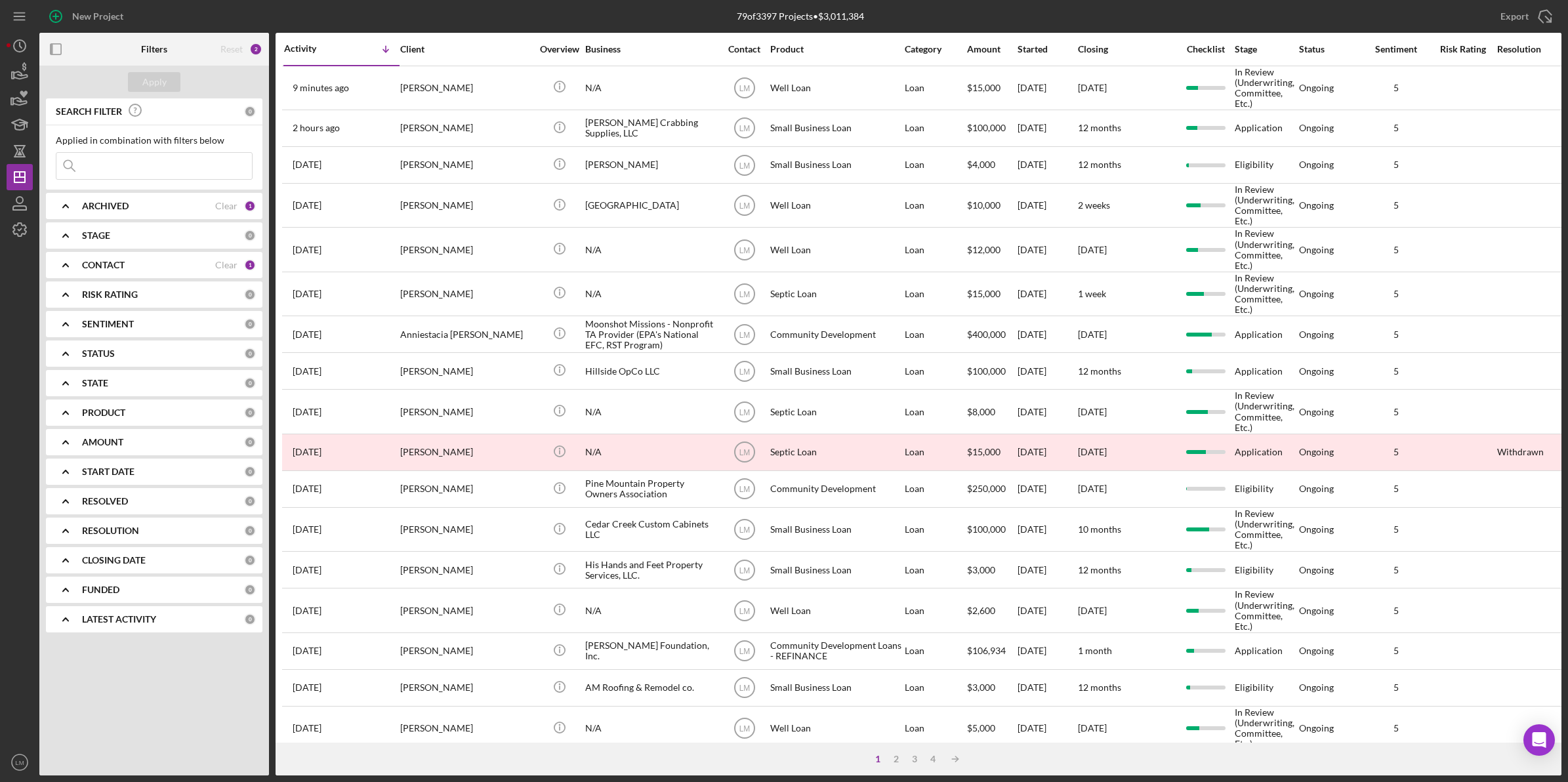
click at [148, 693] on div "Apply SEARCH FILTER 0 Applied in combination with filters below Icon/Menu Close…" at bounding box center [155, 421] width 230 height 709
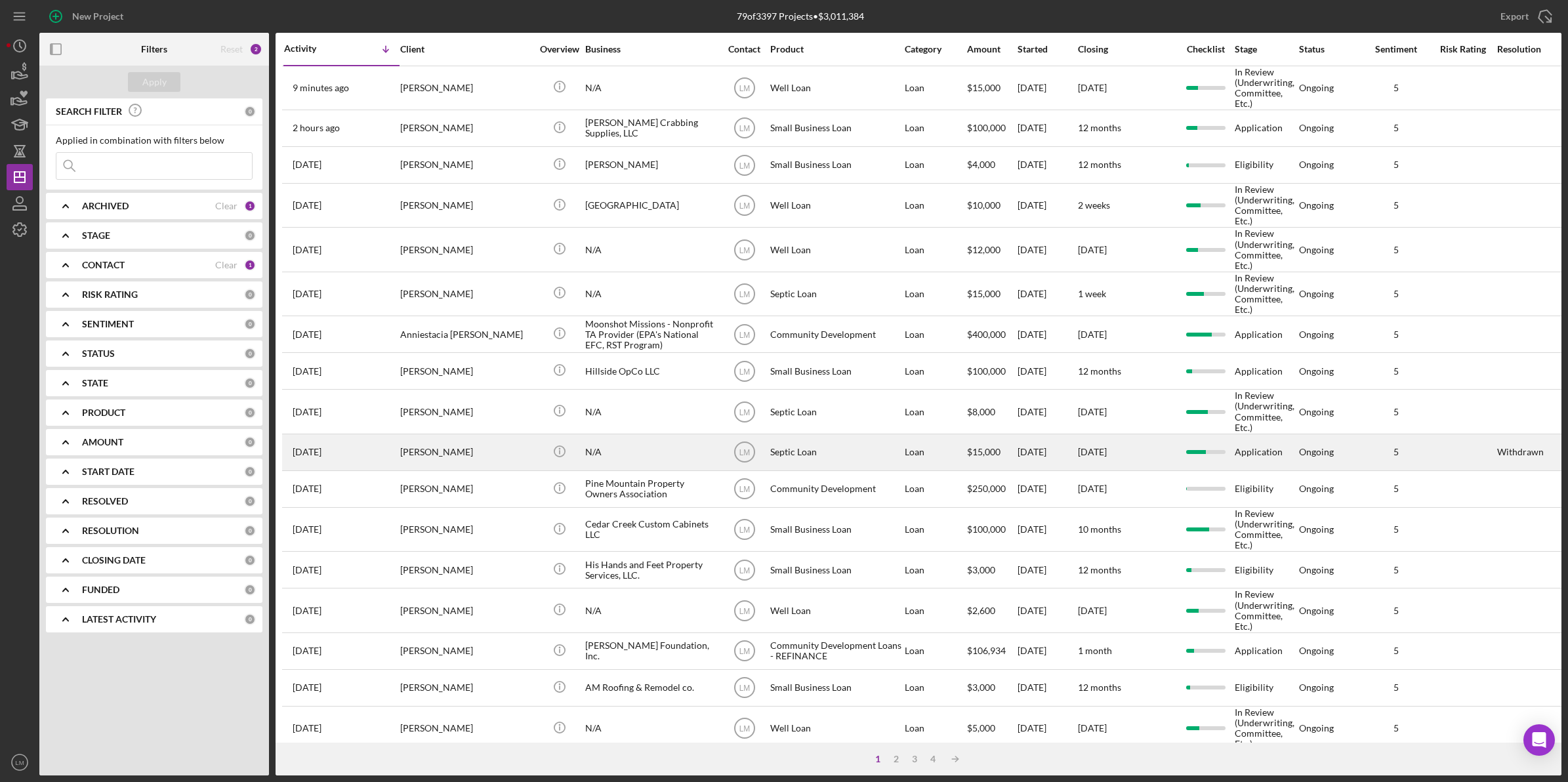
click at [448, 451] on div "[PERSON_NAME]" at bounding box center [466, 452] width 131 height 35
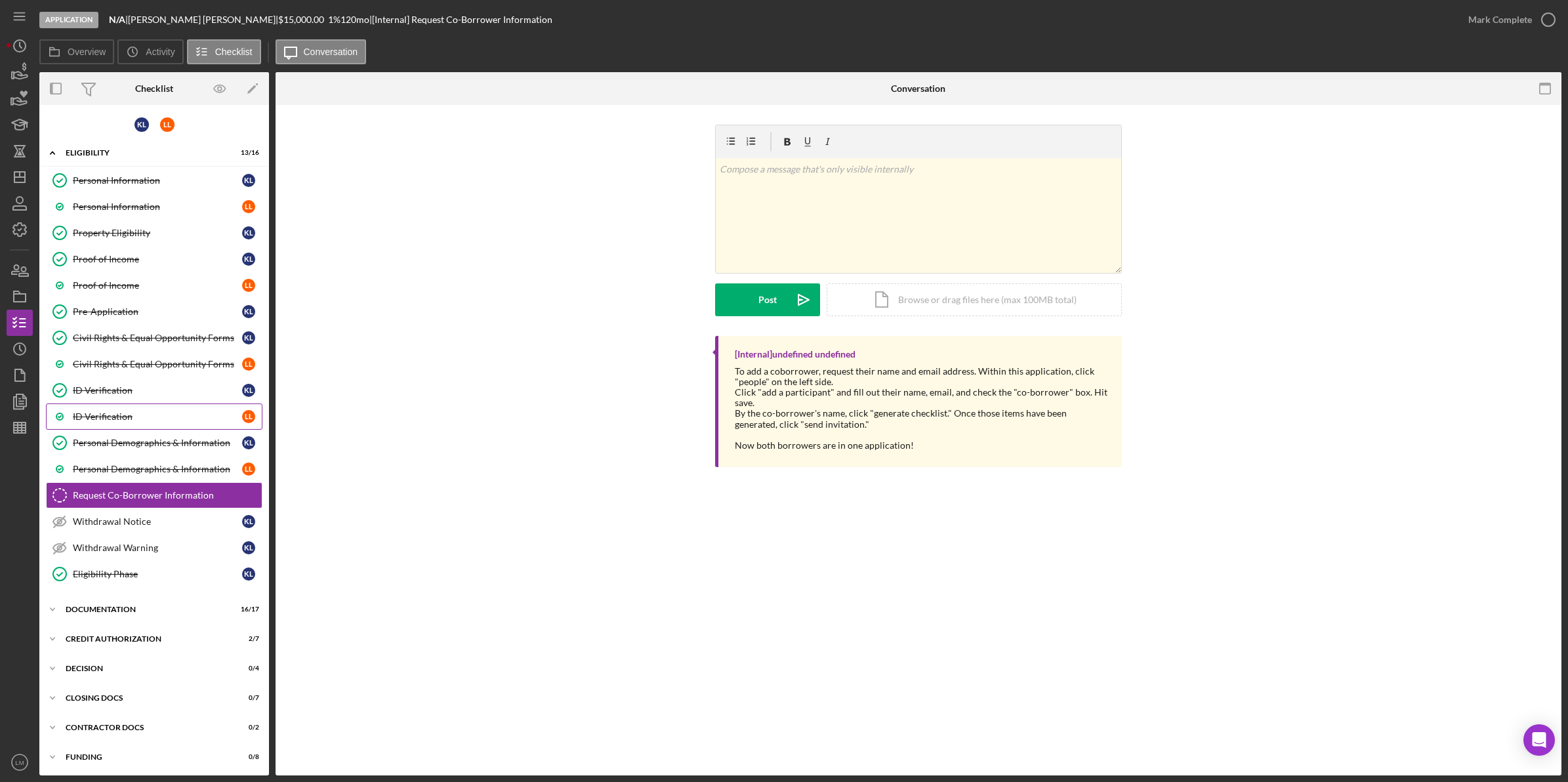
scroll to position [7, 0]
click at [142, 630] on div "Icon/Expander CREDIT AUTHORIZATION 2 / 7" at bounding box center [155, 637] width 230 height 26
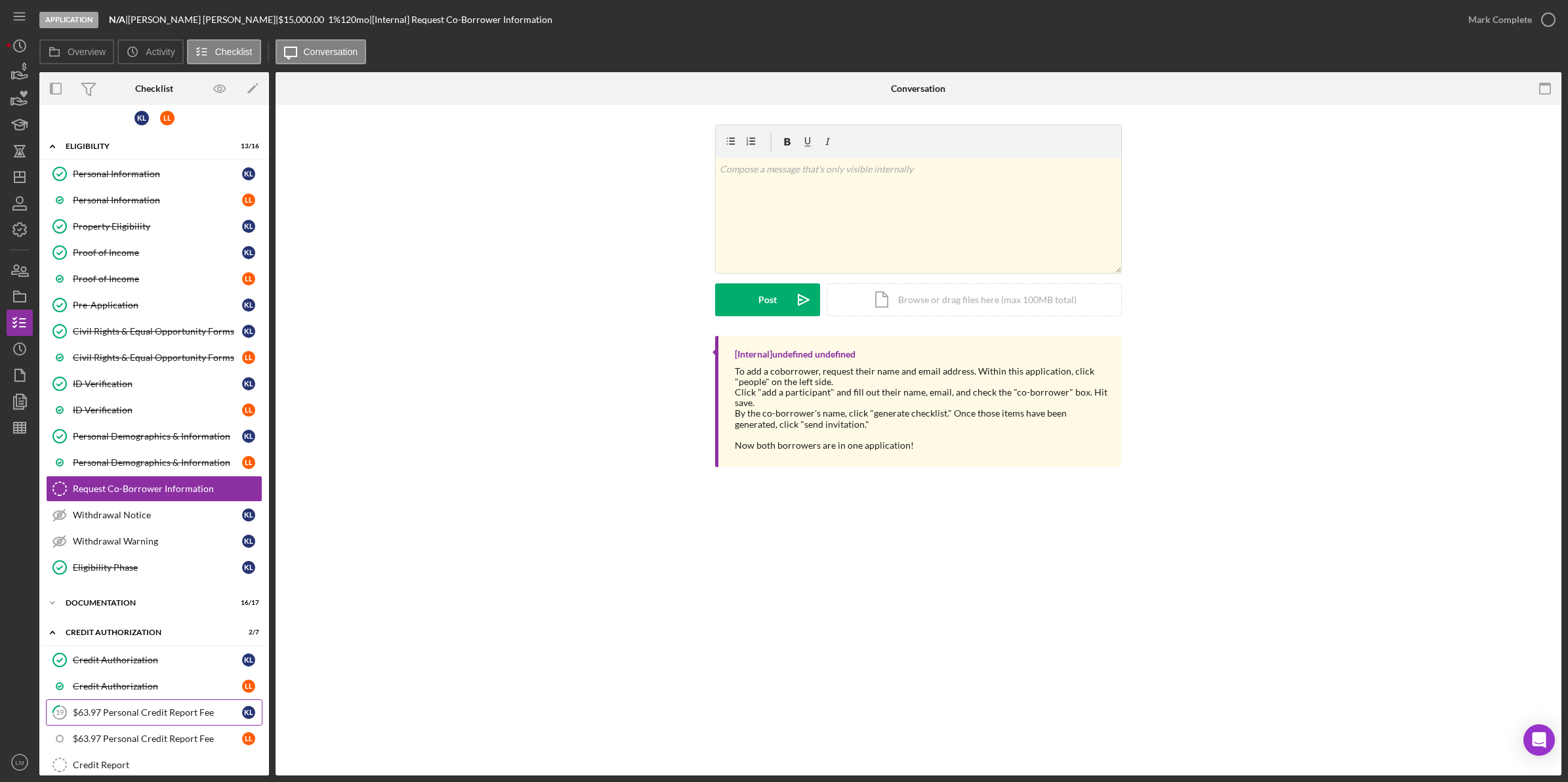
scroll to position [89, 0]
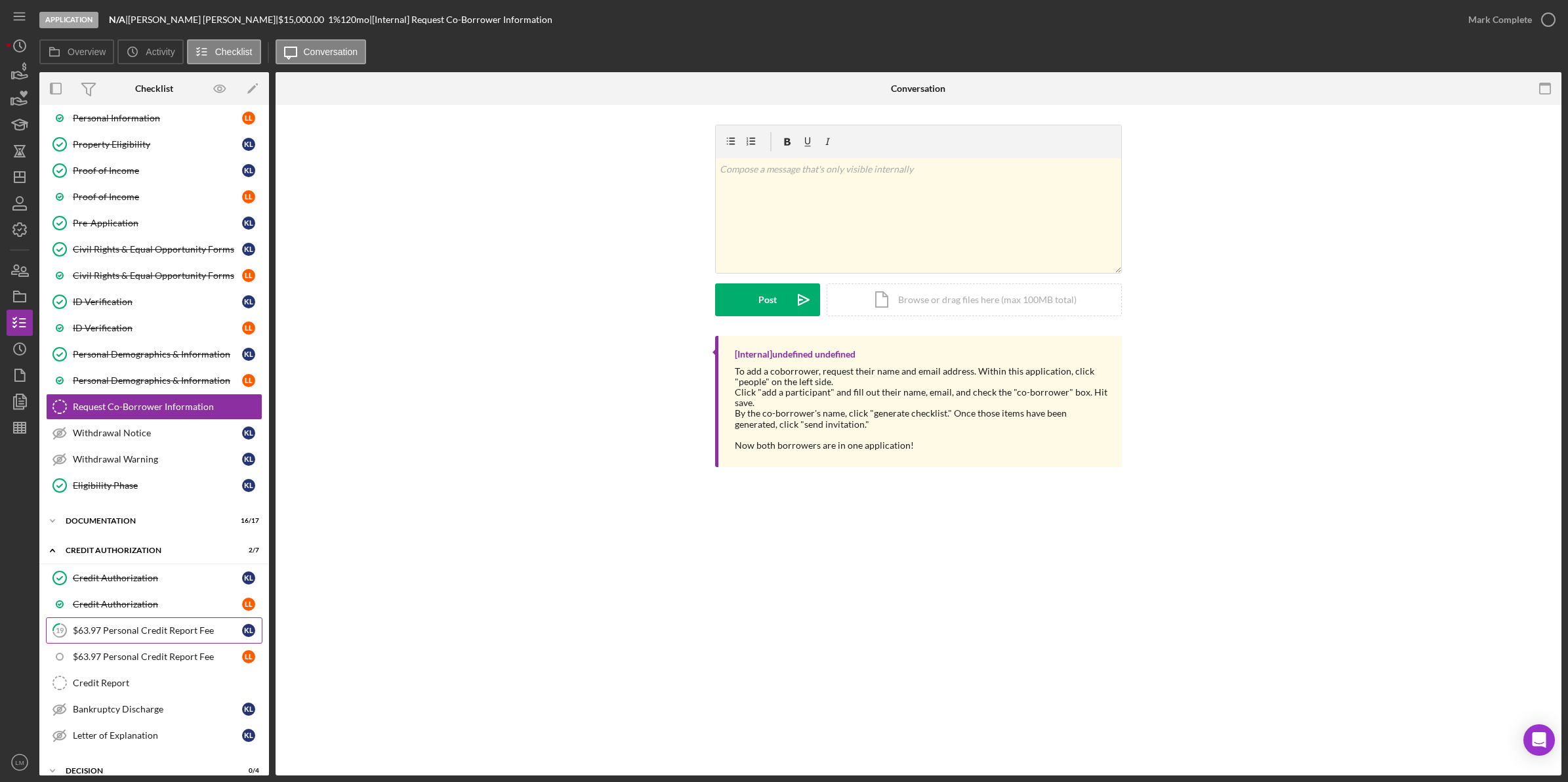
click at [191, 628] on link "19 $63.97 Personal Credit Report Fee K L" at bounding box center [154, 630] width 216 height 26
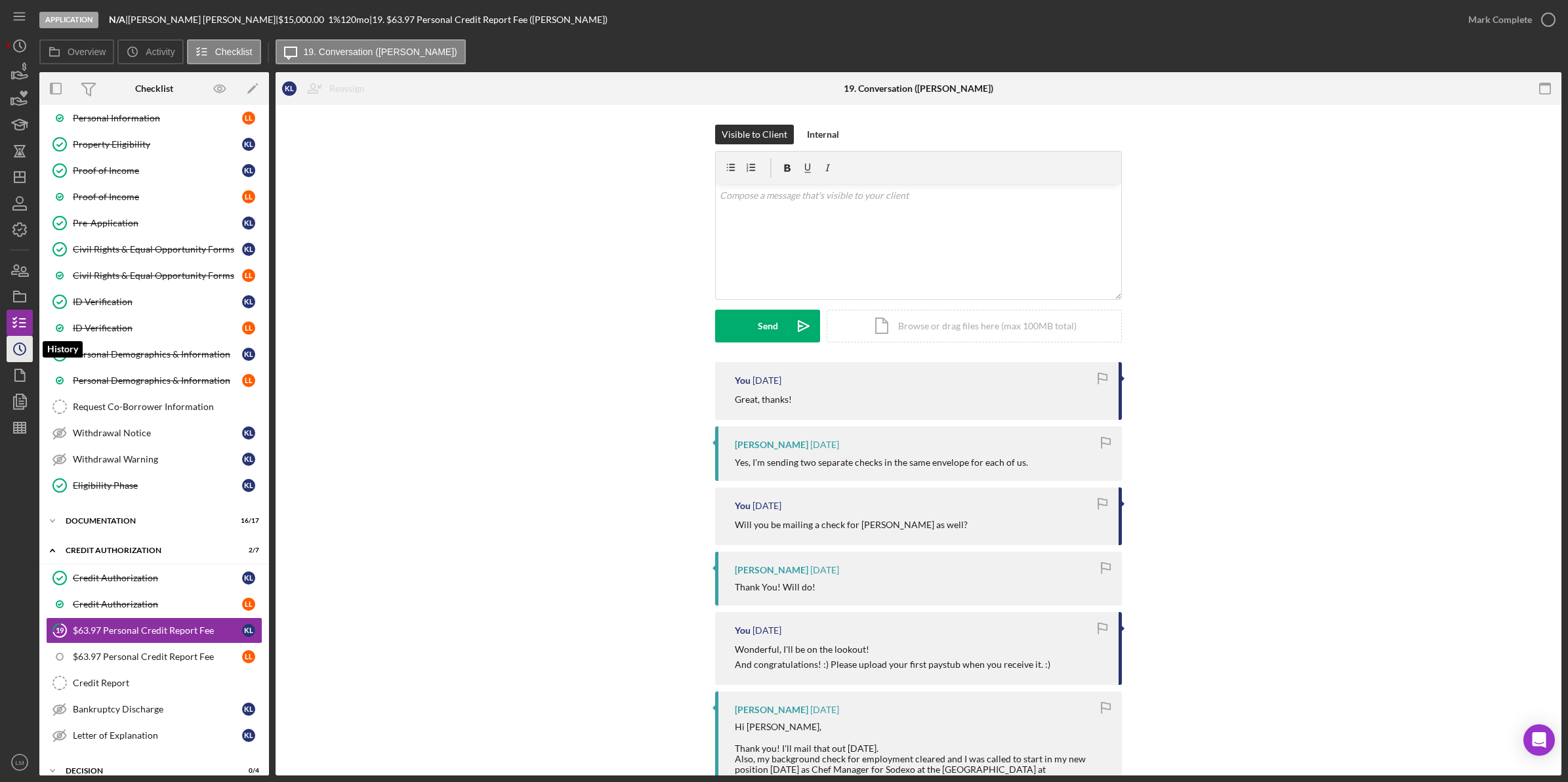
click at [14, 352] on icon "Icon/History" at bounding box center [19, 349] width 33 height 33
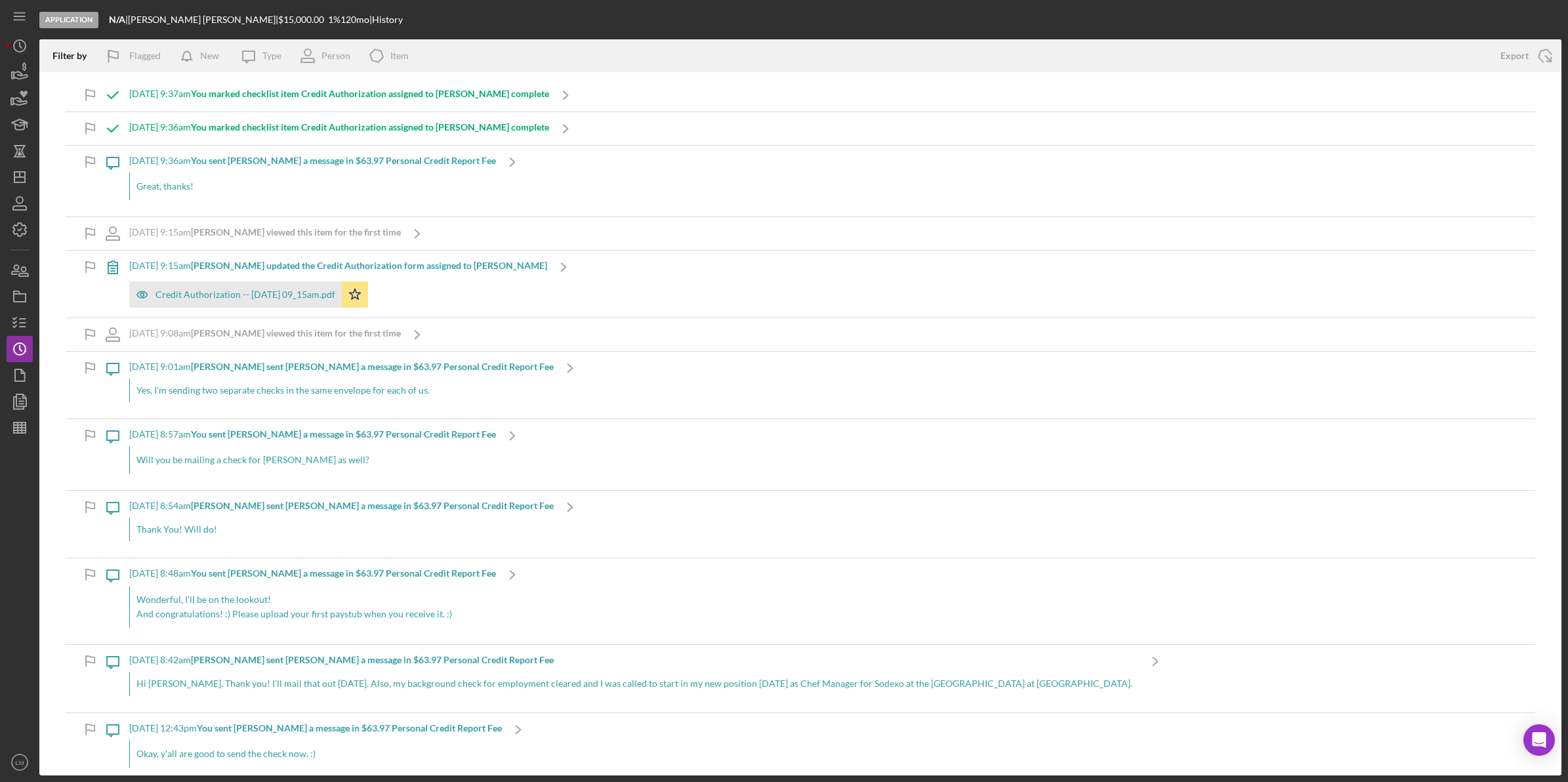
click at [378, 191] on p "Great, thanks!" at bounding box center [312, 186] width 353 height 14
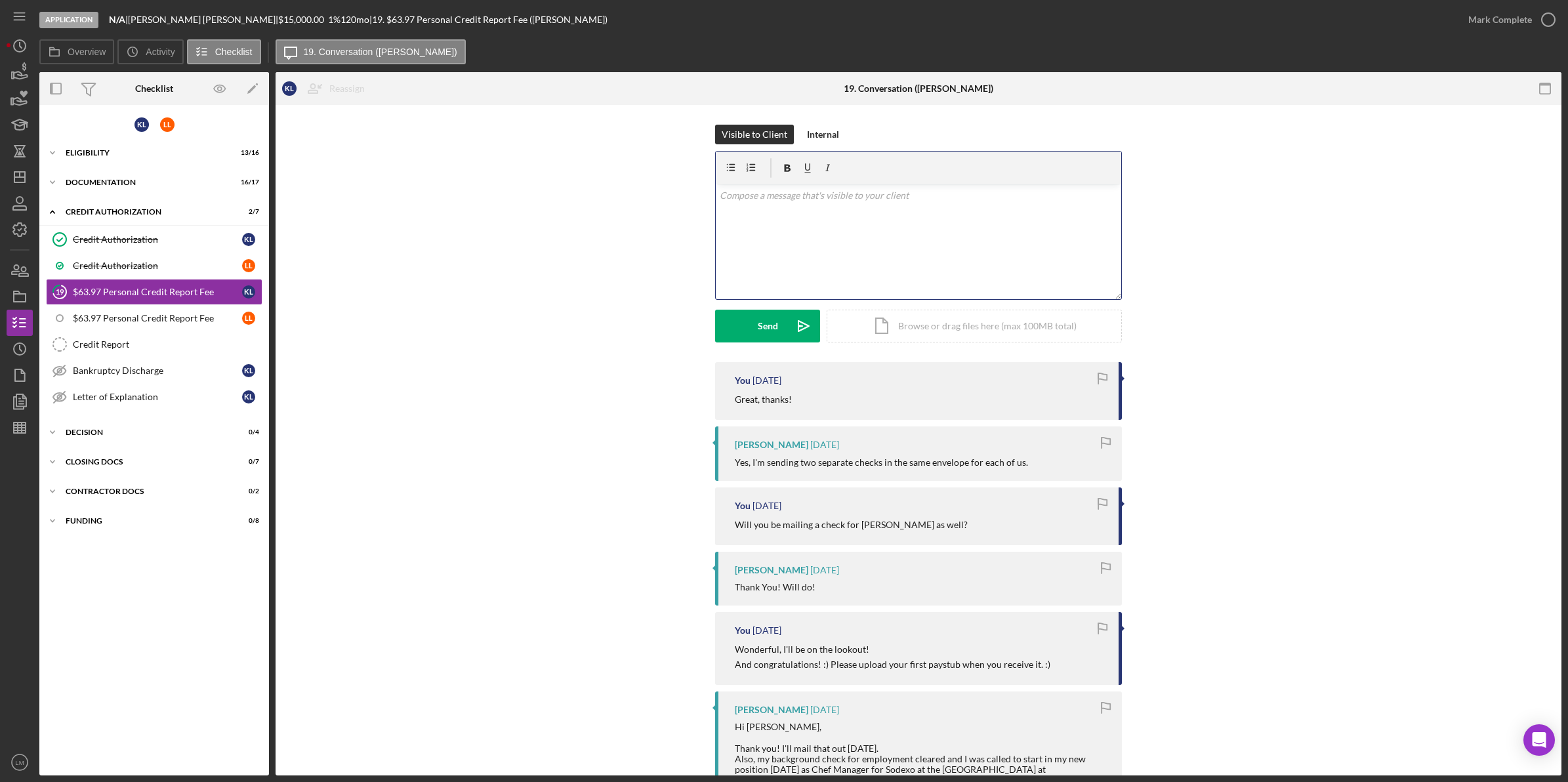
click at [1008, 245] on div "v Color teal Color pink Remove color Add row above Add row below Add column bef…" at bounding box center [918, 241] width 405 height 115
click at [1031, 243] on p "Please confirm that neither you or your wife have credit frozen at either of th…" at bounding box center [918, 246] width 398 height 14
click at [787, 172] on icon "button" at bounding box center [787, 168] width 30 height 30
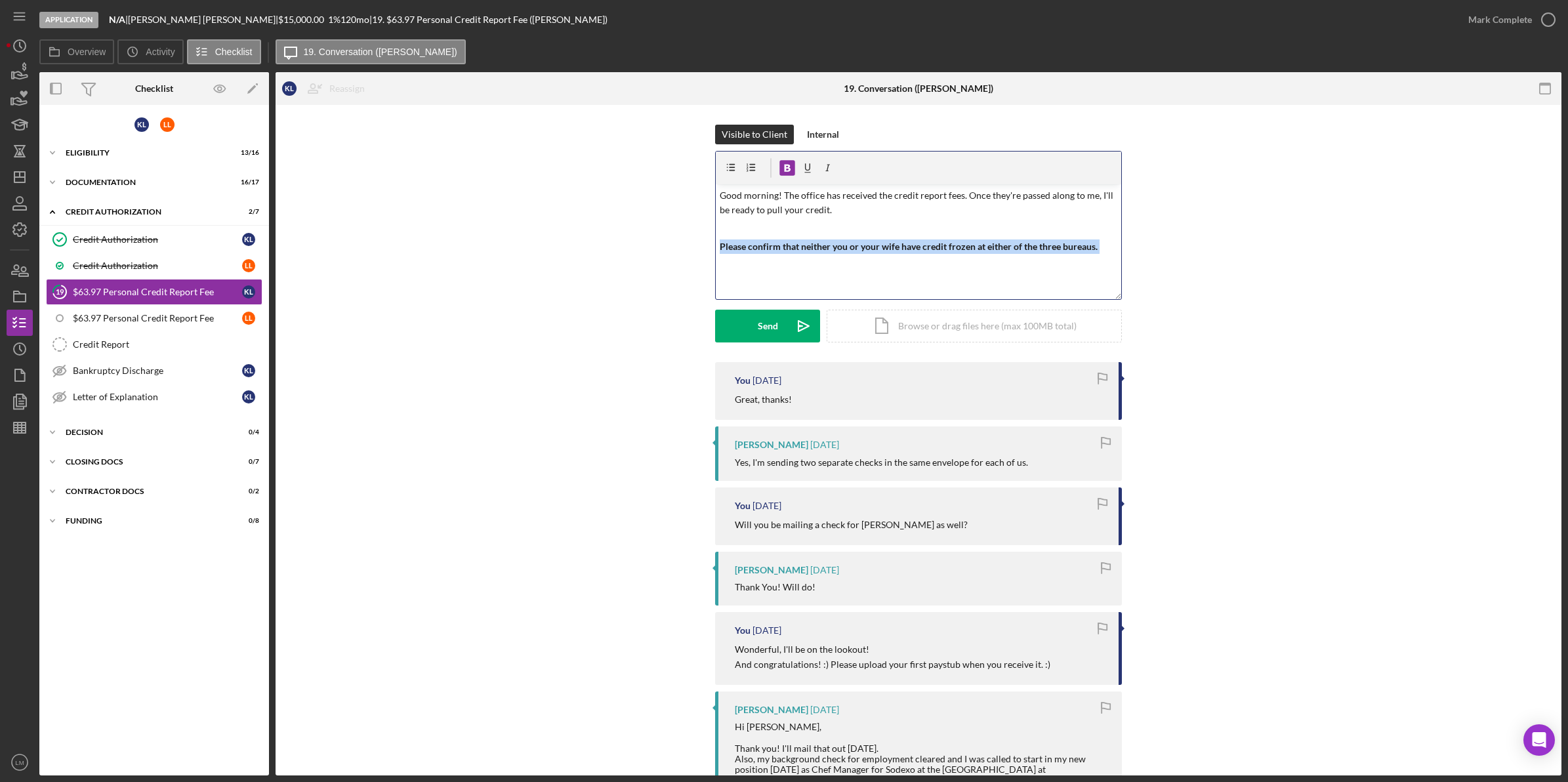
click at [1002, 259] on div "v Color teal Color pink Remove color Add row above Add row below Add column bef…" at bounding box center [918, 241] width 405 height 115
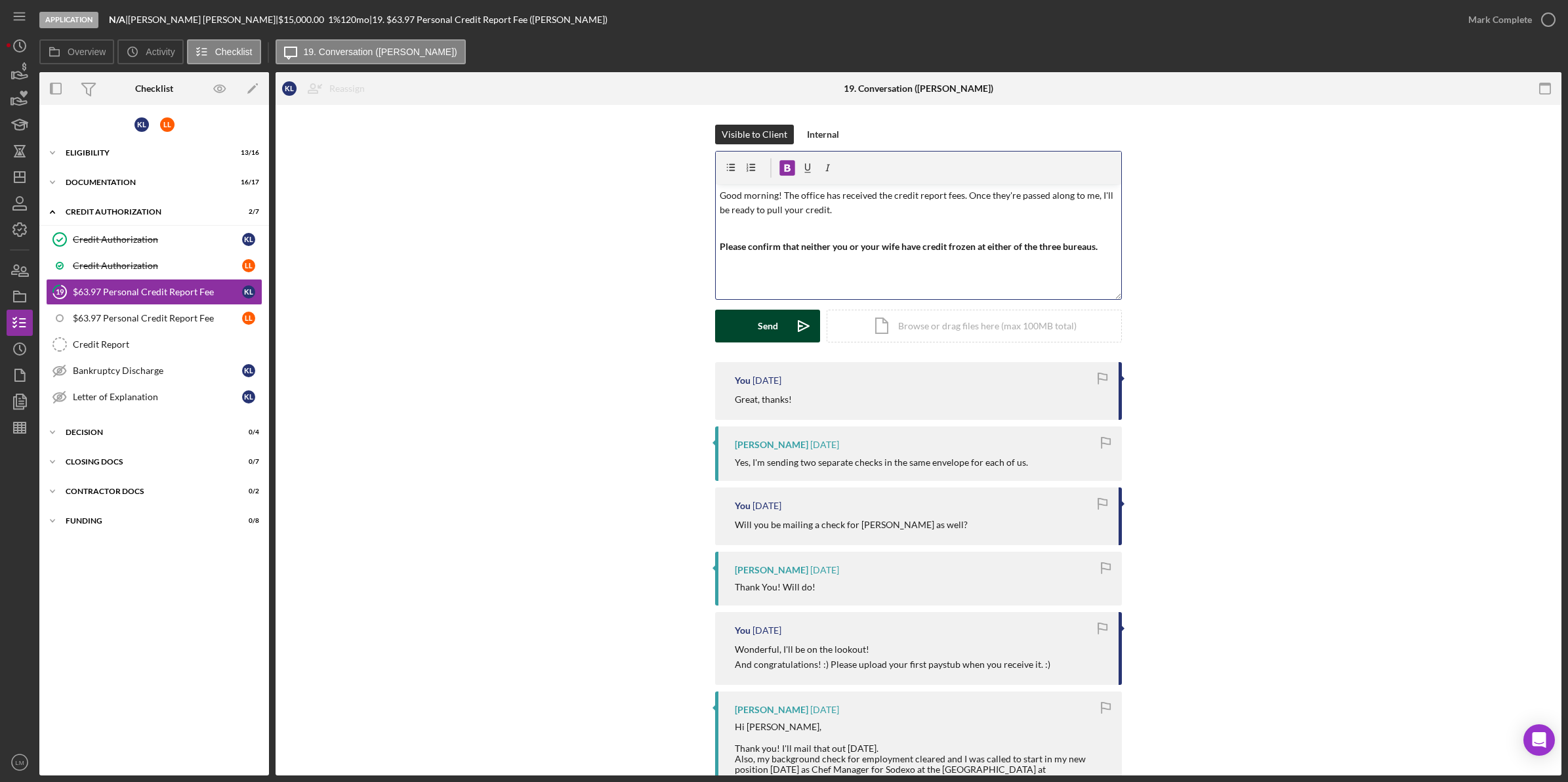
click at [763, 335] on div "Send" at bounding box center [768, 326] width 20 height 33
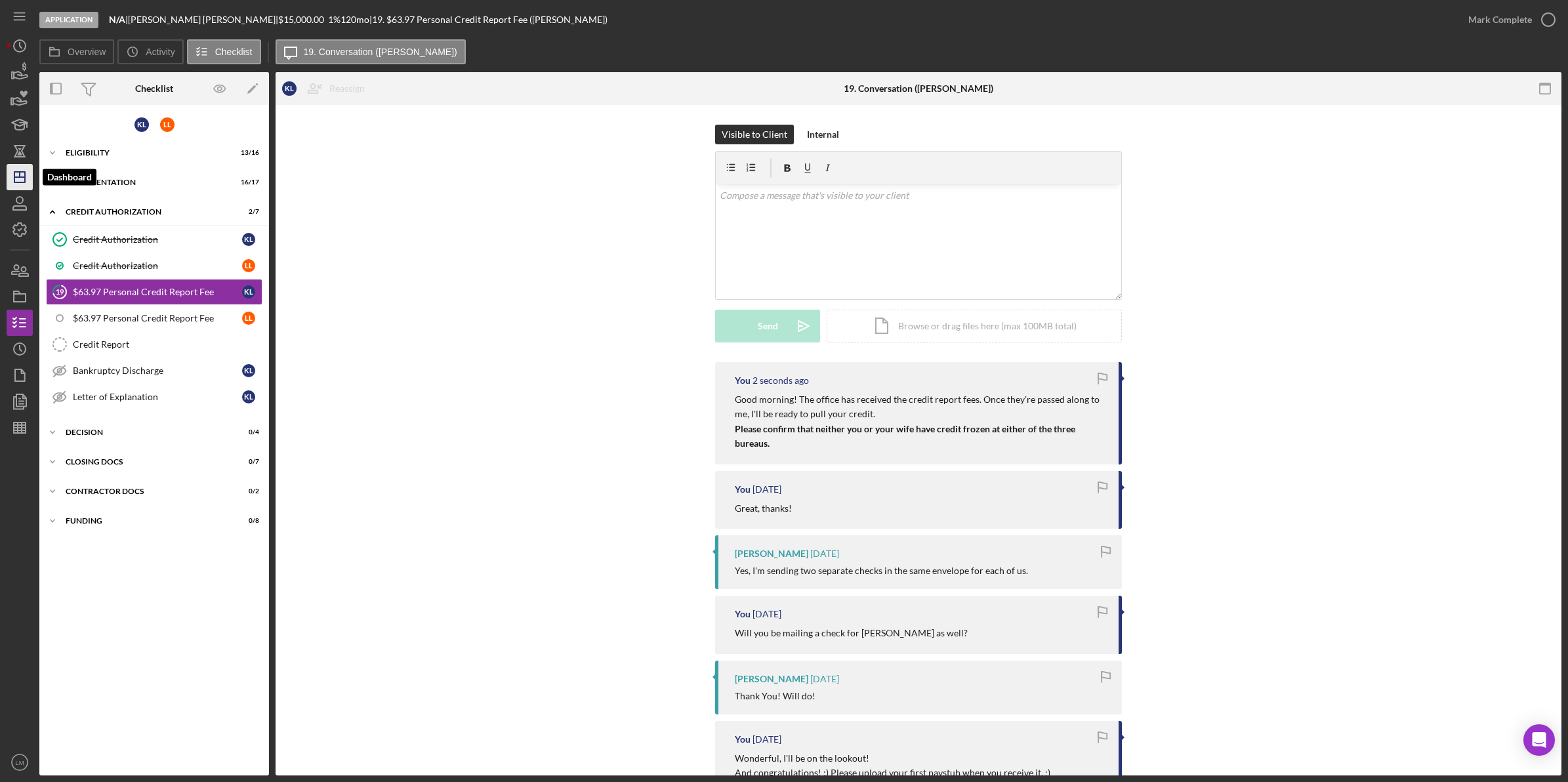
click at [28, 174] on icon "Icon/Dashboard" at bounding box center [19, 177] width 33 height 33
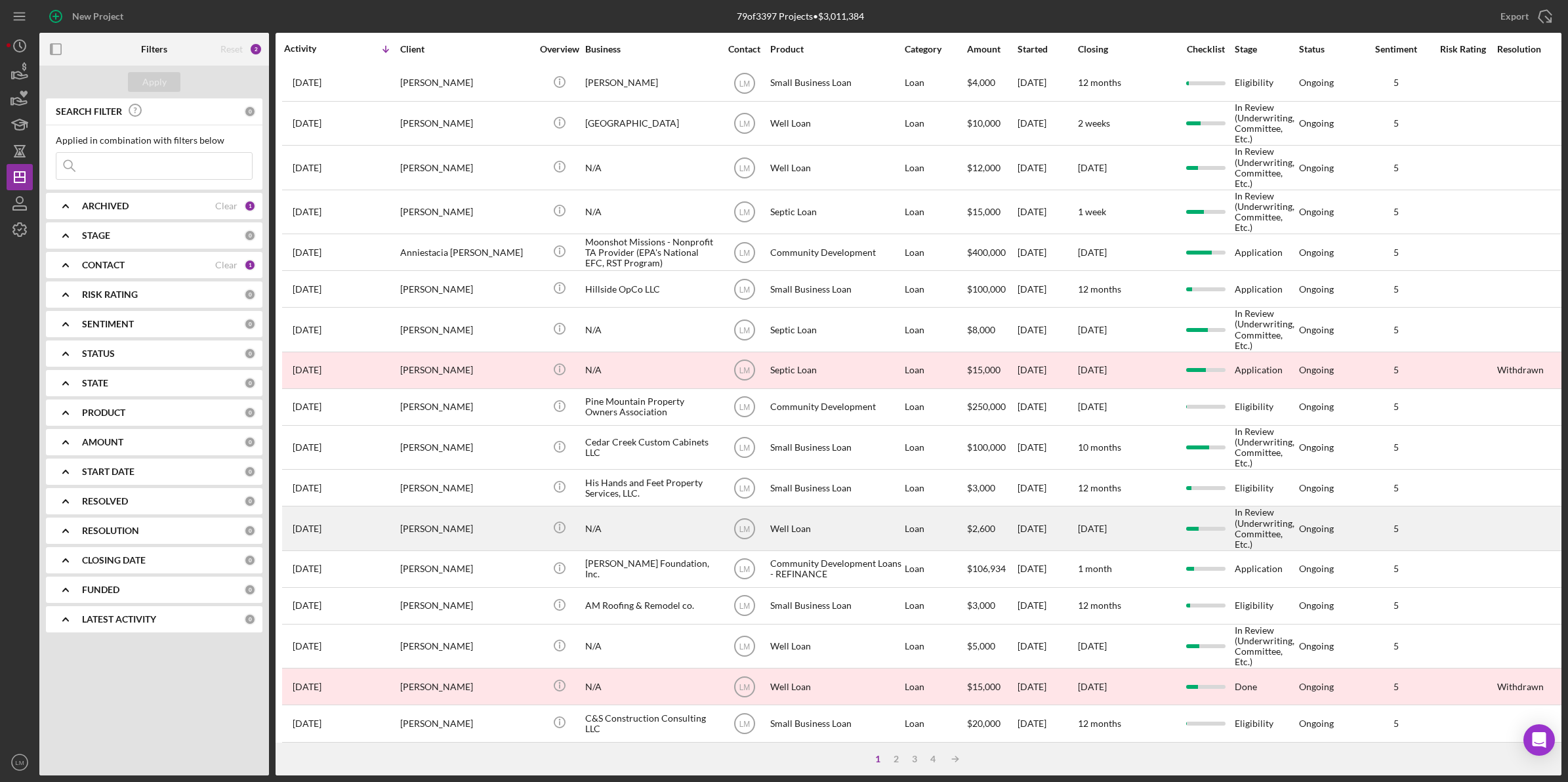
scroll to position [164, 0]
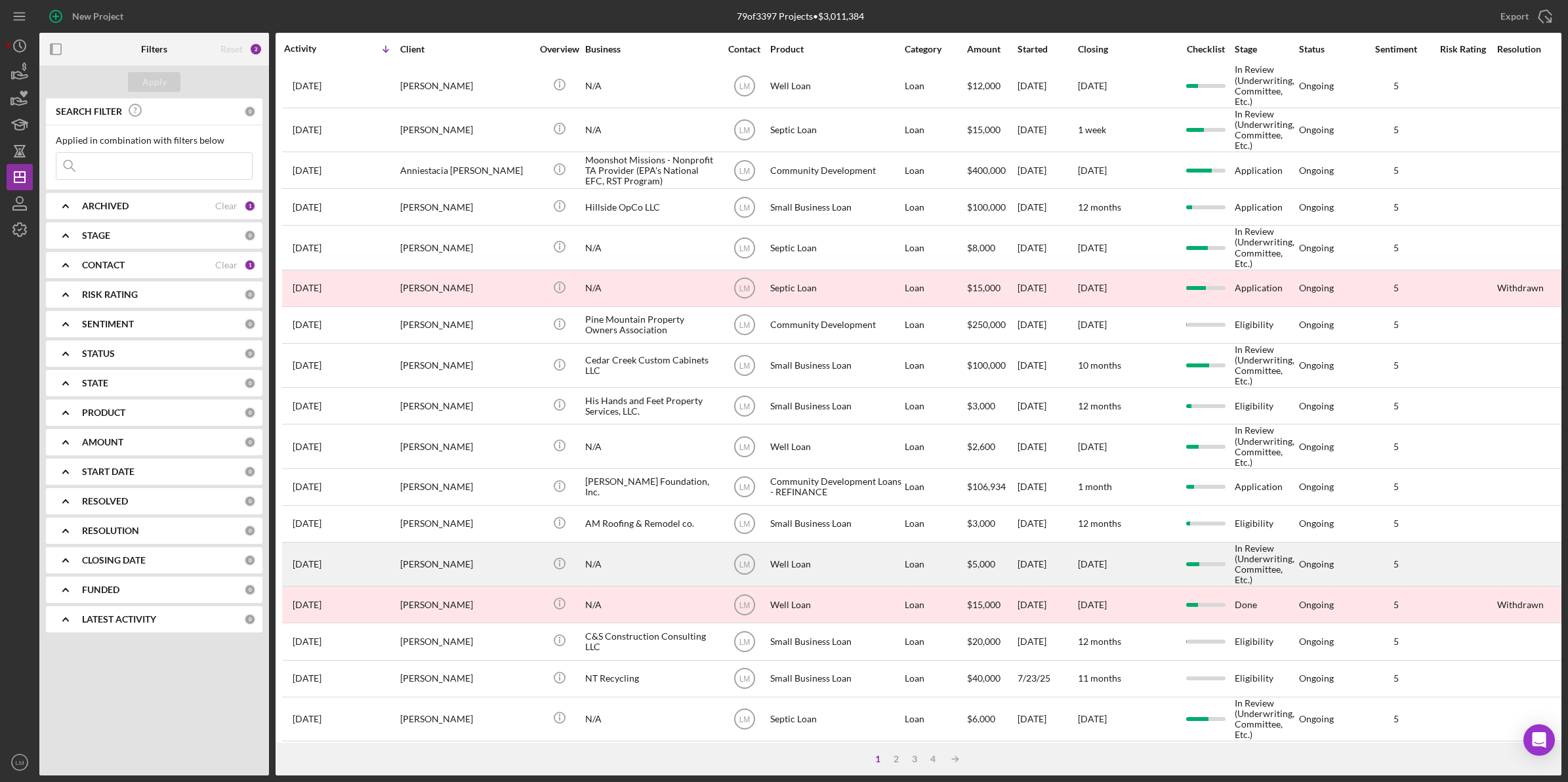
click at [480, 585] on div "[PERSON_NAME]" at bounding box center [466, 564] width 131 height 42
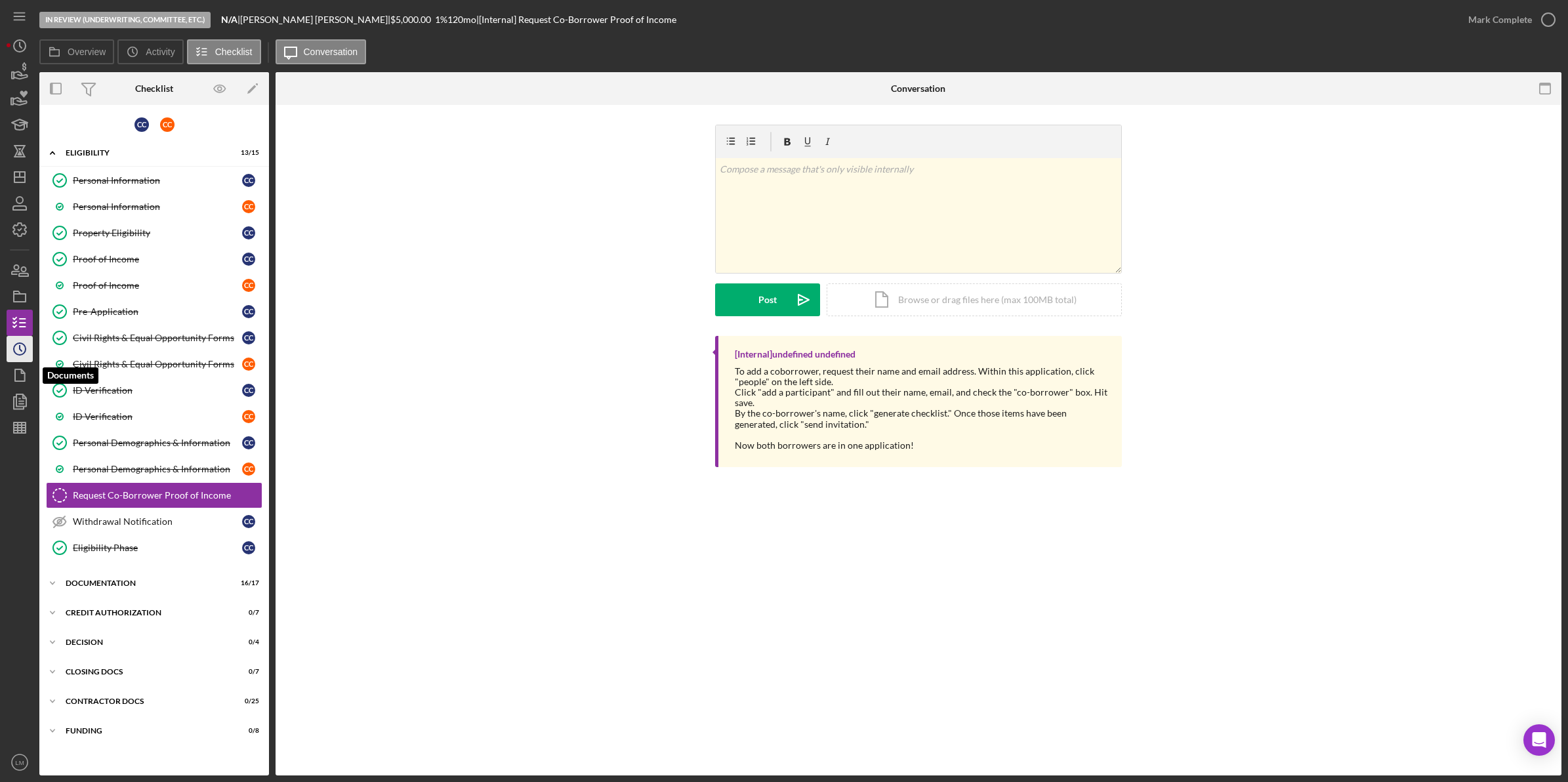
click at [30, 356] on icon "Icon/History" at bounding box center [19, 349] width 33 height 33
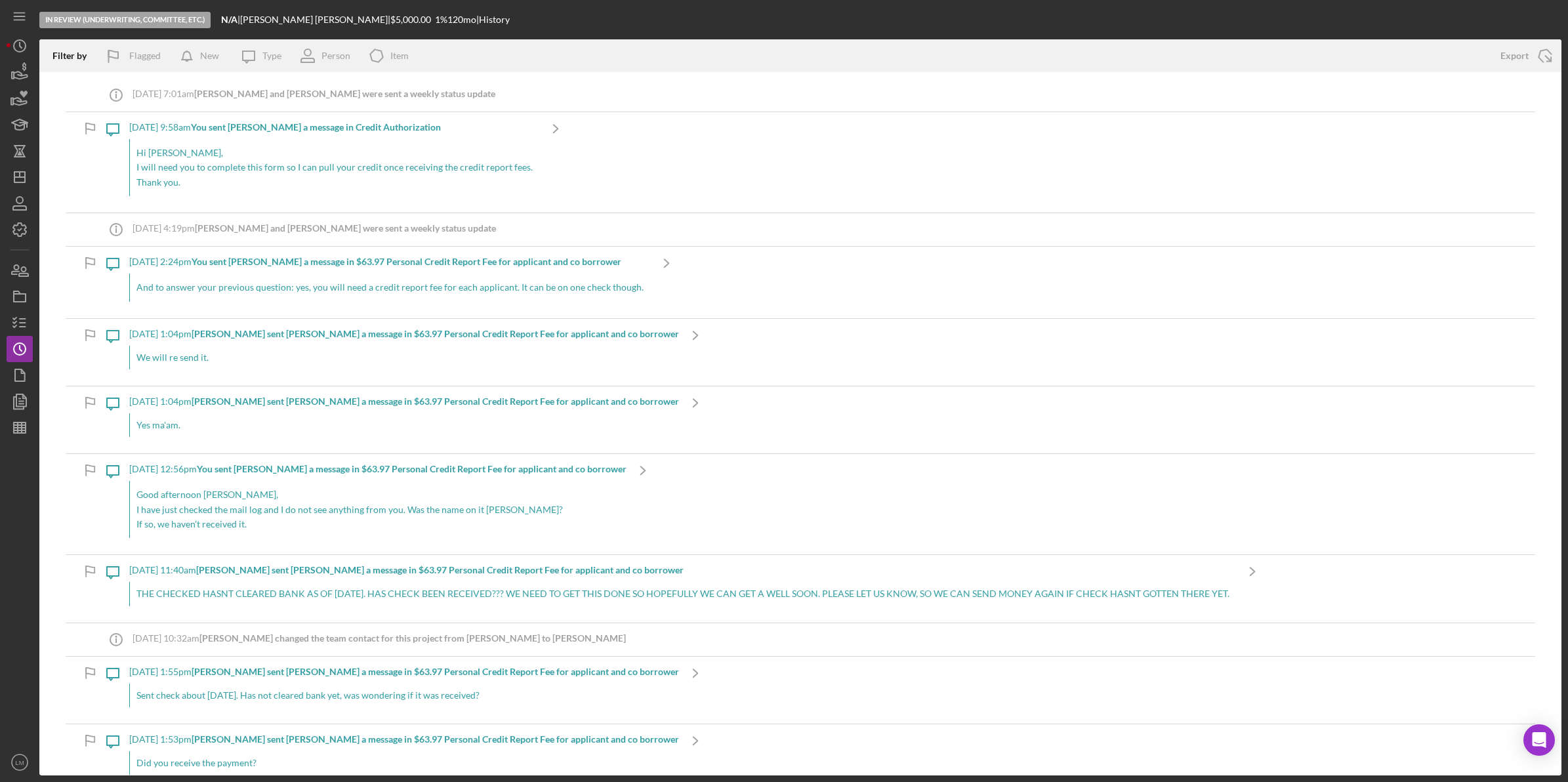
click at [470, 289] on p "And to answer your previous question: yes, you will need a credit report fee fo…" at bounding box center [390, 287] width 507 height 14
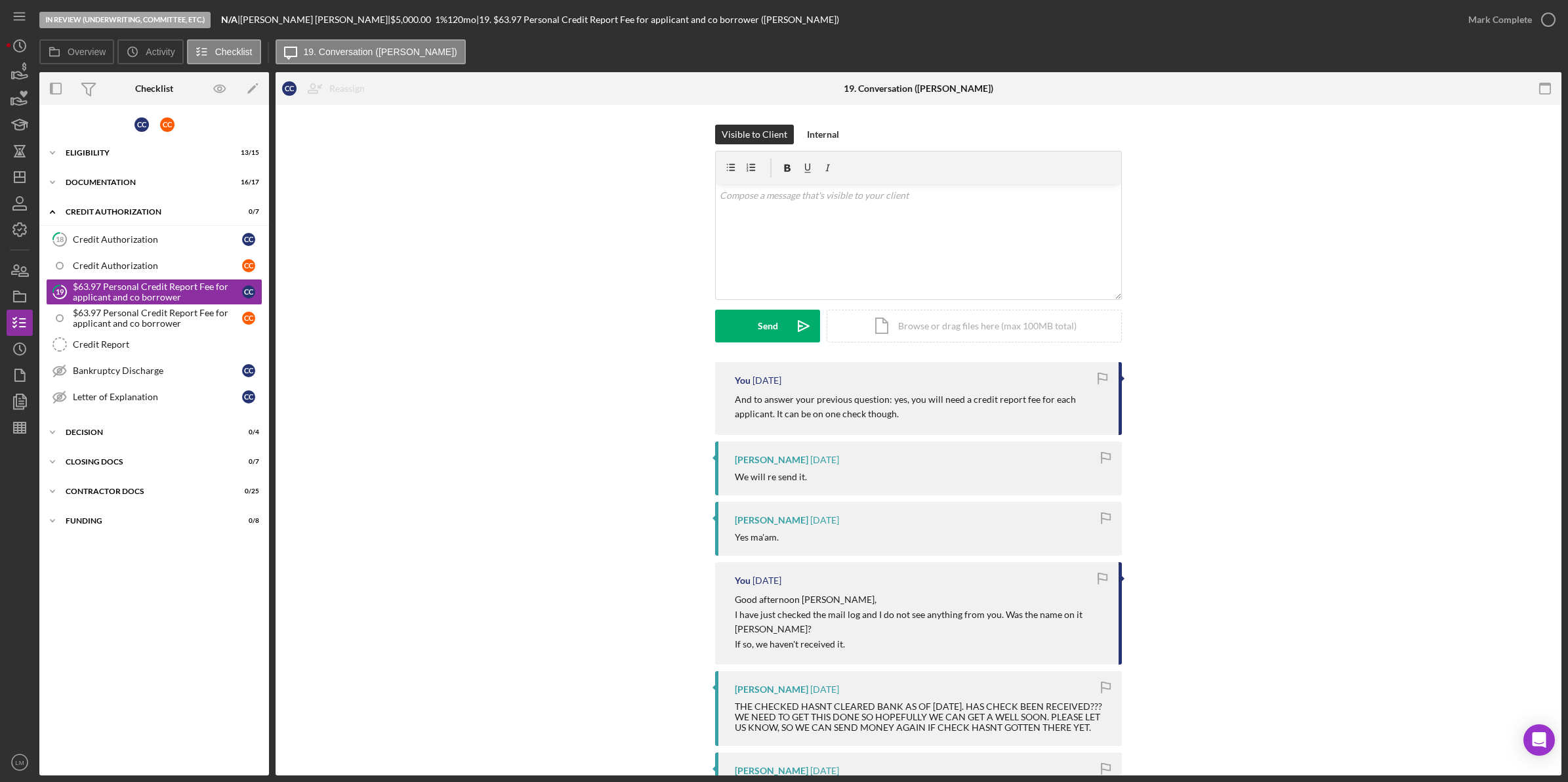
click at [1360, 47] on div "Overview Icon/History Activity Checklist Icon/Message 19. Conversation ([PERSON…" at bounding box center [800, 52] width 1522 height 26
click at [17, 179] on icon "Icon/Dashboard" at bounding box center [19, 177] width 33 height 33
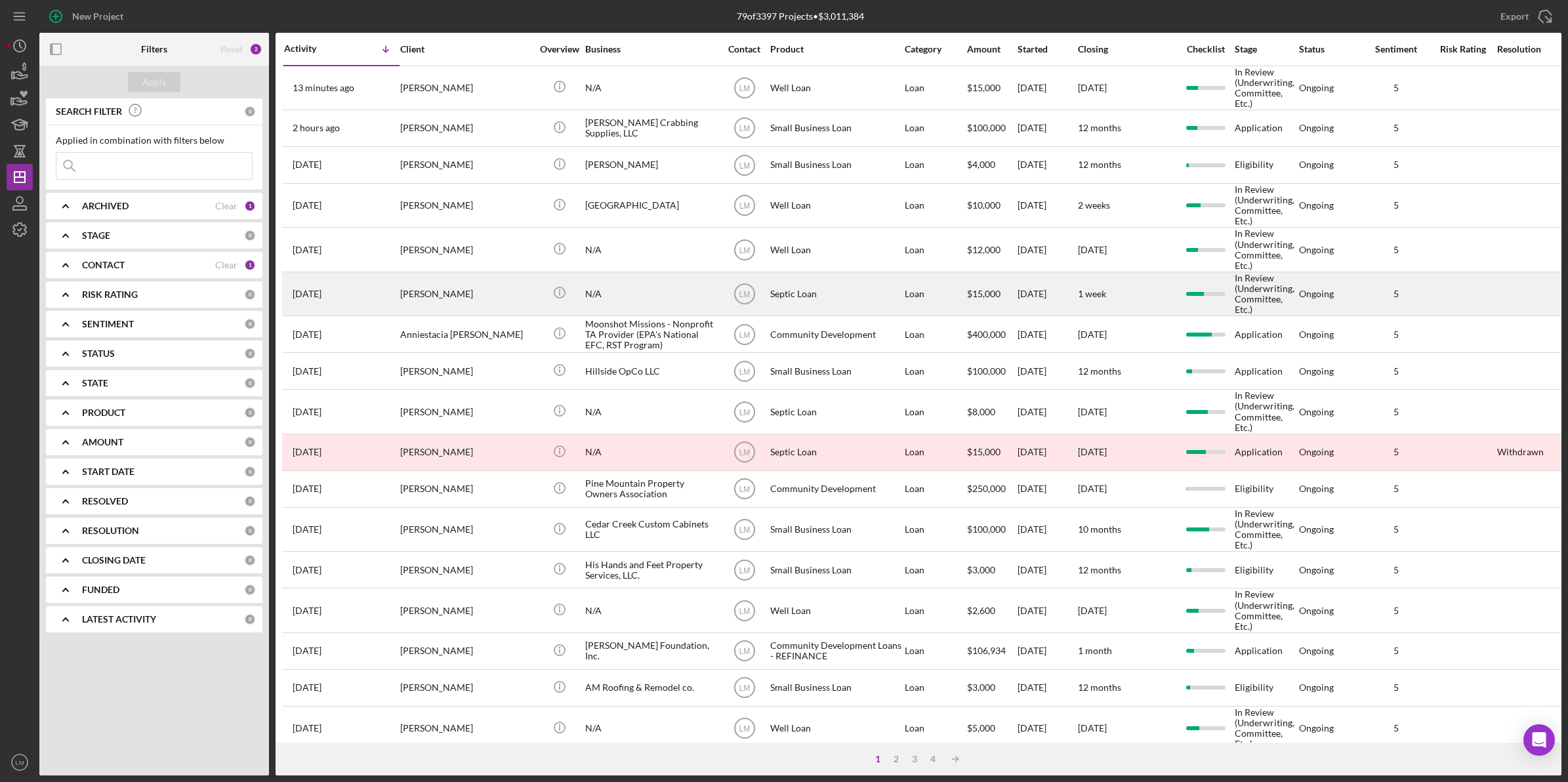
click at [477, 299] on div "[PERSON_NAME]" at bounding box center [466, 294] width 131 height 42
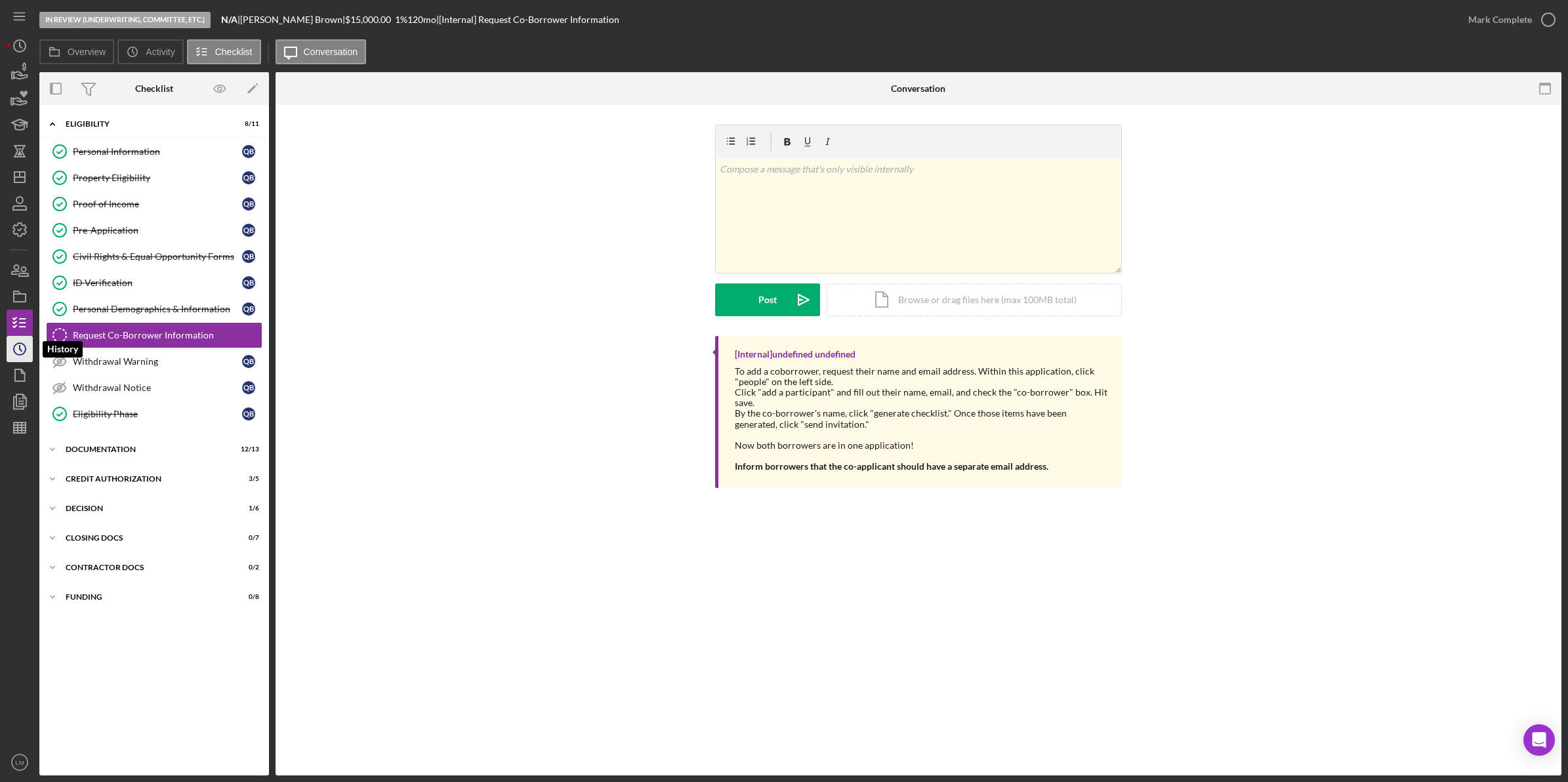
click at [17, 349] on icon "Icon/History" at bounding box center [19, 349] width 33 height 33
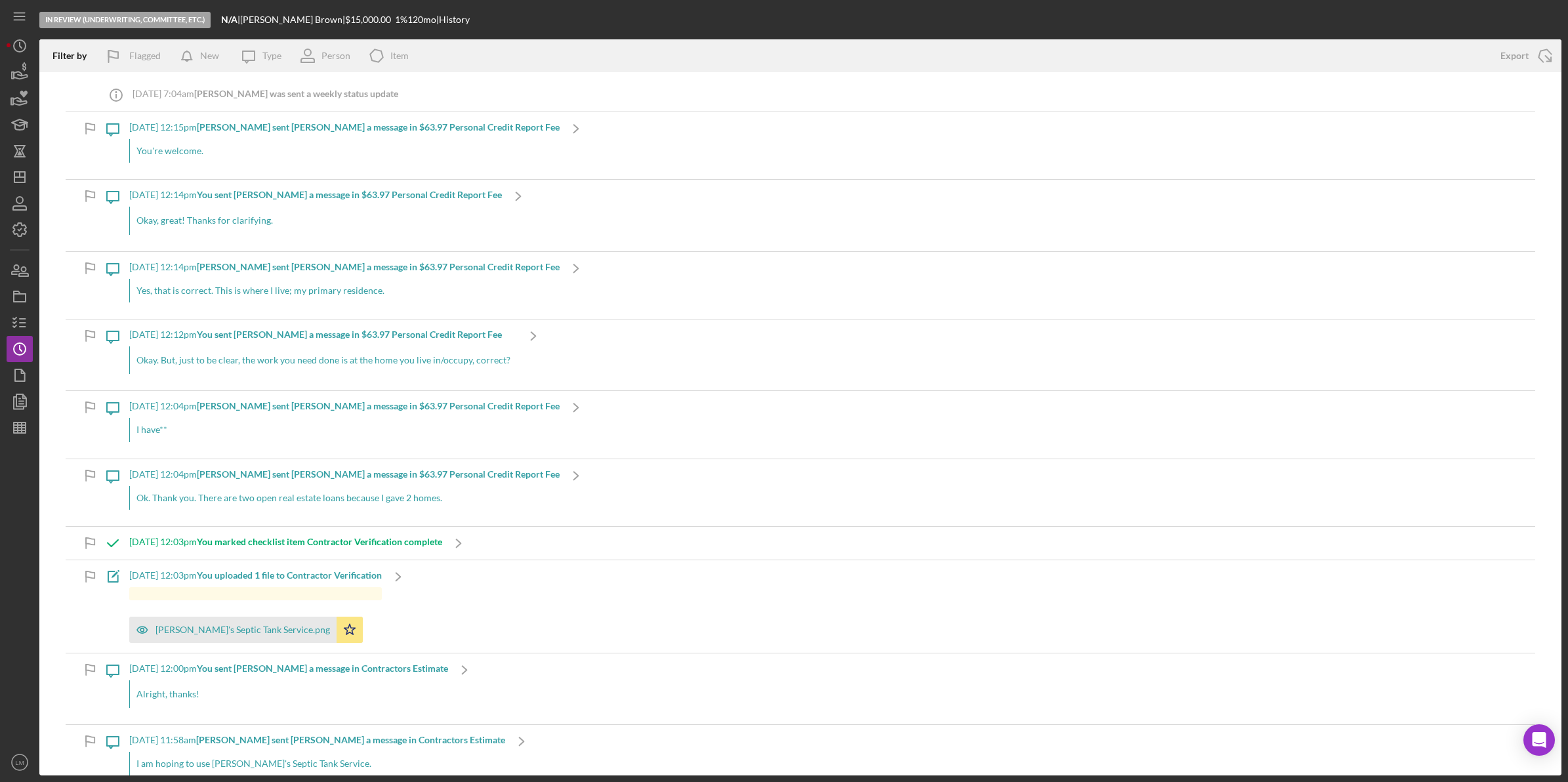
click at [265, 116] on div "[DATE] 12:15pm [PERSON_NAME] sent [PERSON_NAME] a message in $63.97 Personal Cr…" at bounding box center [344, 146] width 431 height 67
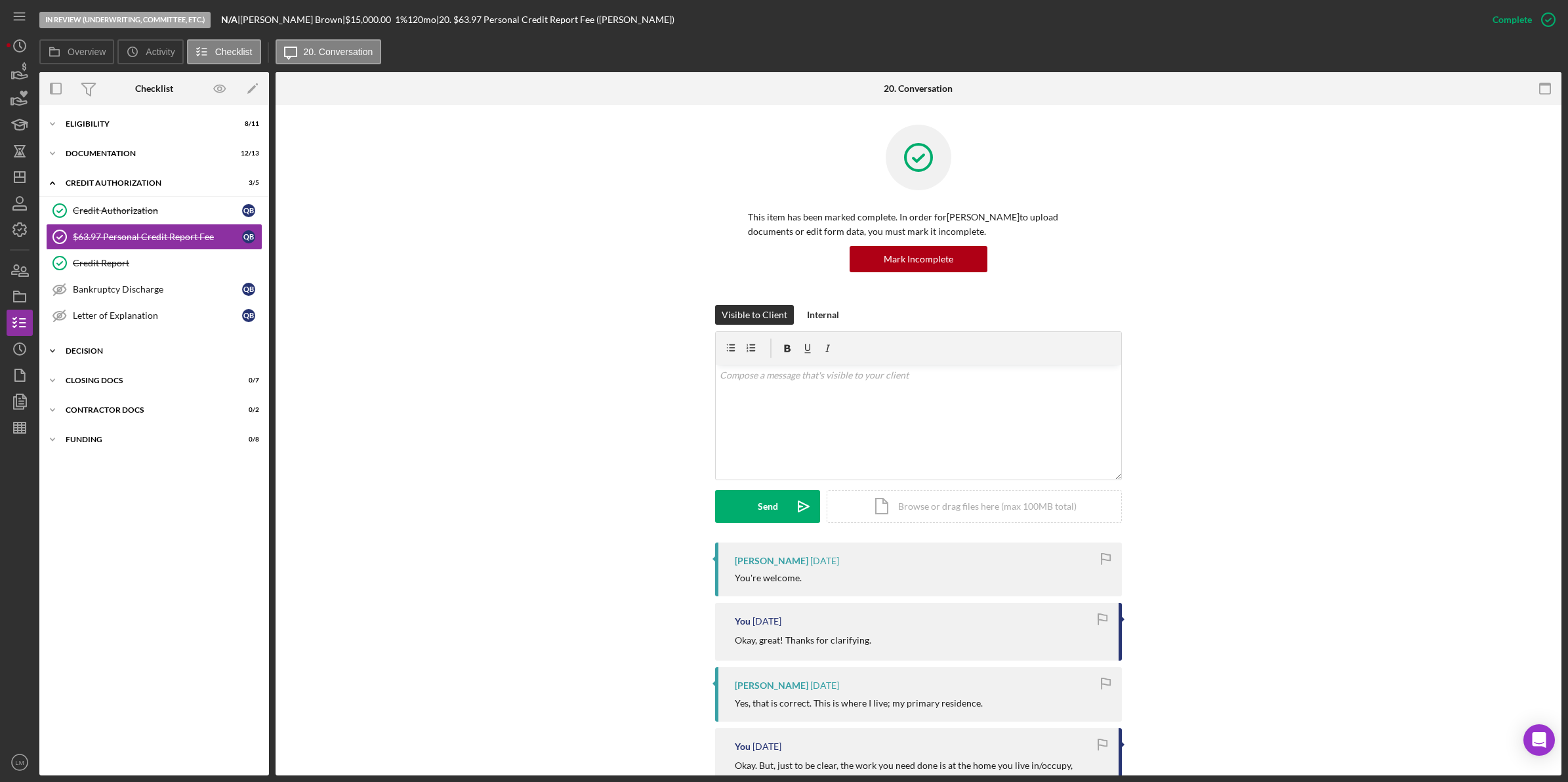
click at [141, 359] on div "Icon/Expander Decision 1 / 6" at bounding box center [155, 351] width 230 height 26
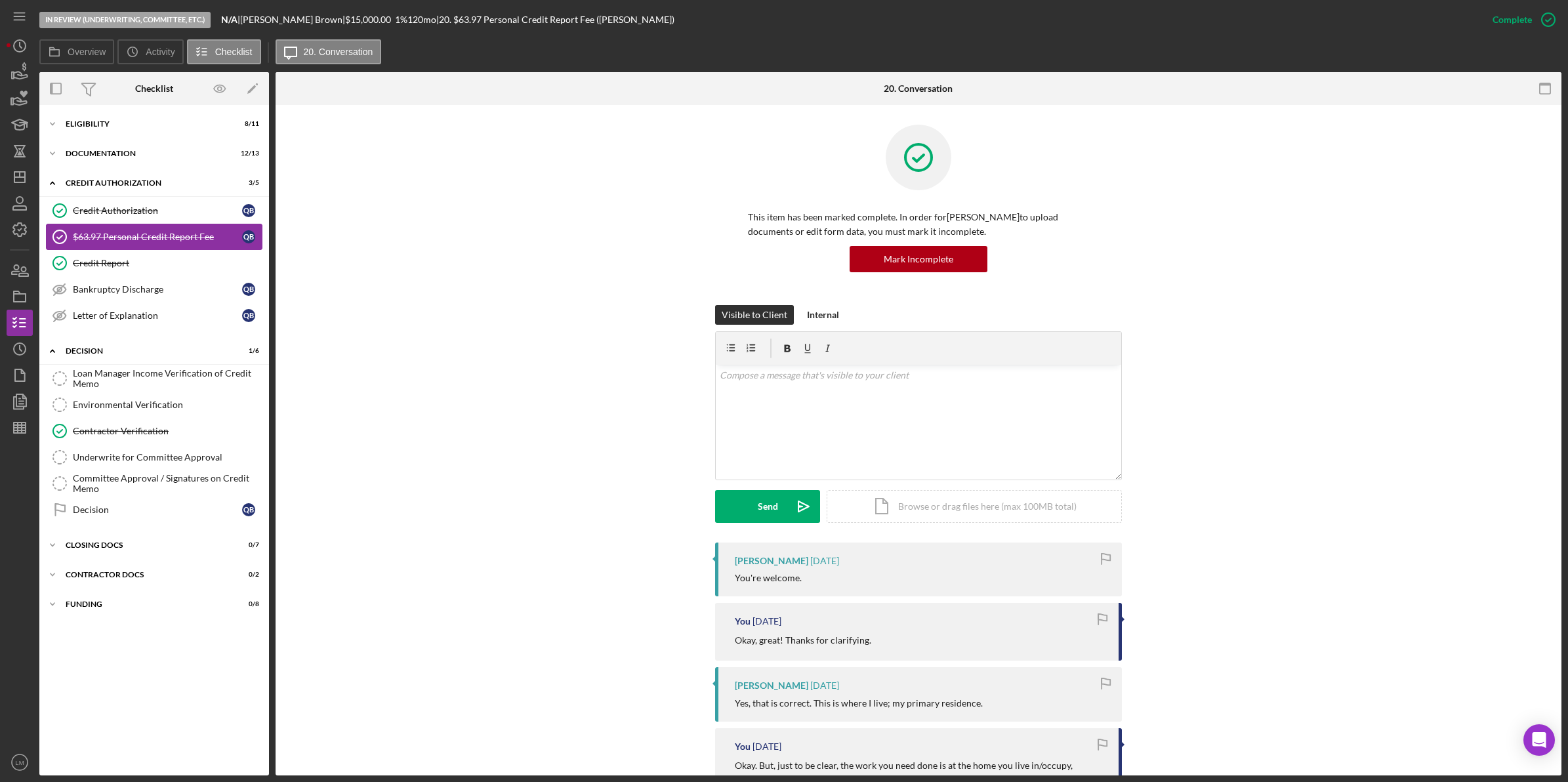
click at [138, 248] on link "$63.97 Personal Credit Report Fee $63.97 Personal Credit Report Fee Q B" at bounding box center [154, 236] width 216 height 26
click at [140, 265] on div "Credit Report" at bounding box center [167, 263] width 189 height 11
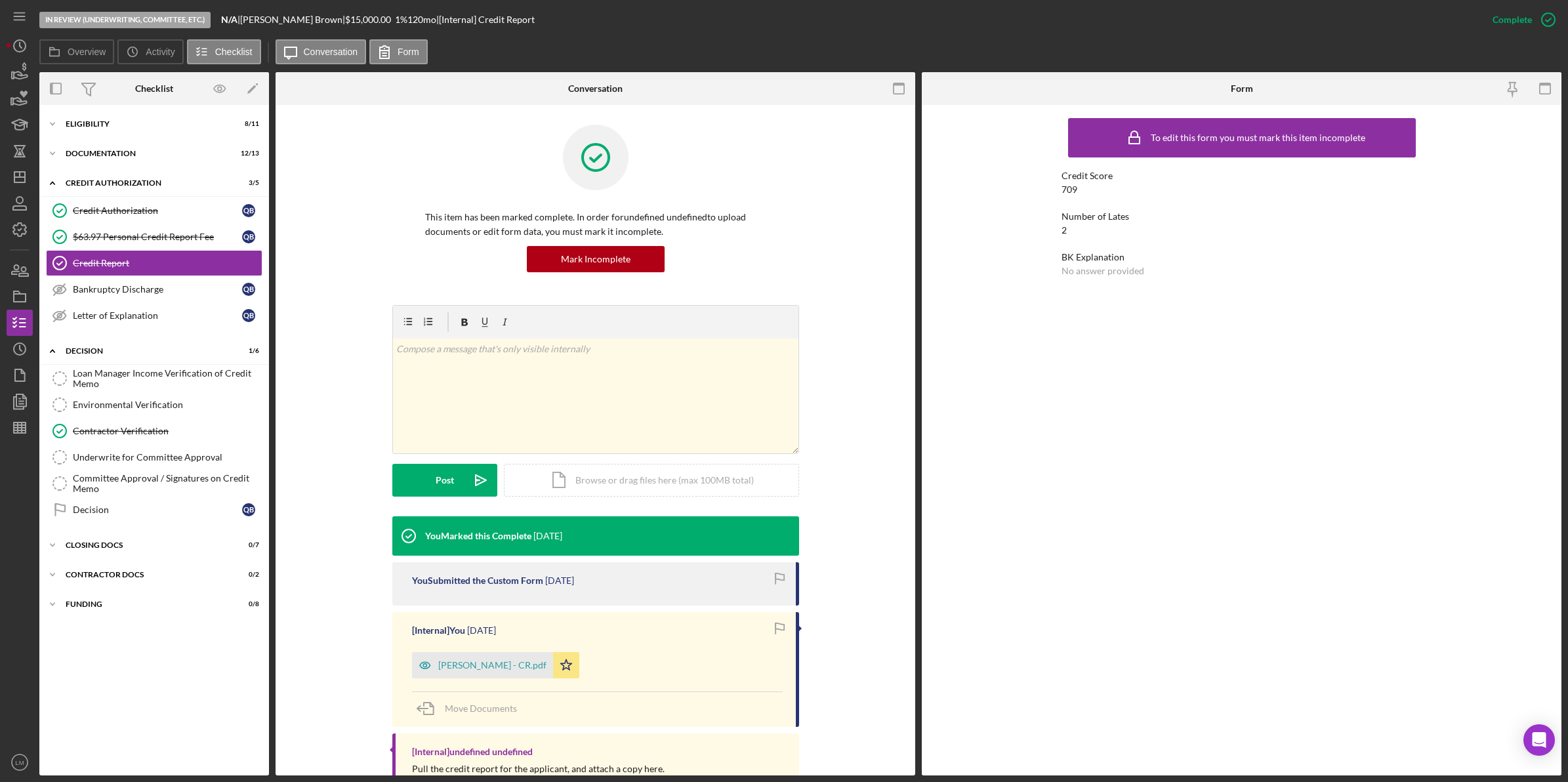
drag, startPoint x: 844, startPoint y: 36, endPoint x: 766, endPoint y: 50, distance: 79.2
click at [844, 36] on div "In Review (Underwriting, Committee, Etc.) N/A | [PERSON_NAME] | $15,000.00 1 % …" at bounding box center [759, 19] width 1440 height 40
click at [15, 181] on polygon "button" at bounding box center [19, 177] width 11 height 11
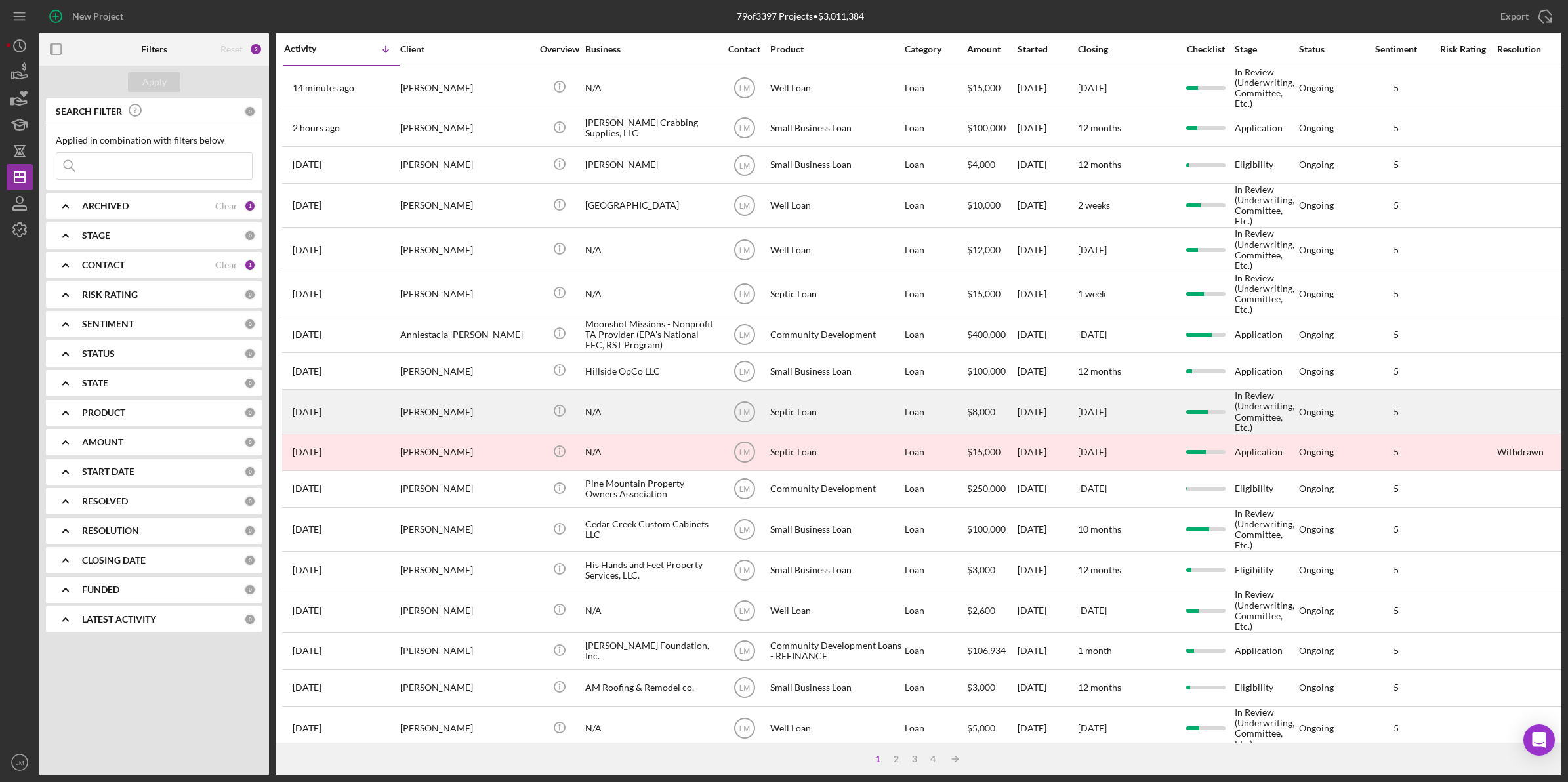
click at [431, 397] on div "[PERSON_NAME]" at bounding box center [466, 411] width 131 height 42
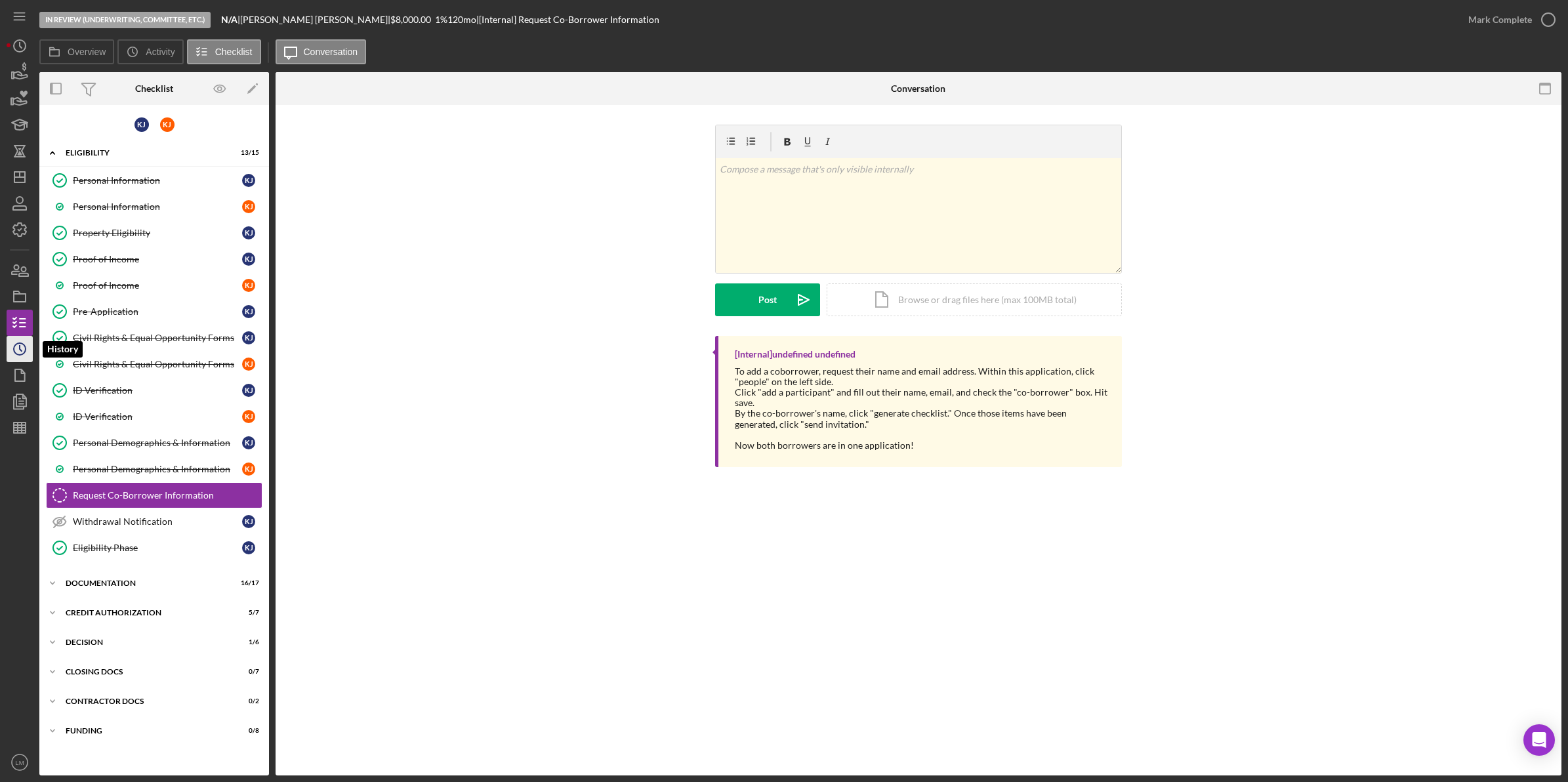
click at [24, 348] on icon "Icon/History" at bounding box center [19, 349] width 33 height 33
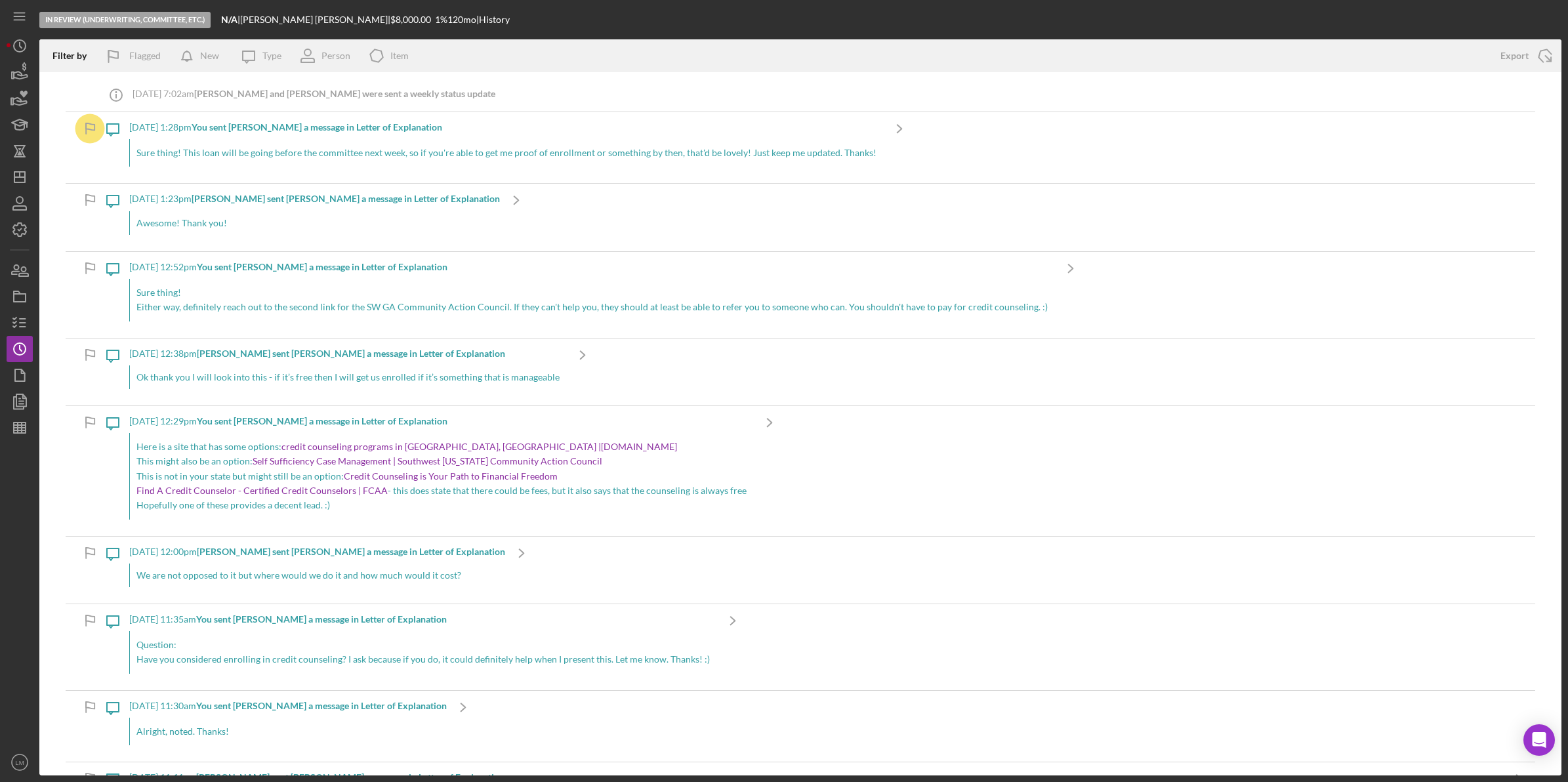
click at [1464, 408] on div "Icon/Message [DATE] 12:29pm You sent [PERSON_NAME] a message in Letter of Expla…" at bounding box center [800, 470] width 1469 height 130
click at [21, 168] on icon "Icon/Dashboard" at bounding box center [19, 177] width 33 height 33
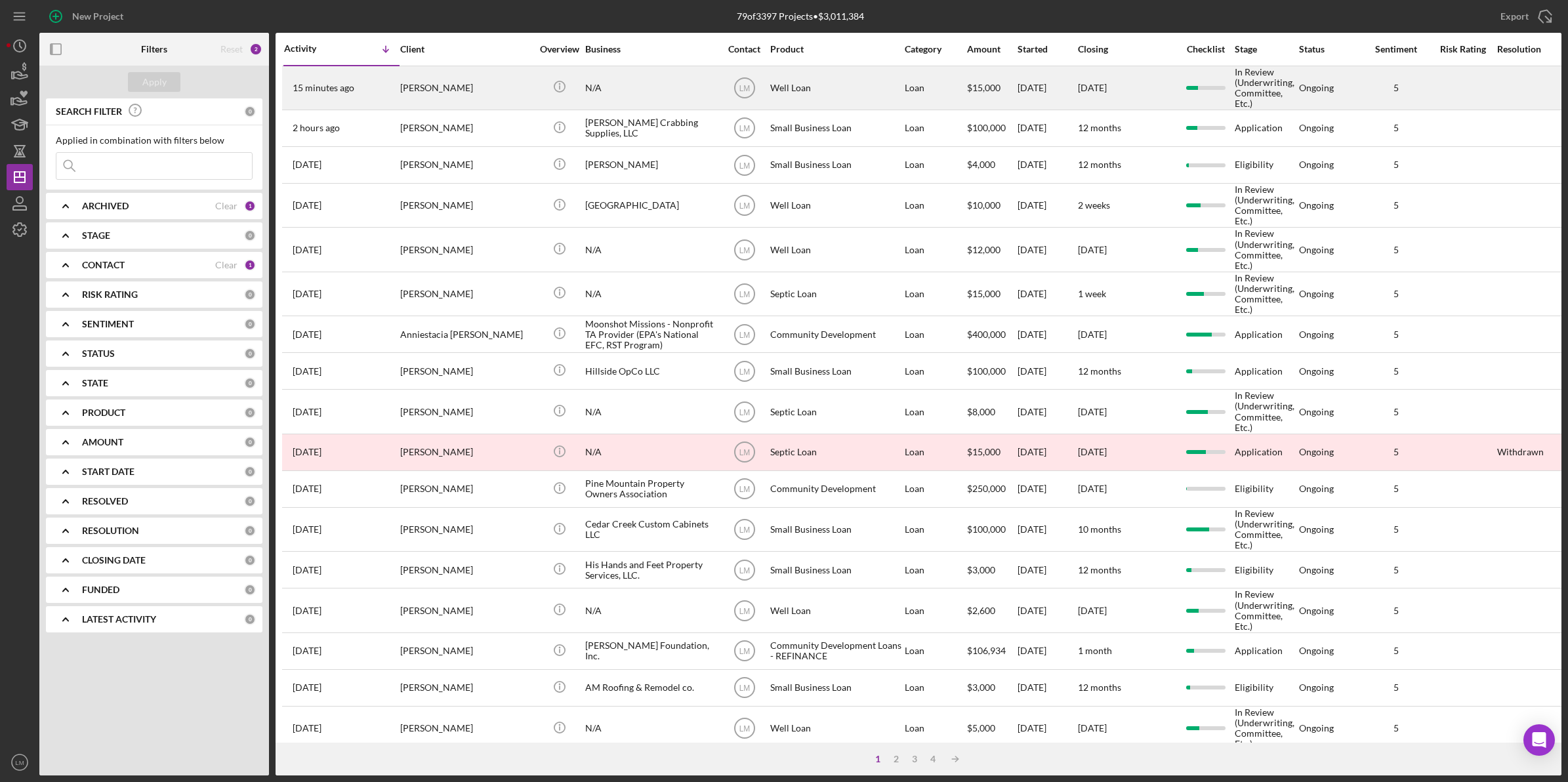
click at [484, 101] on div "[PERSON_NAME]" at bounding box center [466, 88] width 131 height 42
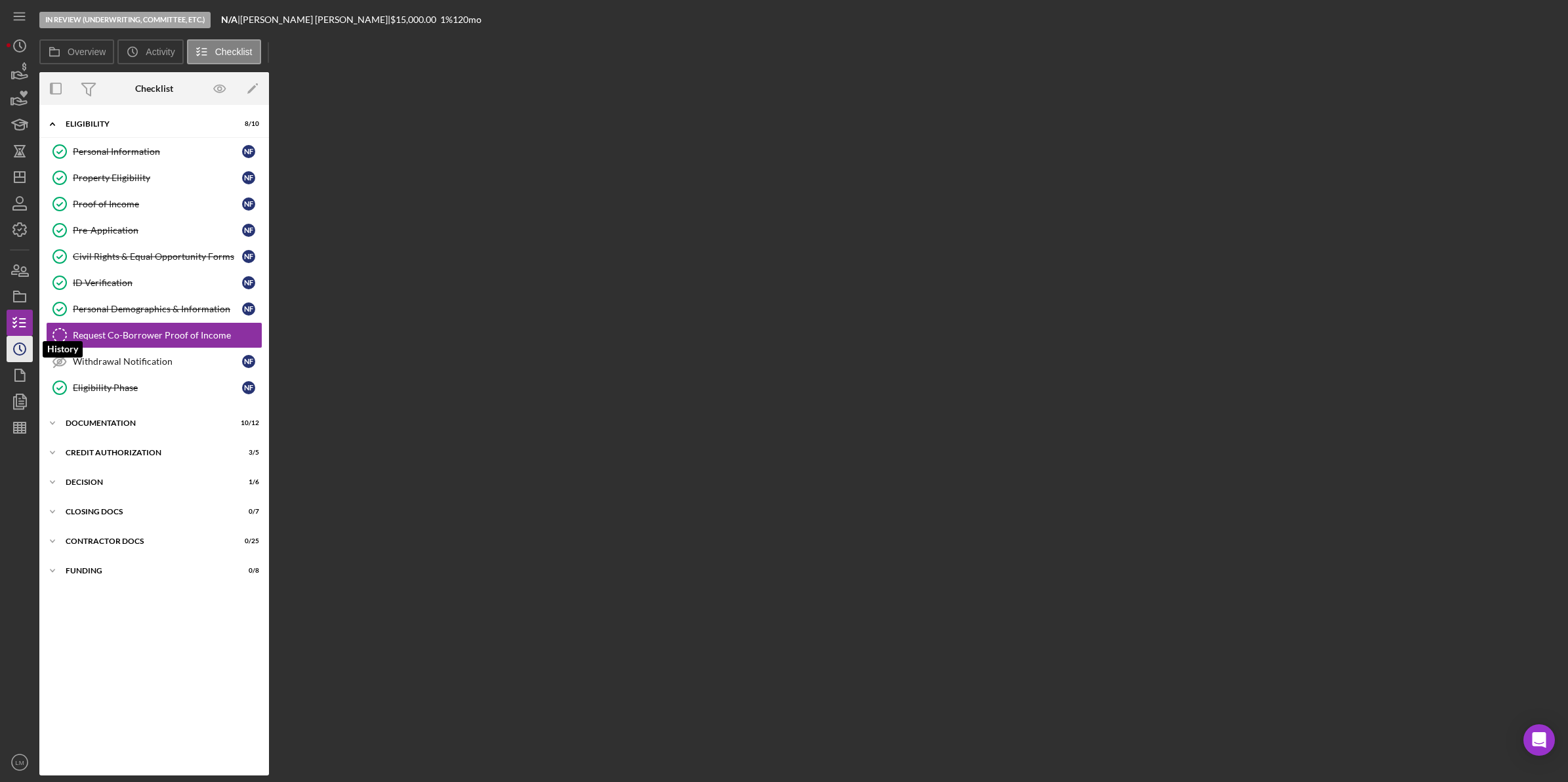
click at [16, 356] on icon "Icon/History" at bounding box center [19, 349] width 33 height 33
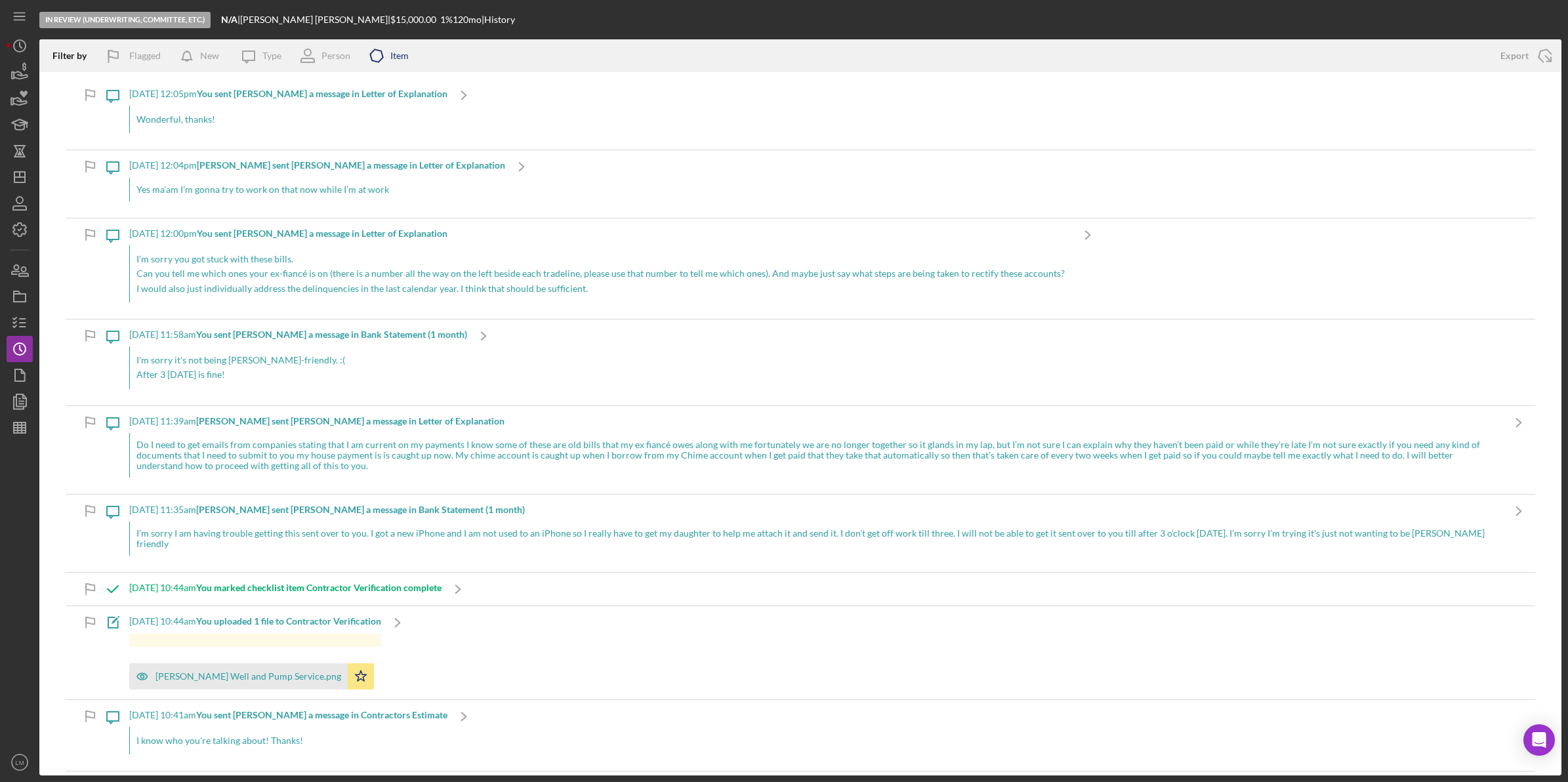
click at [375, 60] on icon "Icon/Product" at bounding box center [376, 56] width 33 height 33
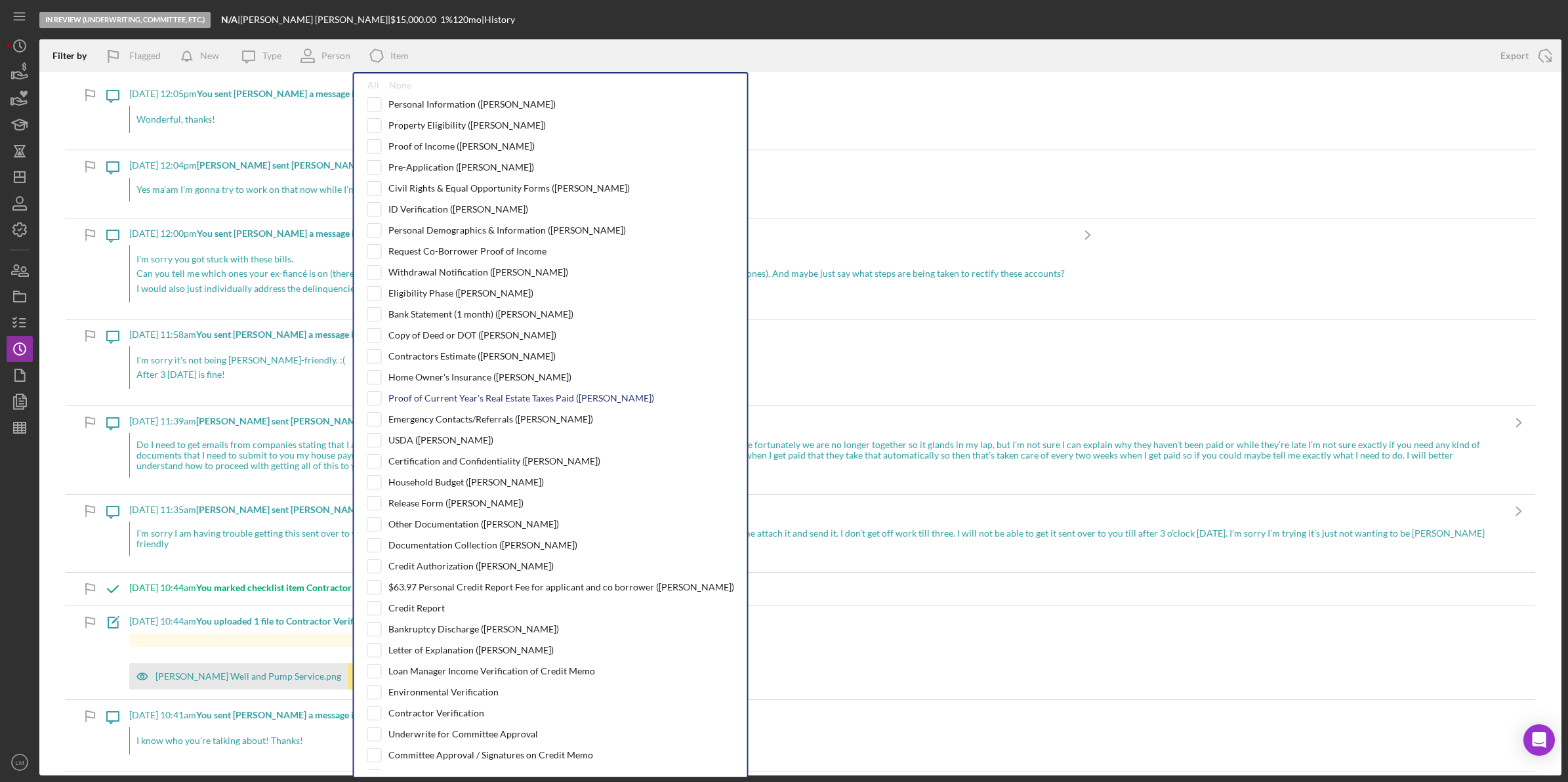
click at [467, 399] on div "Proof of Current Year's Real Estate Taxes Paid ([PERSON_NAME])" at bounding box center [521, 398] width 265 height 11
checkbox input "true"
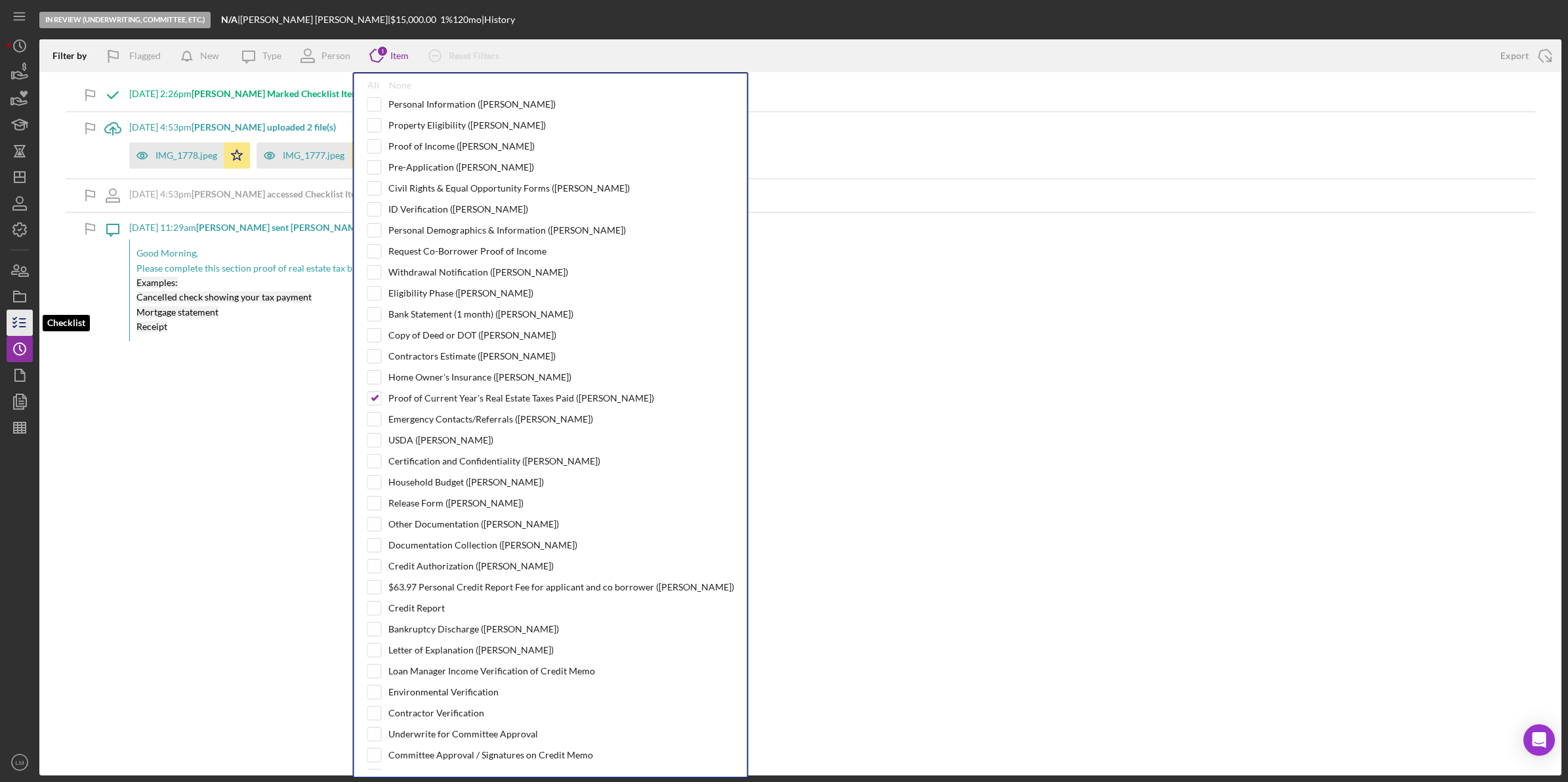
click at [21, 325] on icon "button" at bounding box center [19, 322] width 33 height 33
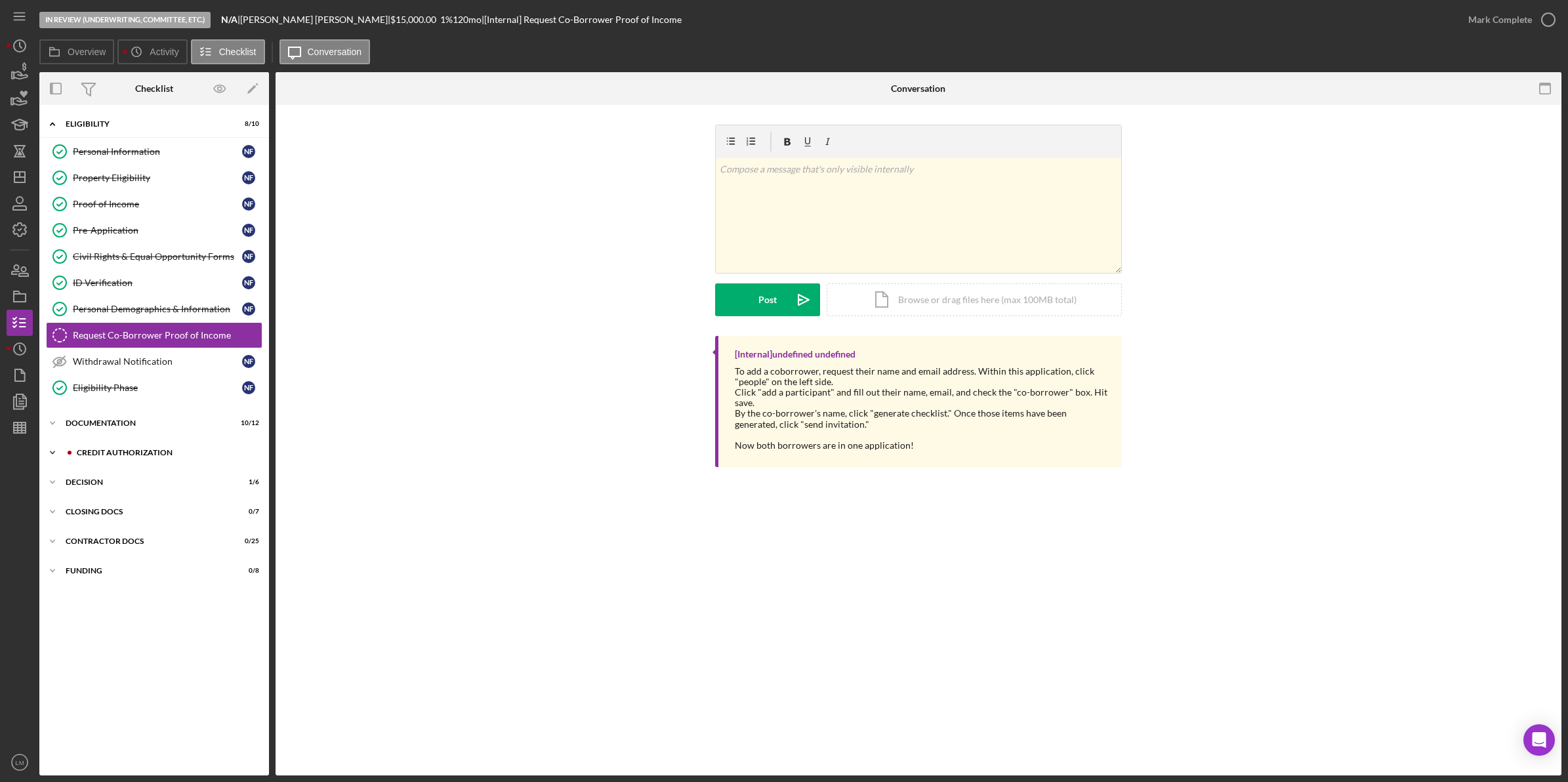
click at [114, 456] on div "CREDIT AUTHORIZATION" at bounding box center [165, 453] width 176 height 8
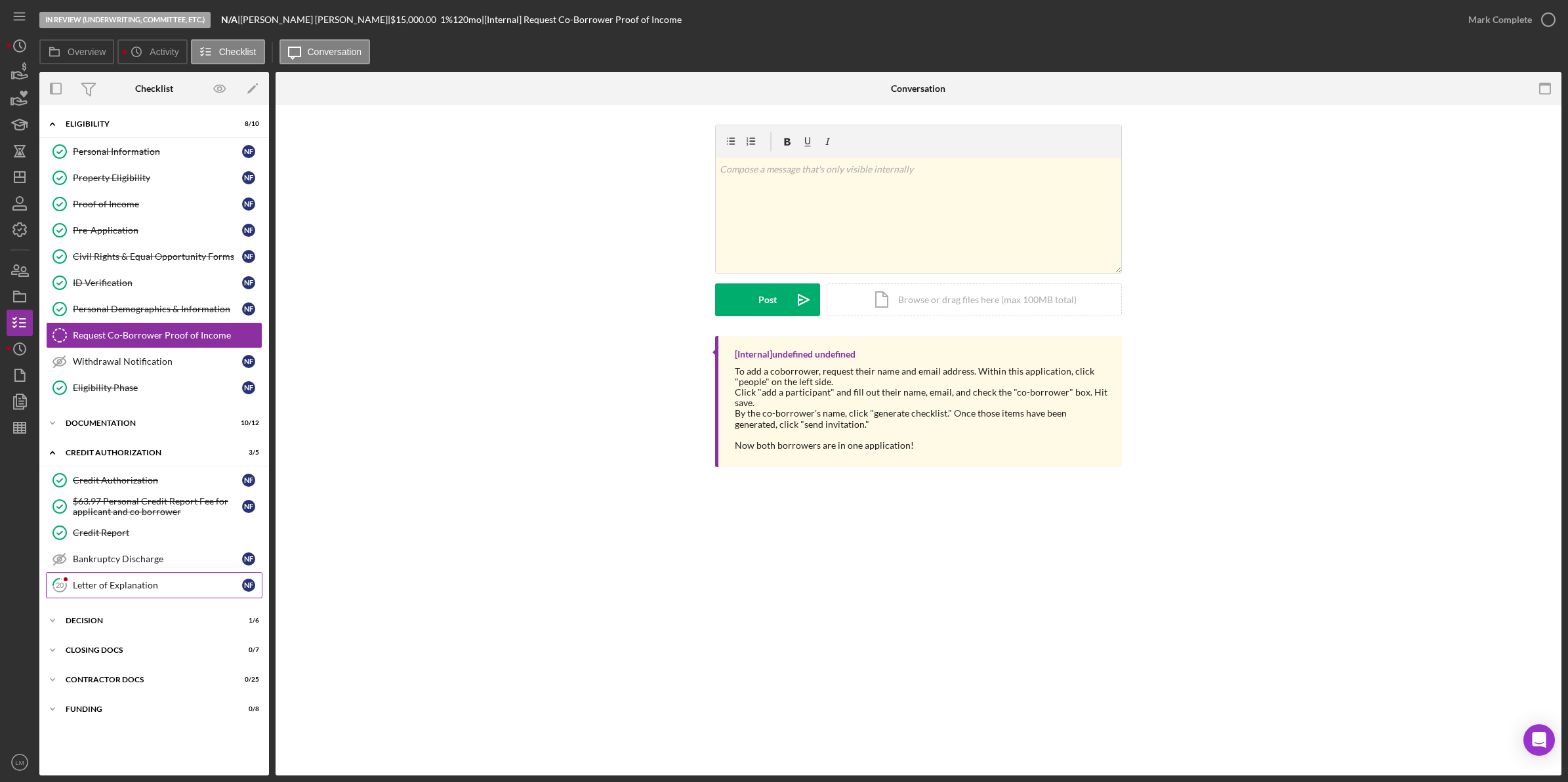
click at [136, 597] on link "20 Letter of Explanation N F" at bounding box center [154, 584] width 216 height 26
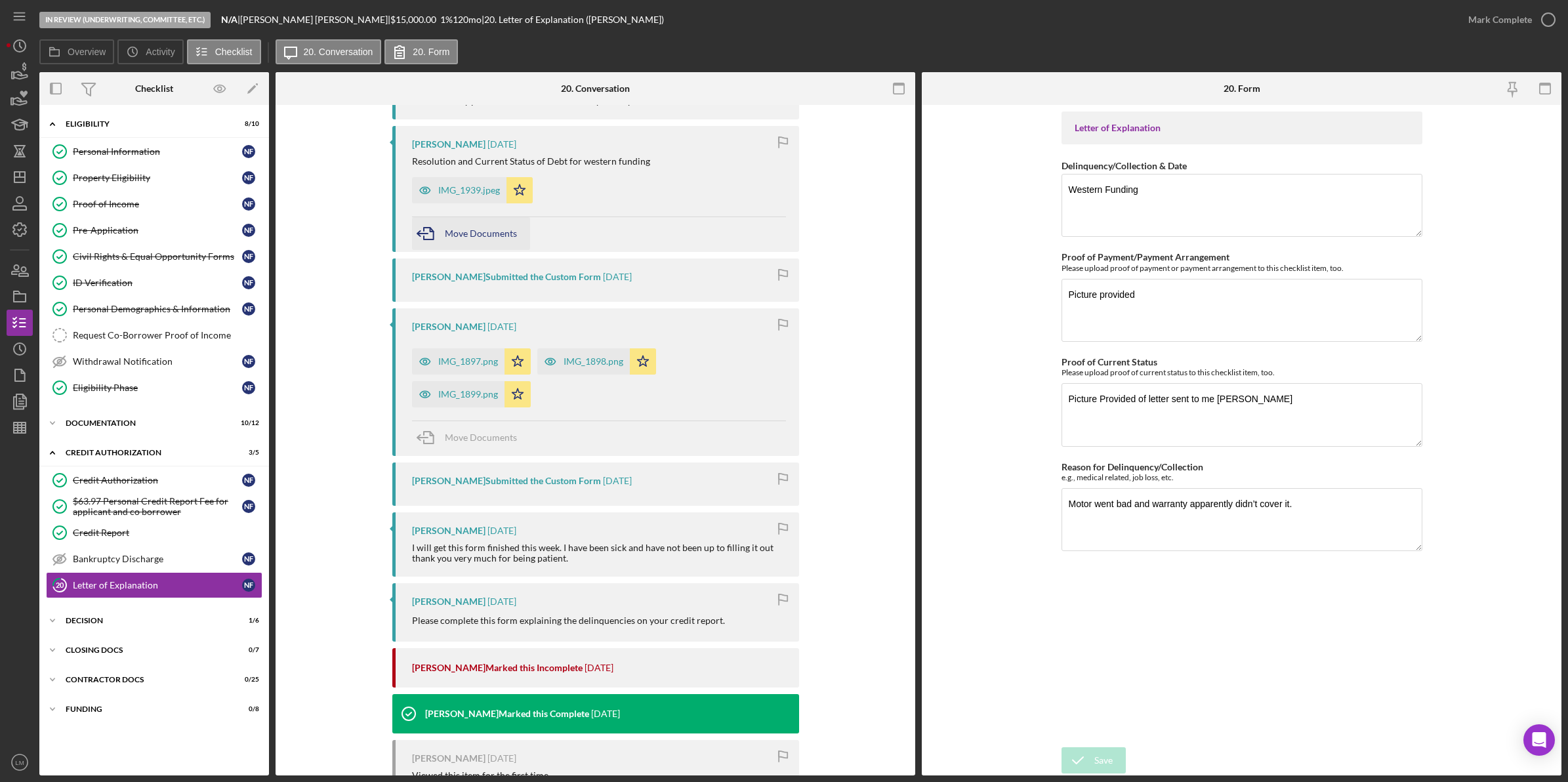
scroll to position [1640, 0]
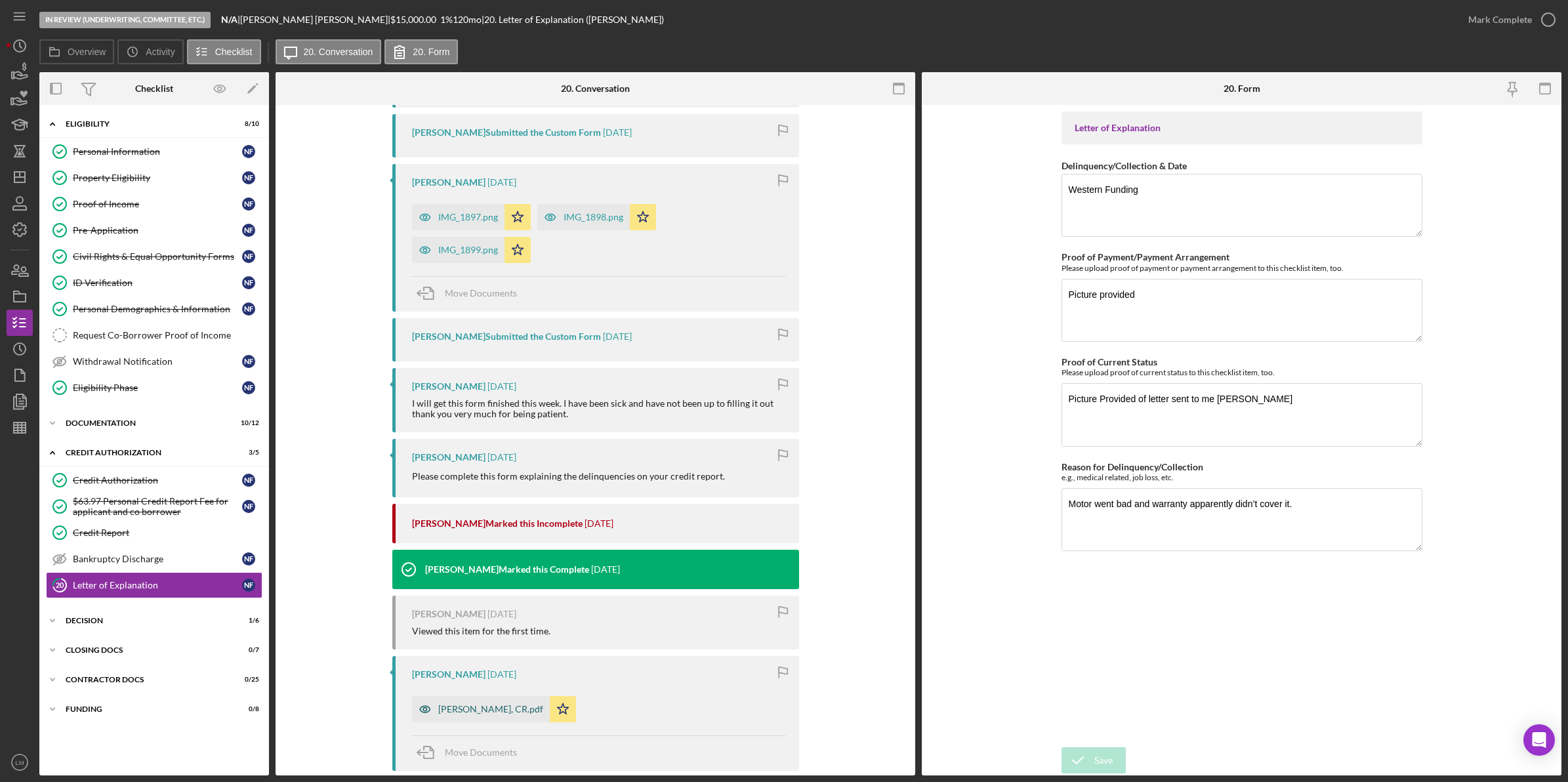
click at [482, 696] on div "[PERSON_NAME], CR.pdf" at bounding box center [480, 709] width 138 height 26
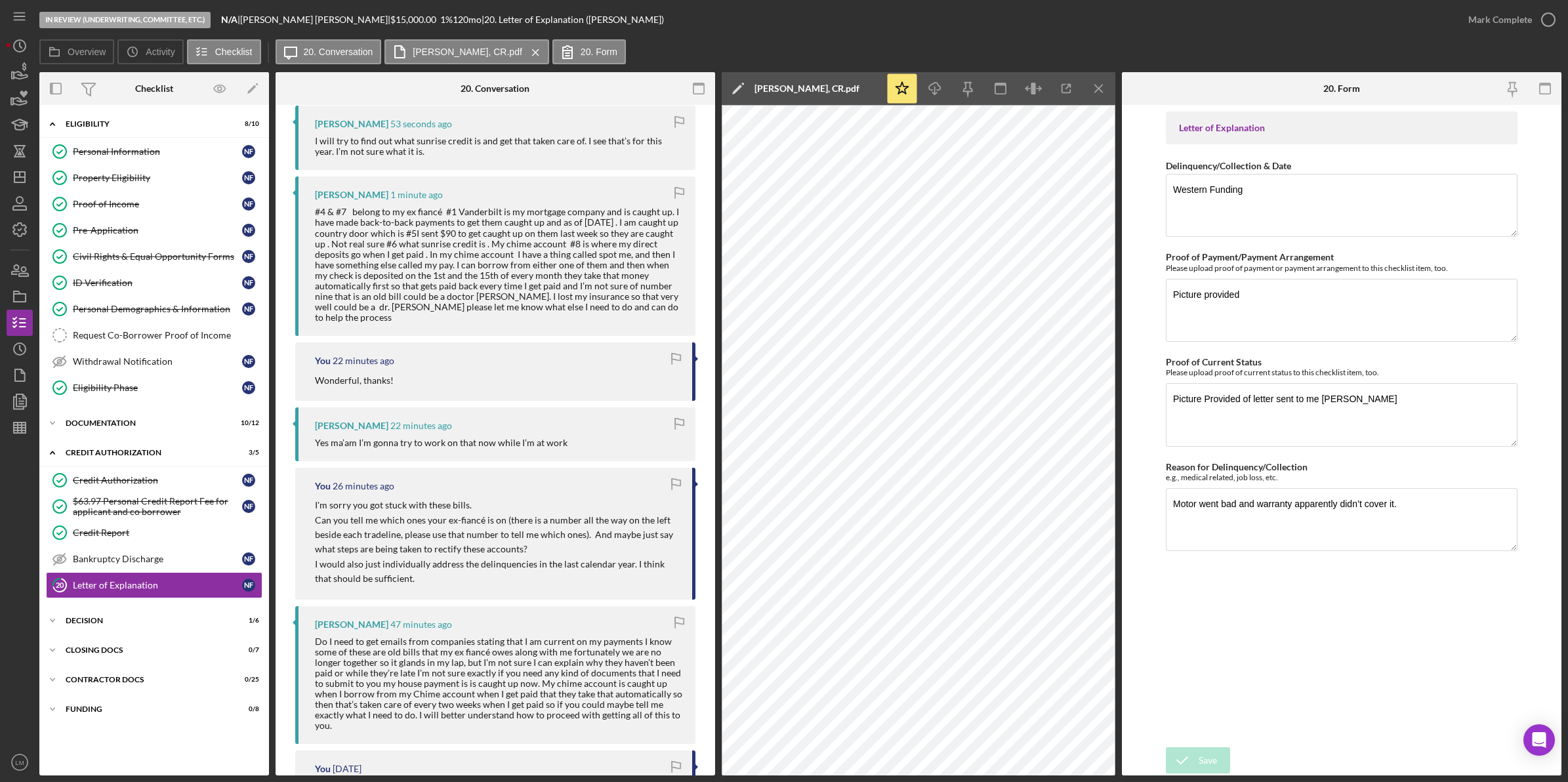
scroll to position [0, 0]
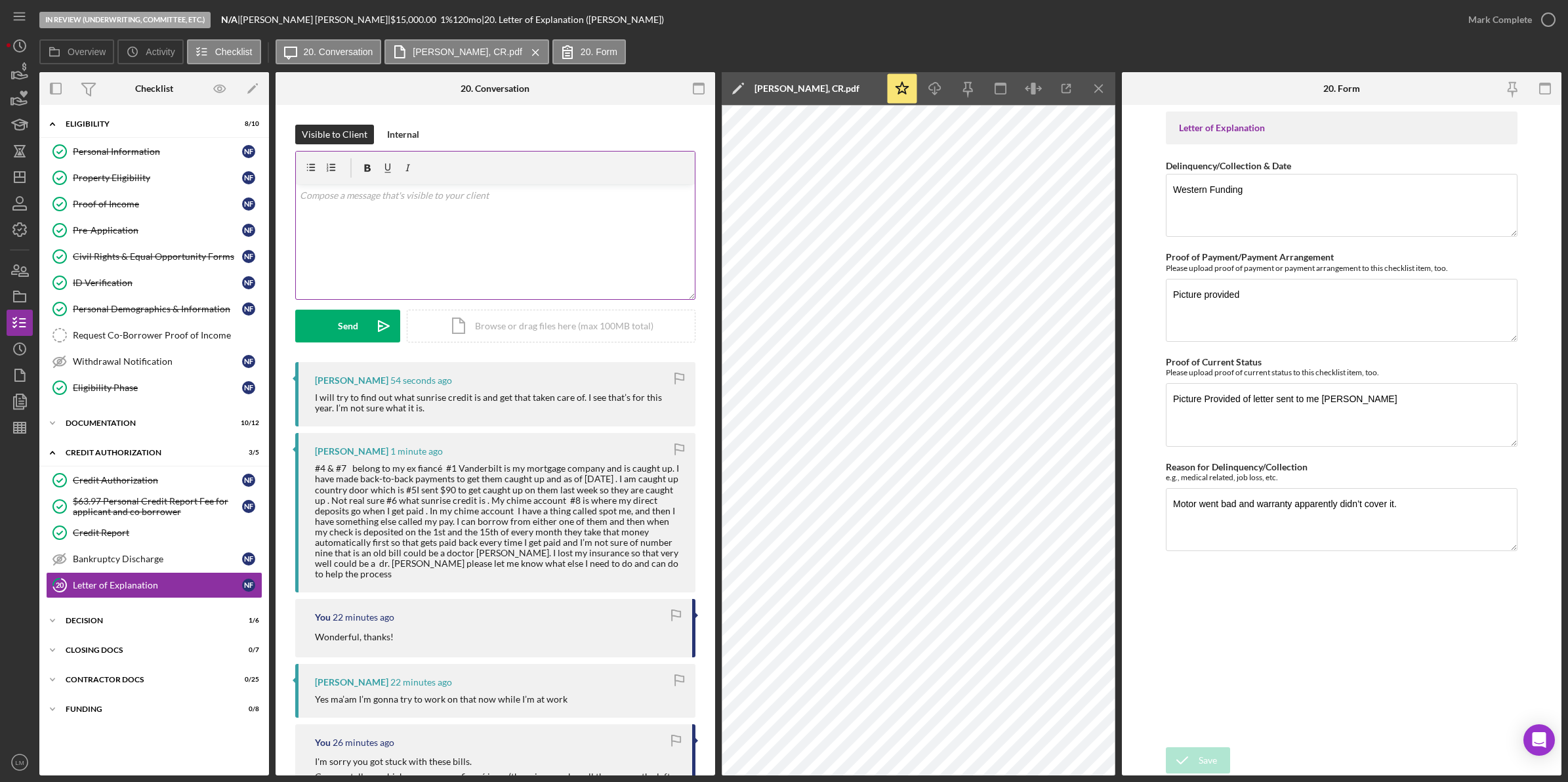
click at [493, 236] on div "v Color teal Color pink Remove color Add row above Add row below Add column bef…" at bounding box center [495, 241] width 399 height 115
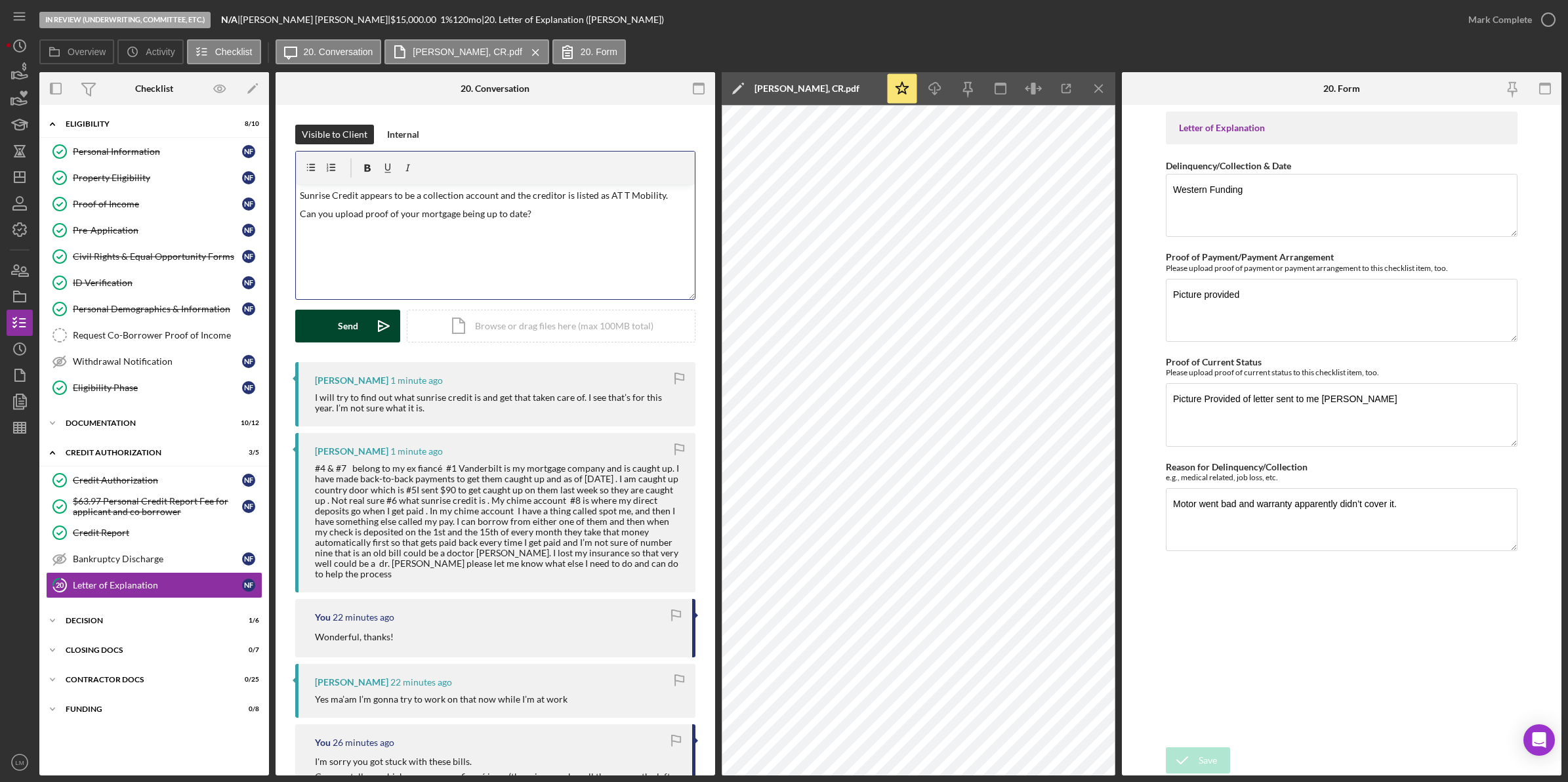
click at [333, 310] on button "Send Icon/icon-invite-send" at bounding box center [347, 326] width 105 height 33
